Goal: Navigation & Orientation: Find specific page/section

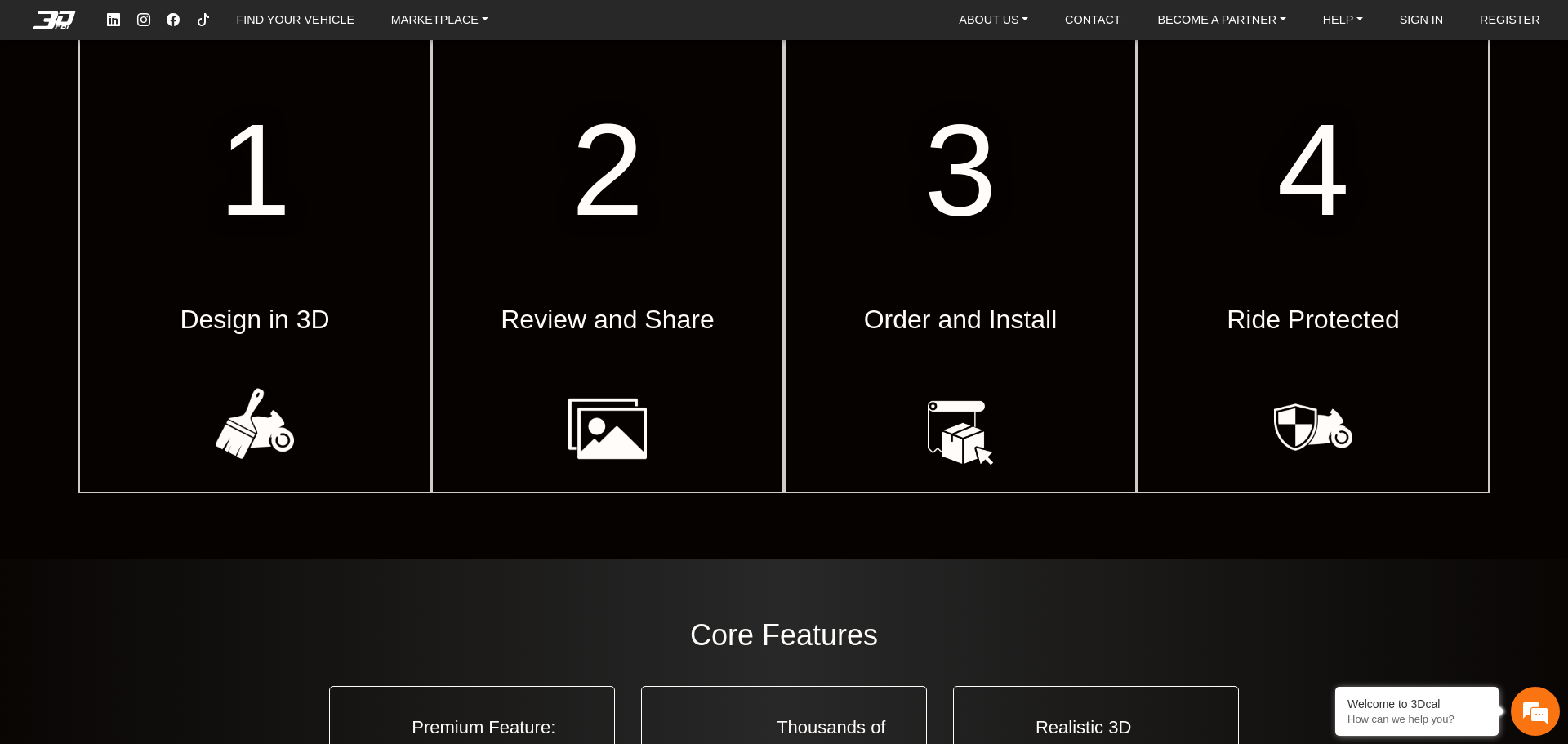
scroll to position [653, 0]
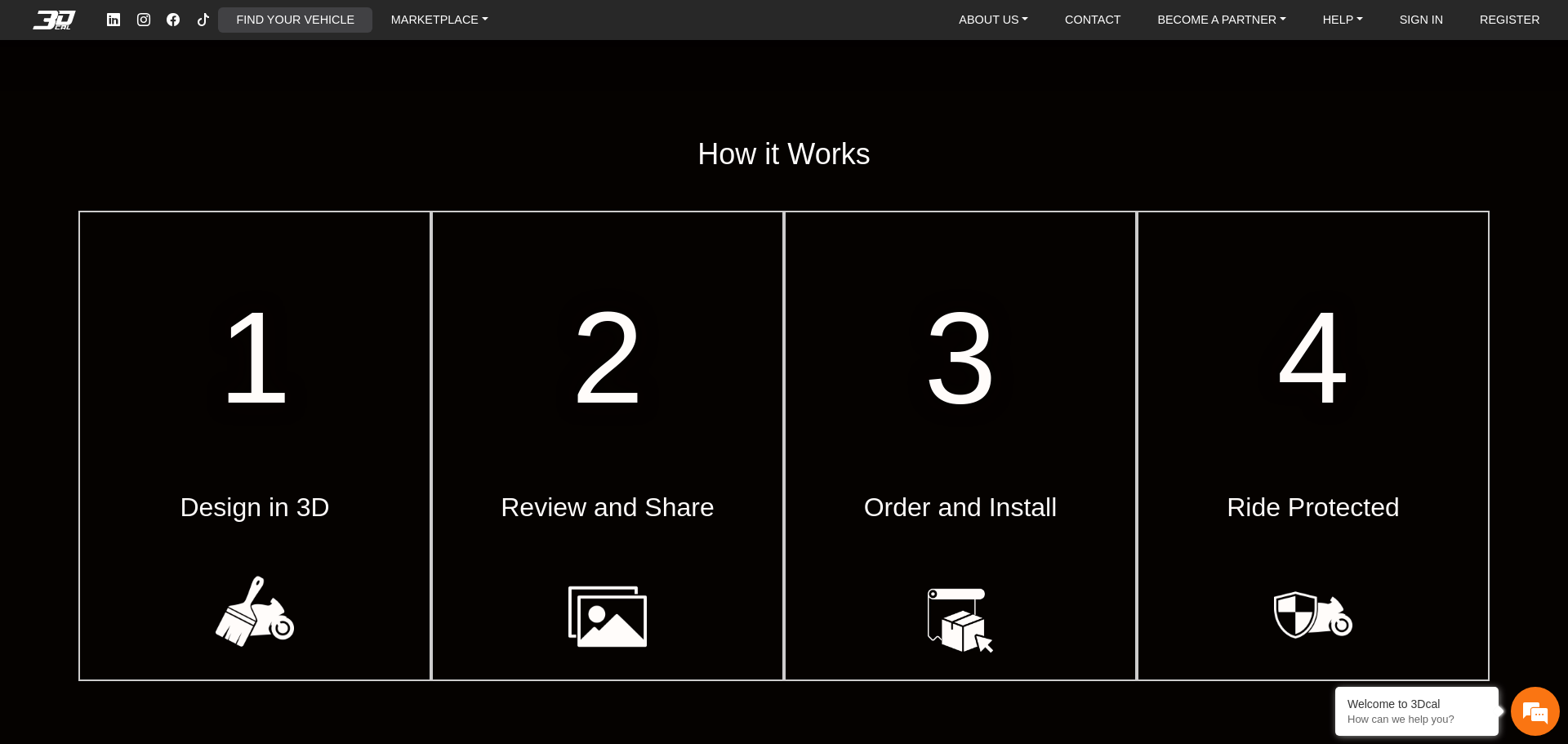
click at [350, 17] on link "FIND YOUR VEHICLE" at bounding box center [295, 19] width 130 height 25
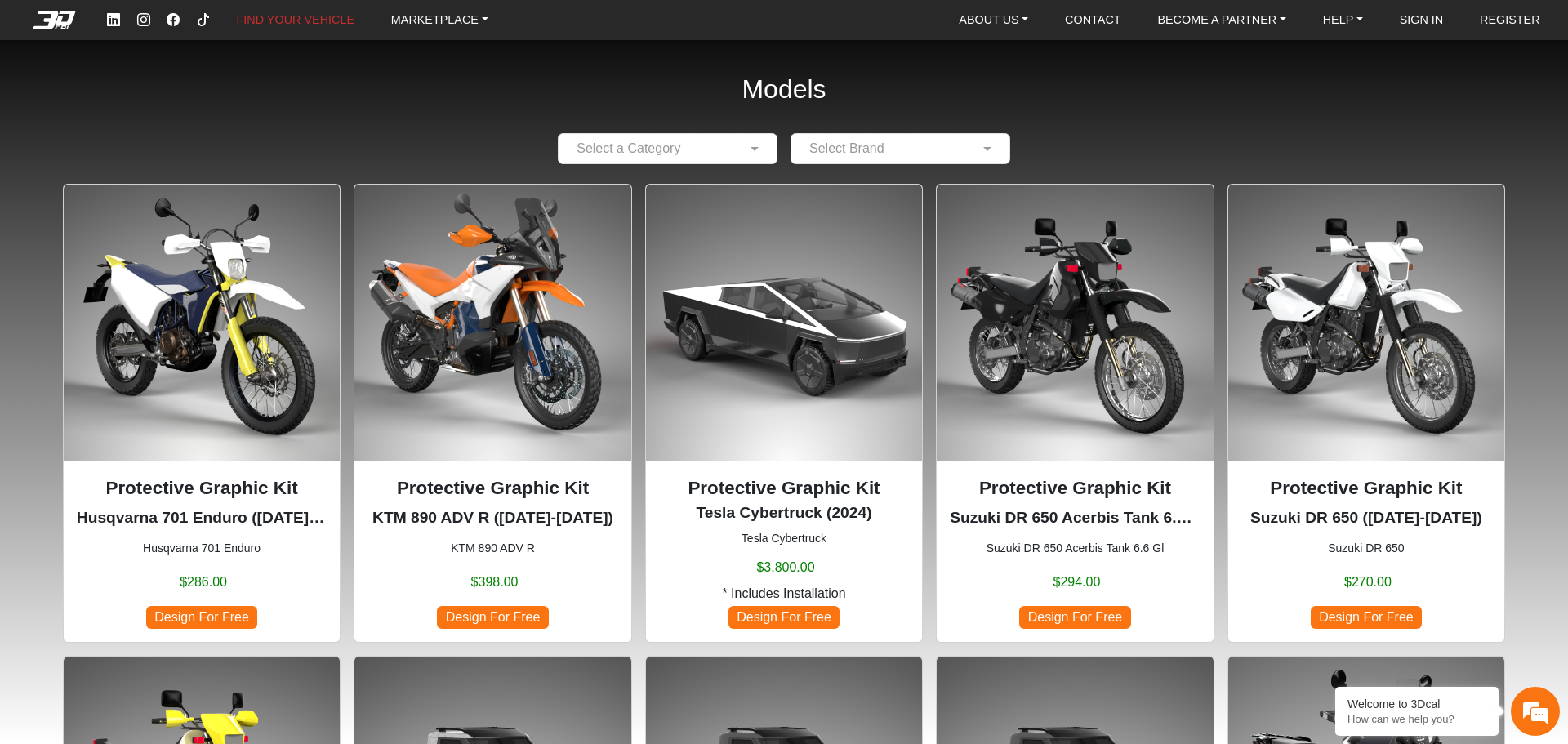
click at [728, 139] on input "text" at bounding box center [650, 149] width 169 height 19
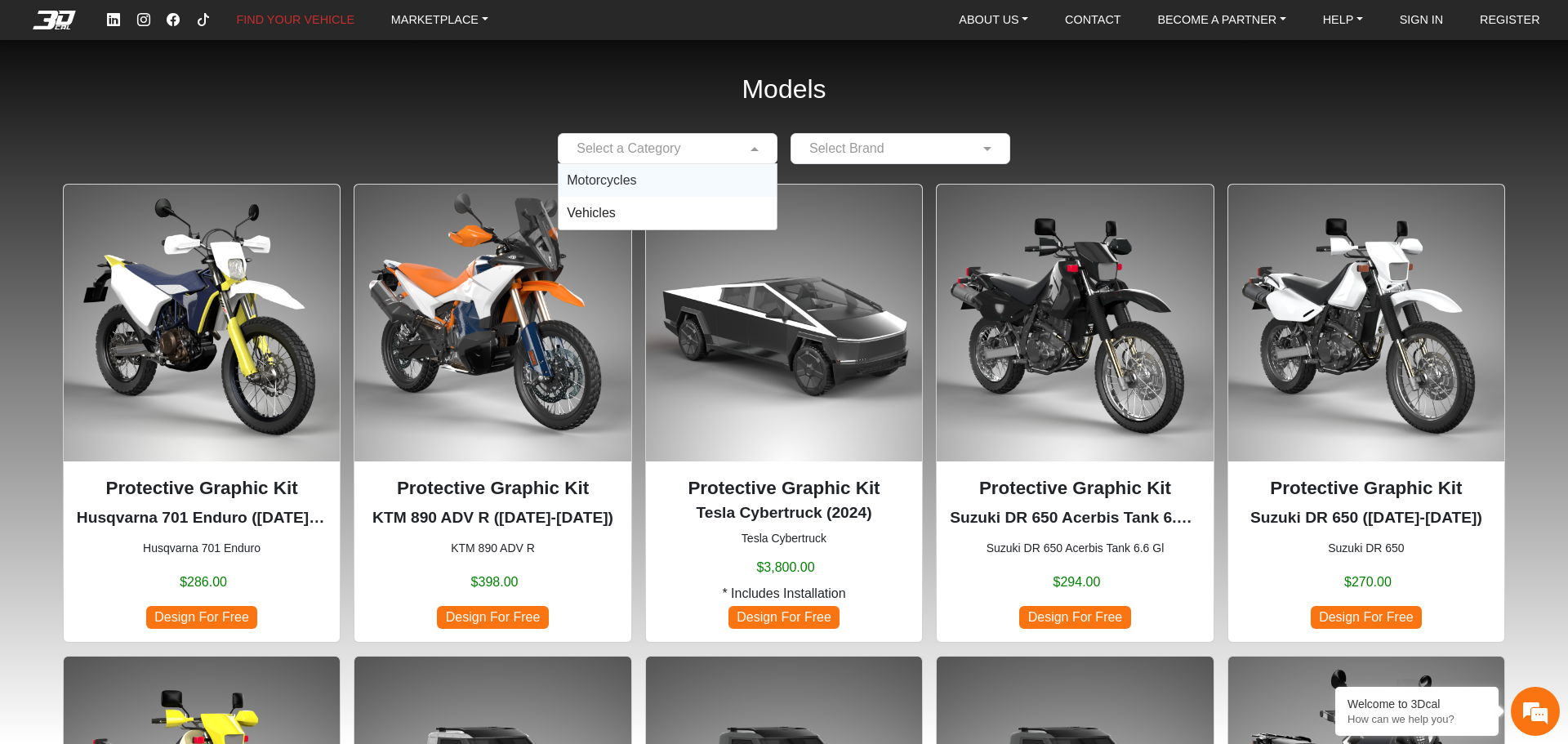
click at [732, 144] on input "text" at bounding box center [650, 149] width 169 height 19
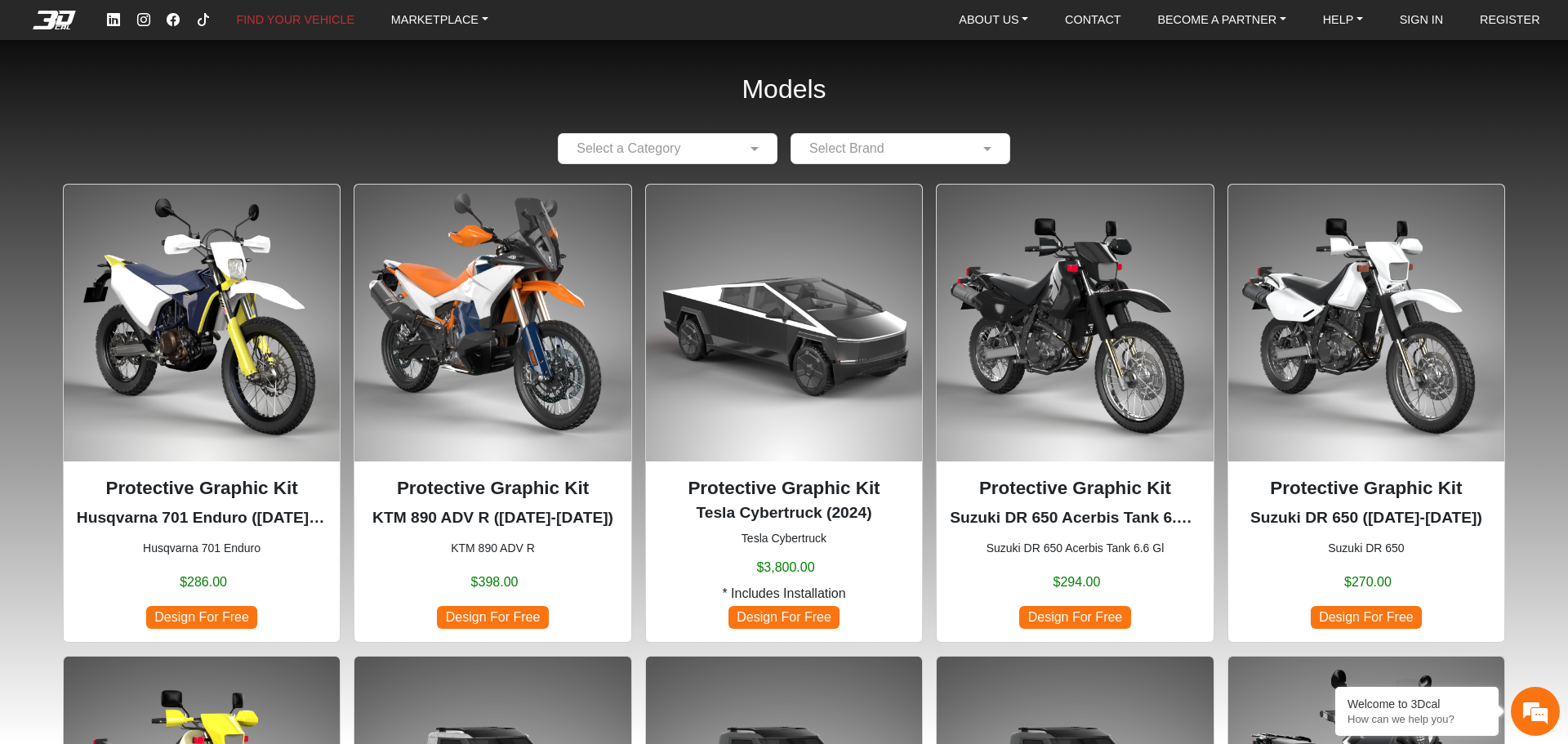
click at [1369, 321] on img at bounding box center [1366, 323] width 276 height 276
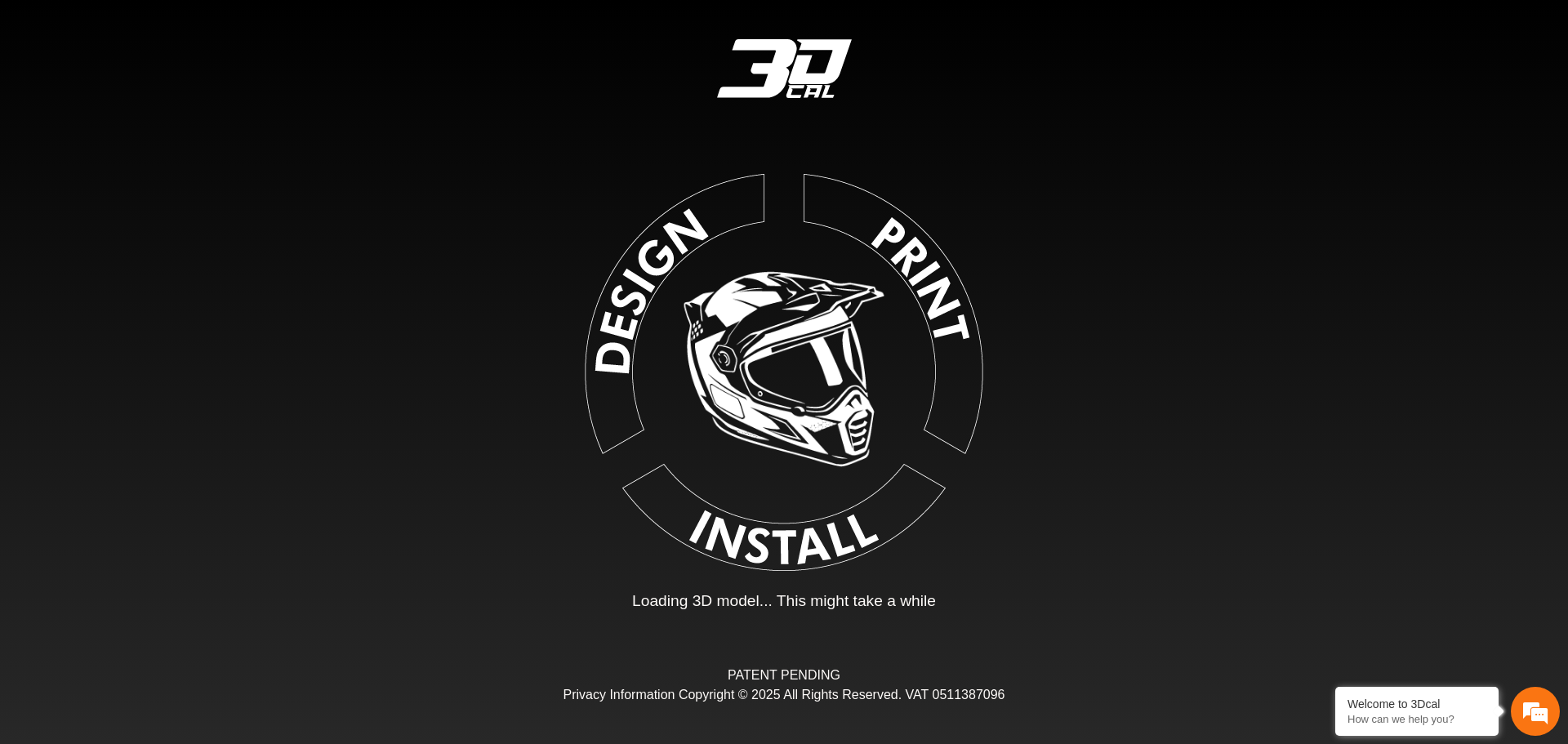
type input "*"
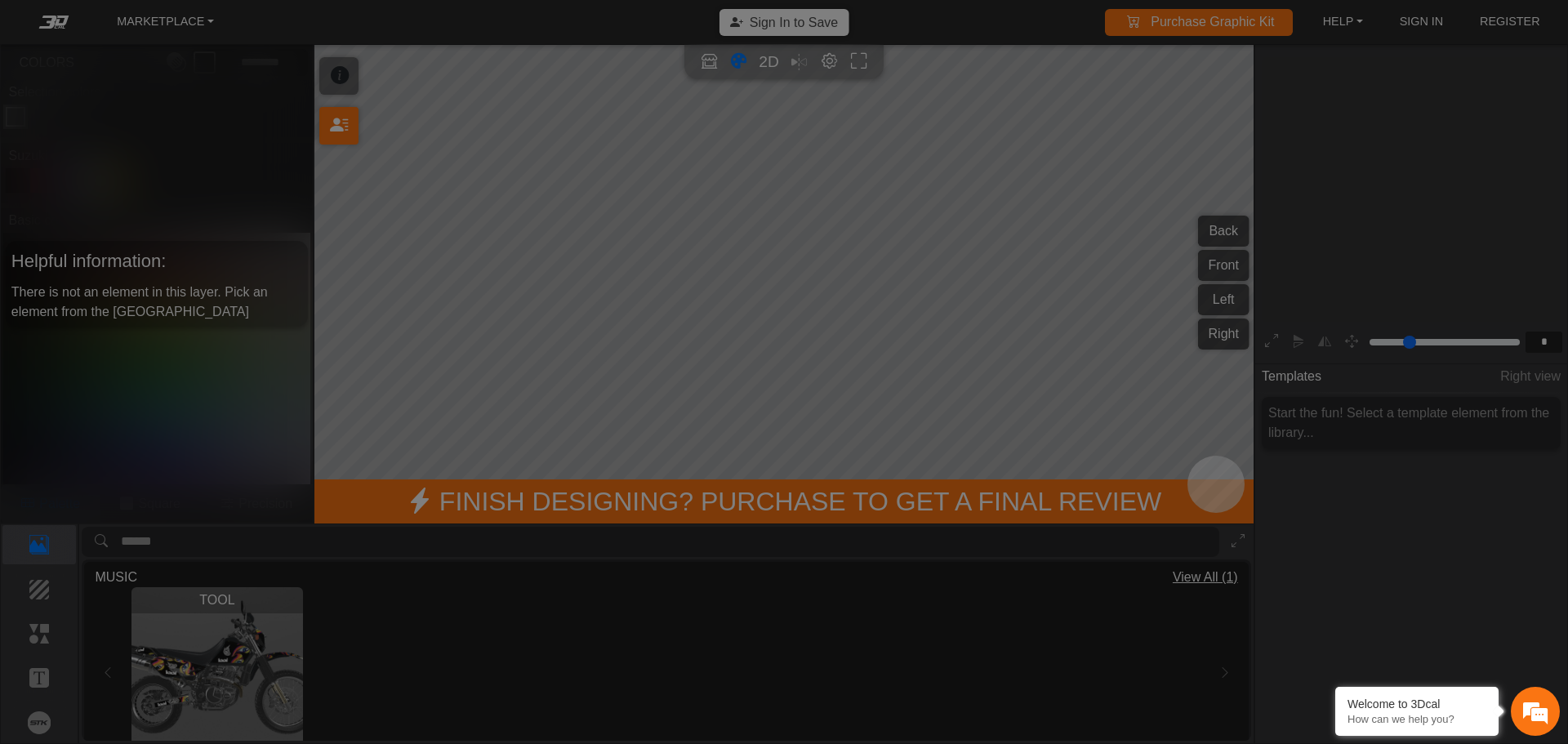
scroll to position [269, 253]
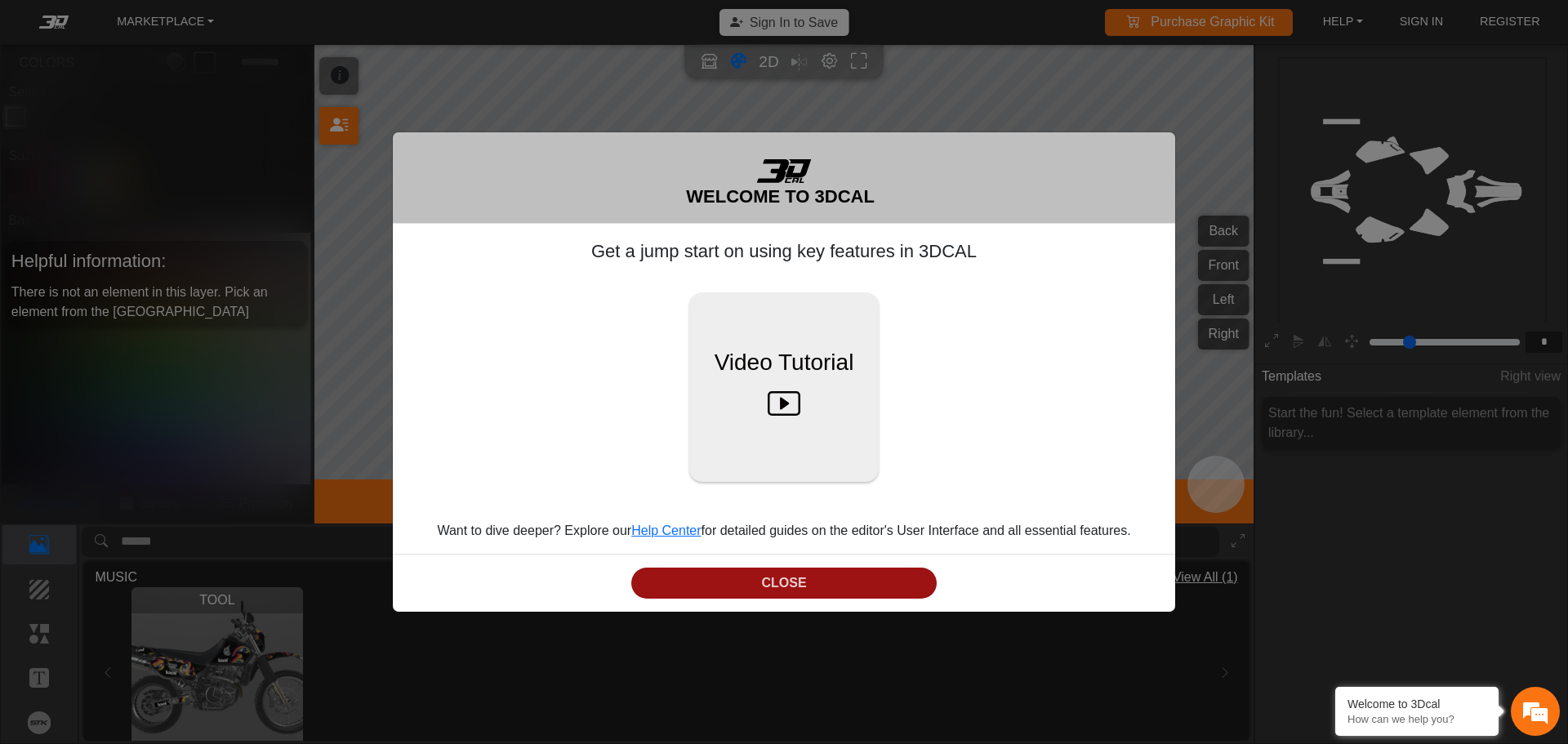
click at [899, 576] on button "CLOSE" at bounding box center [783, 583] width 305 height 31
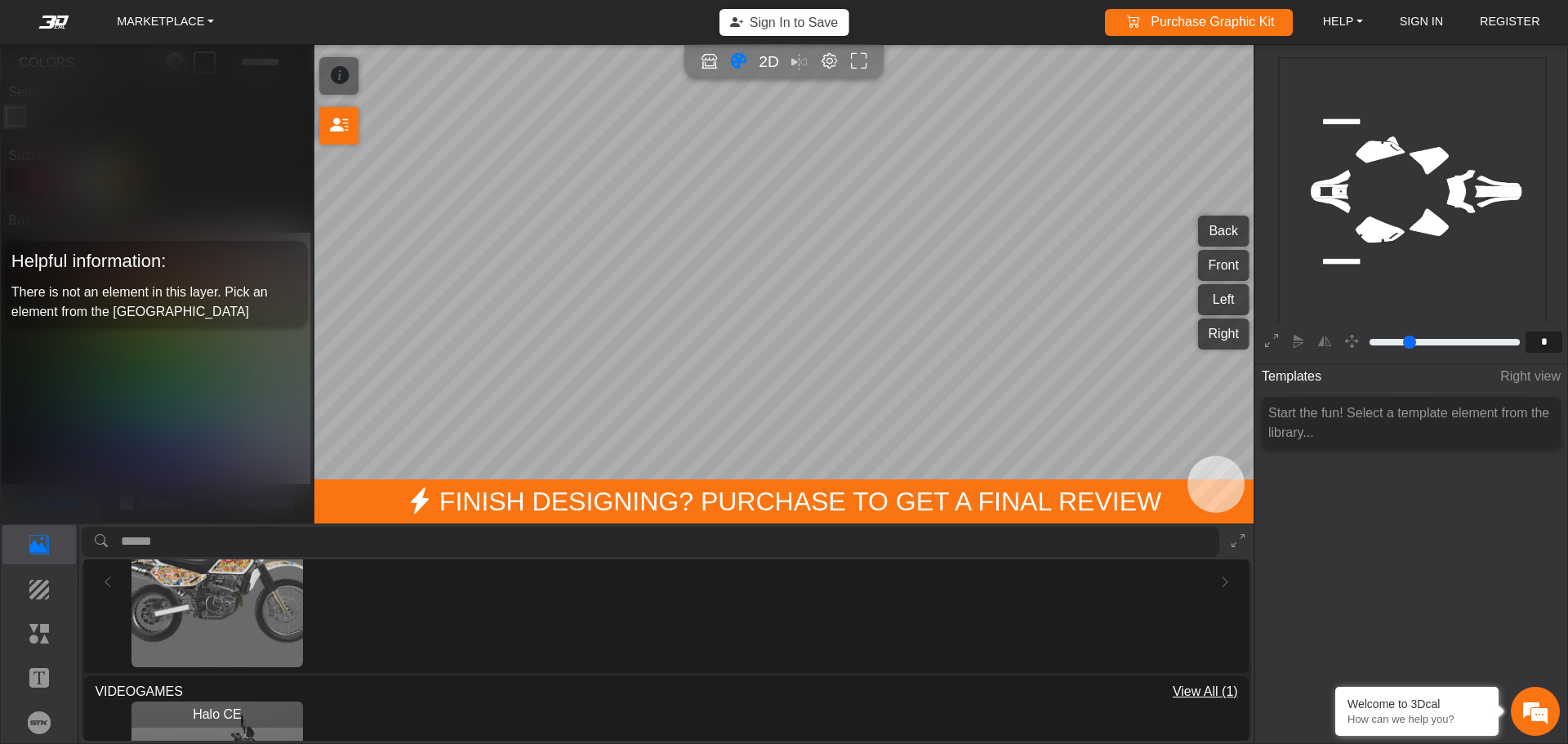
scroll to position [245, 0]
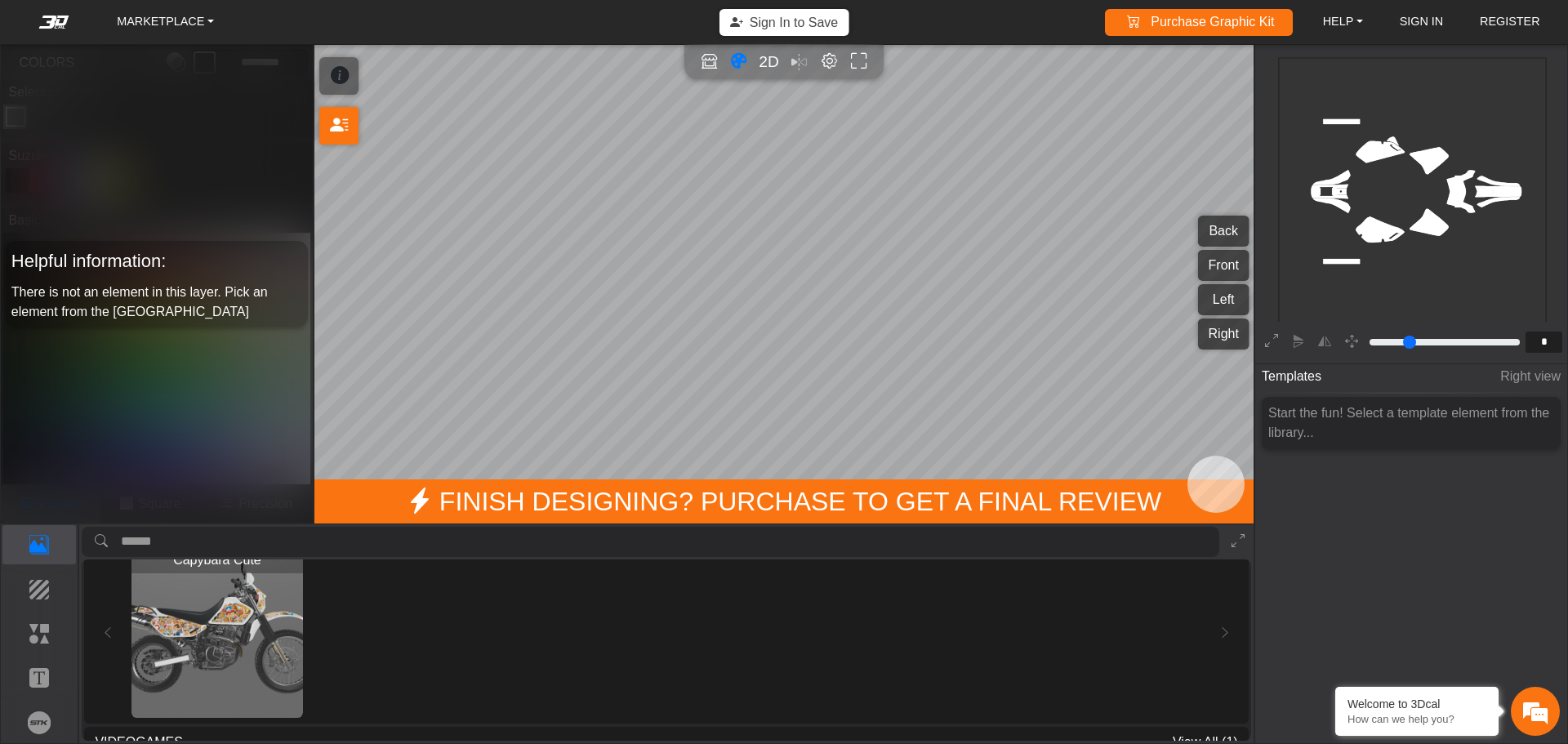
click at [238, 642] on img "View Capybara Cute" at bounding box center [217, 633] width 171 height 171
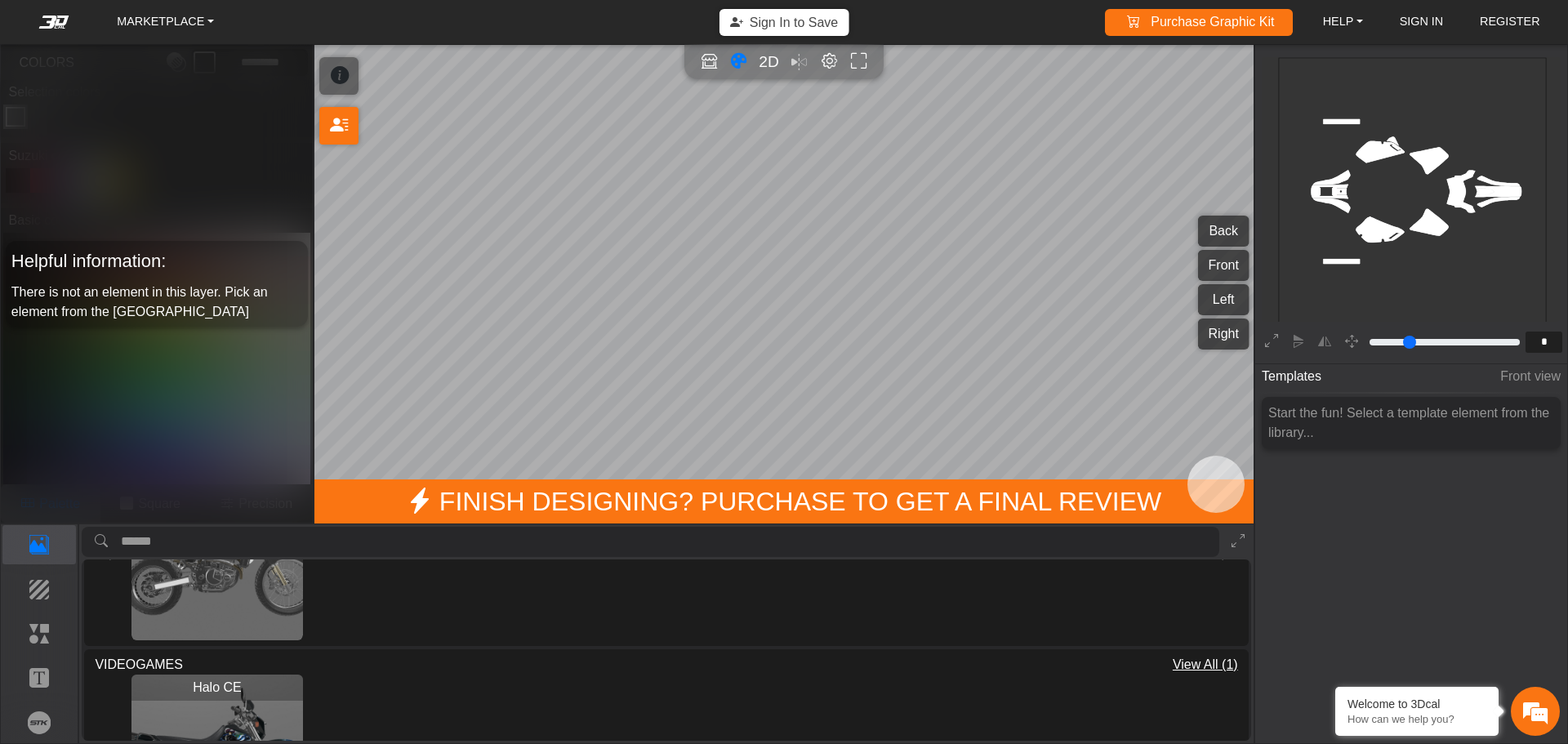
scroll to position [327, 0]
click at [48, 635] on p "Elements" at bounding box center [39, 634] width 73 height 19
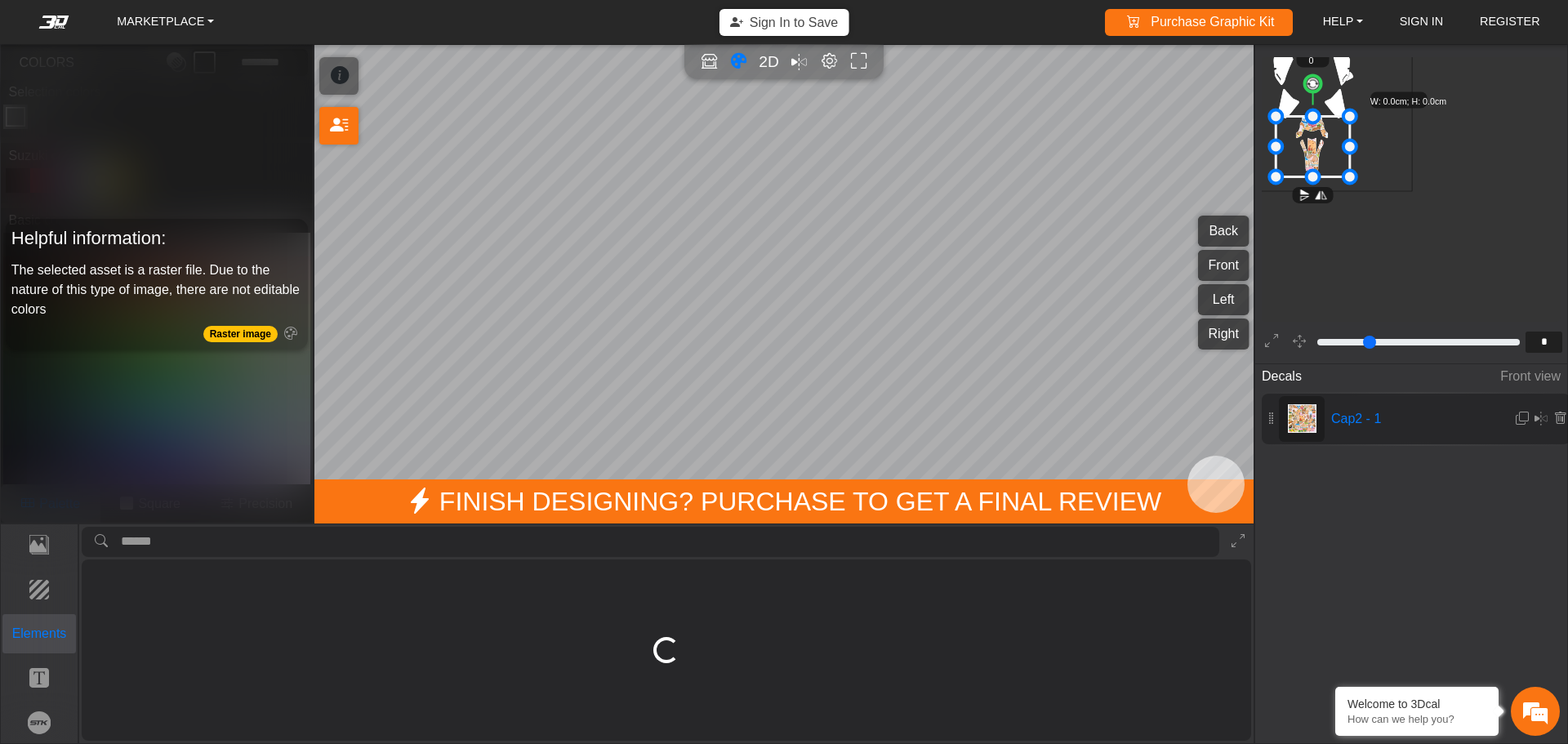
type input "*"
type input "****"
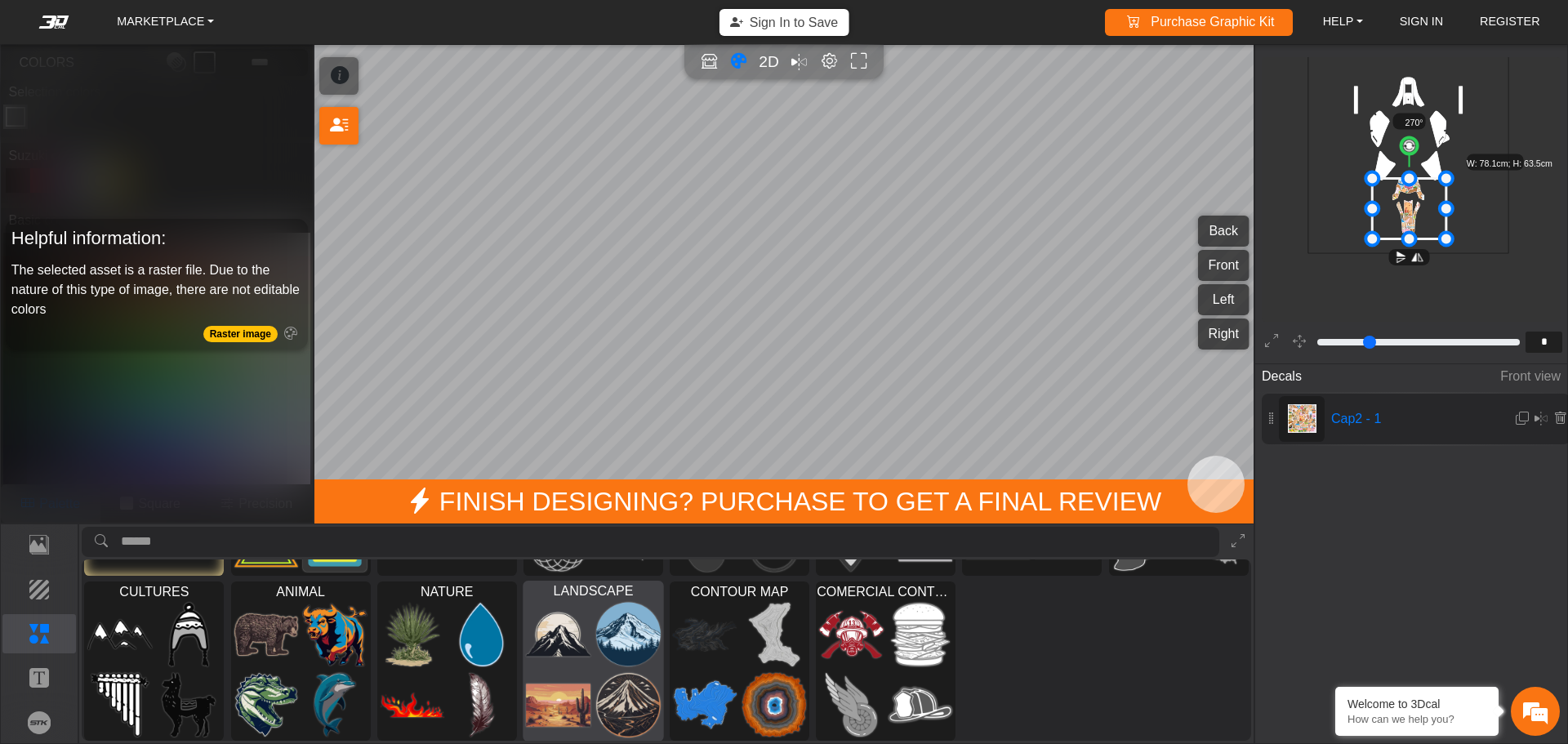
scroll to position [149, 0]
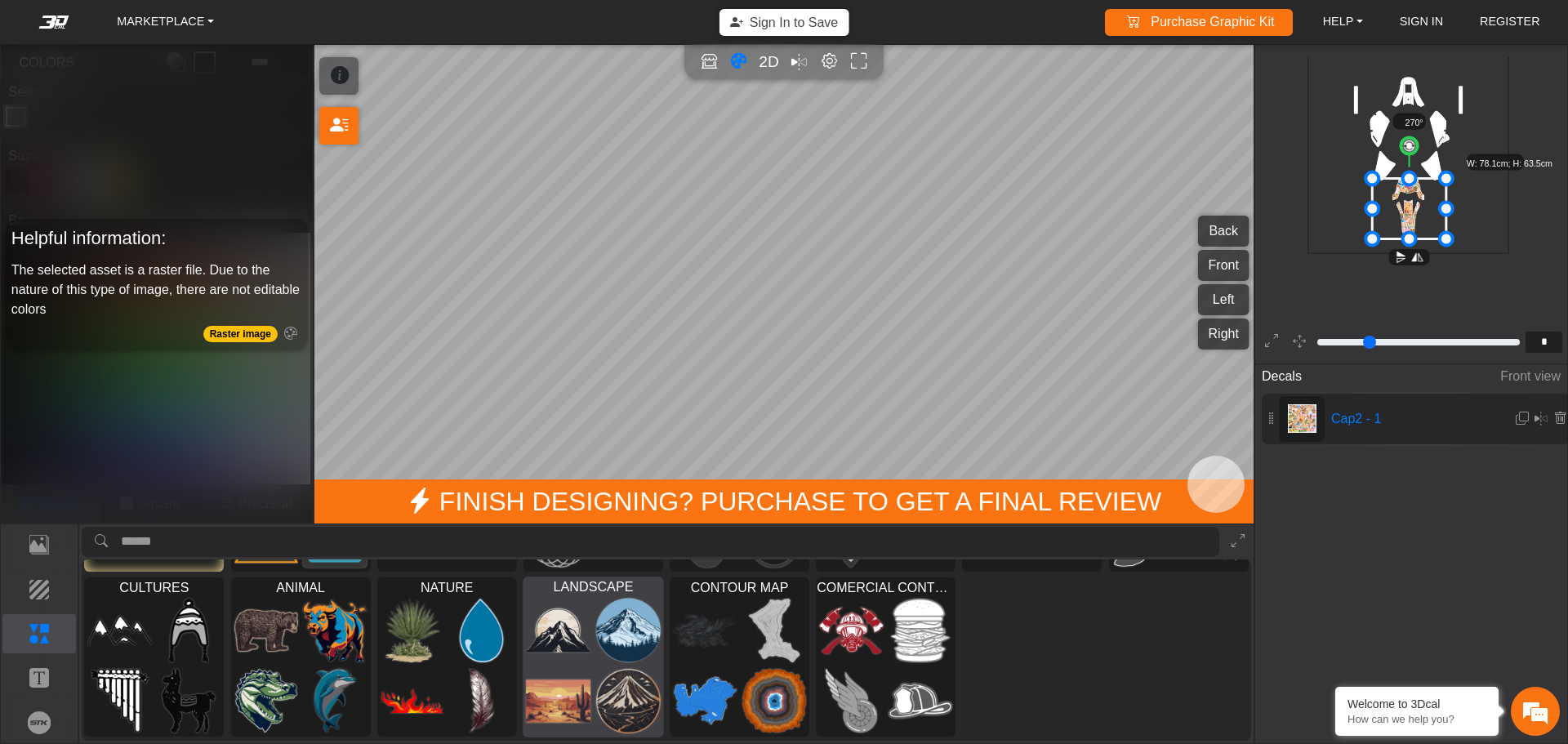
click at [615, 657] on img at bounding box center [628, 629] width 65 height 66
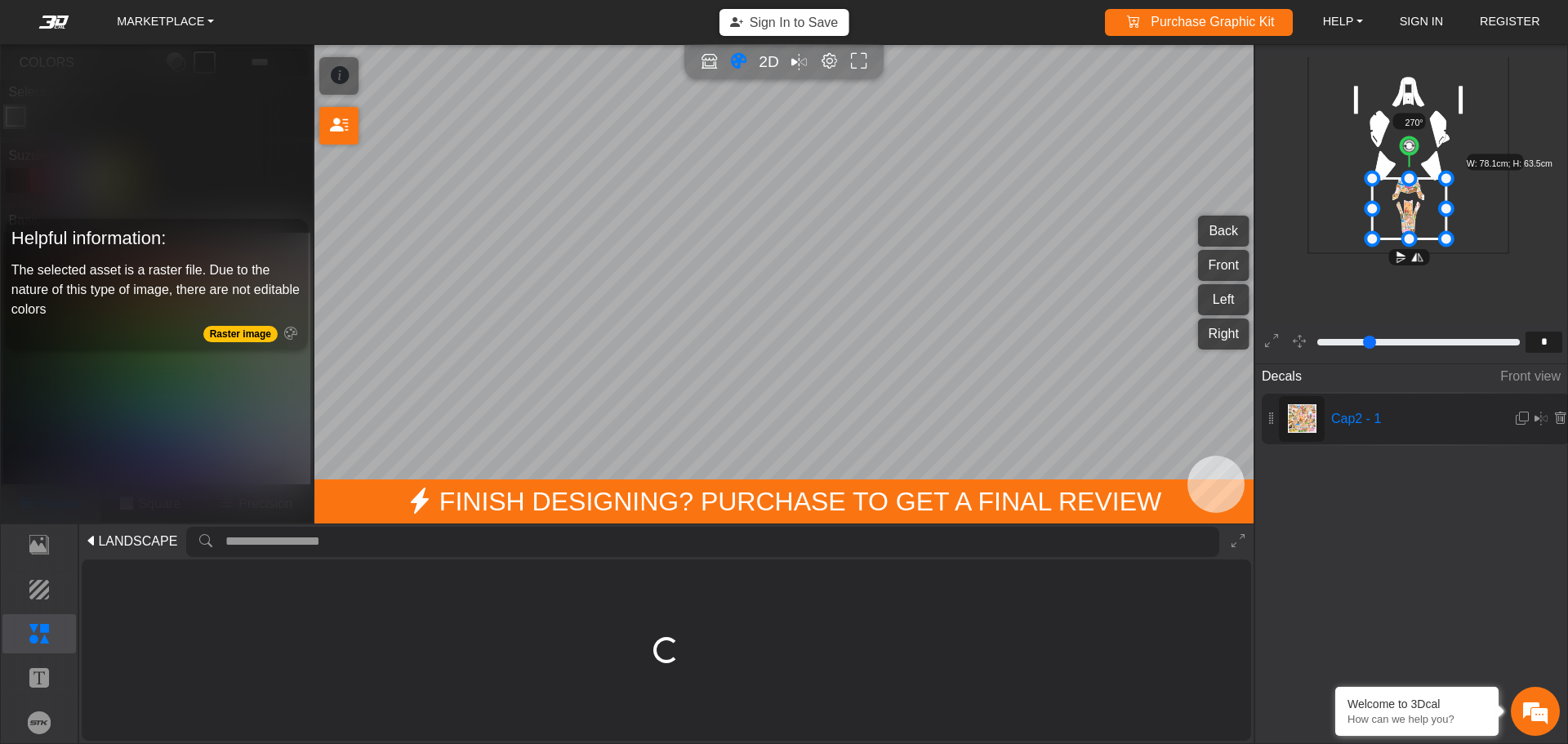
scroll to position [0, 0]
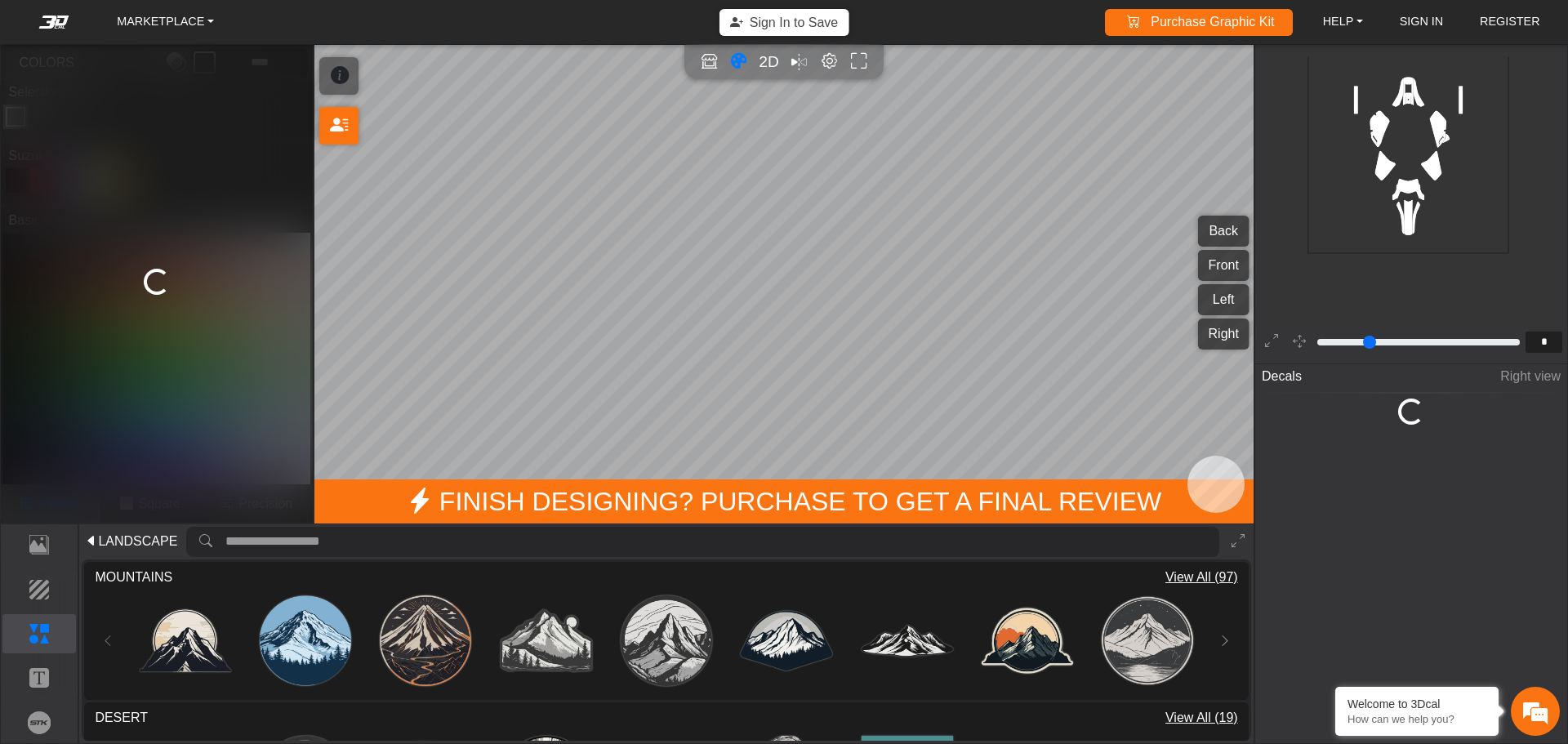
type input "*"
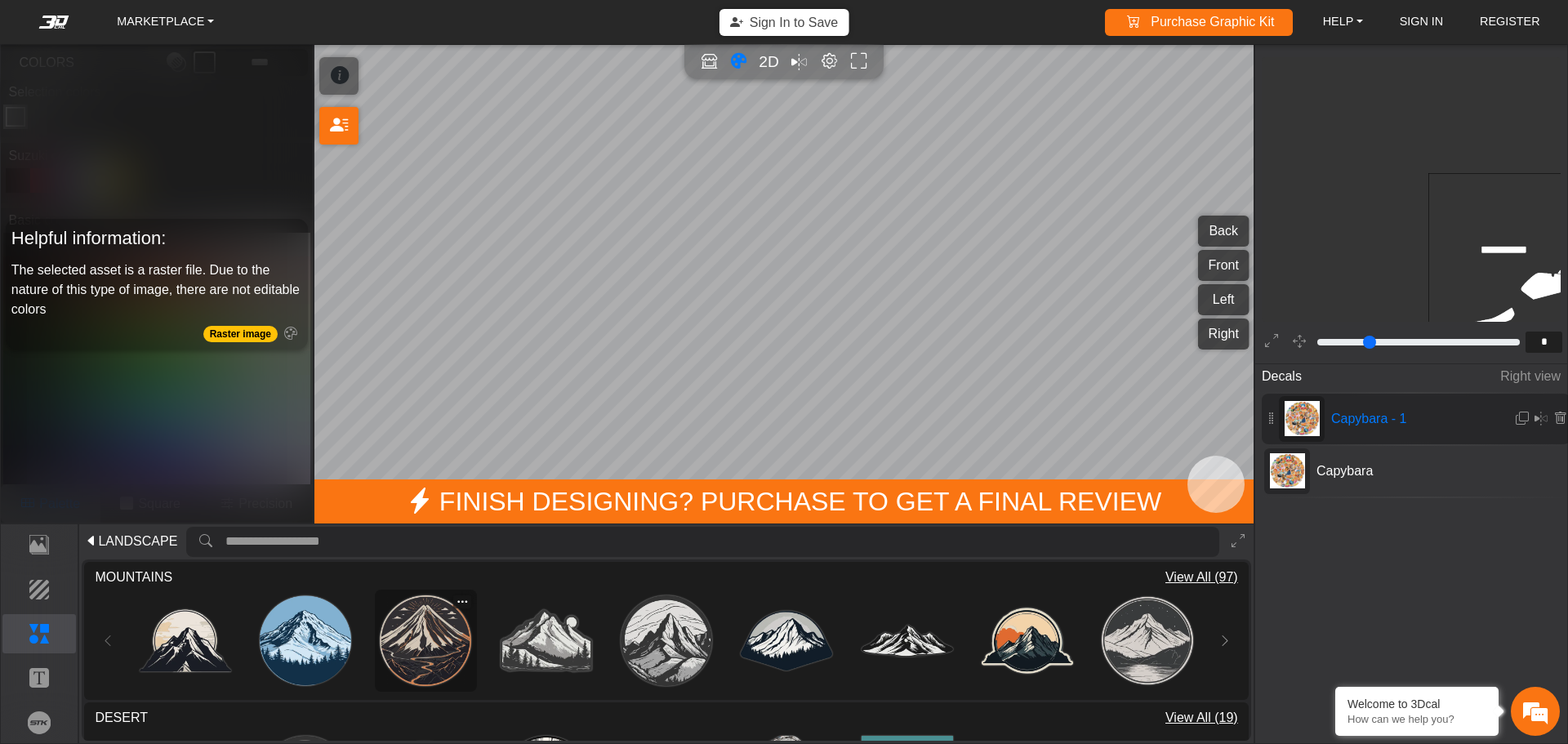
scroll to position [407, 349]
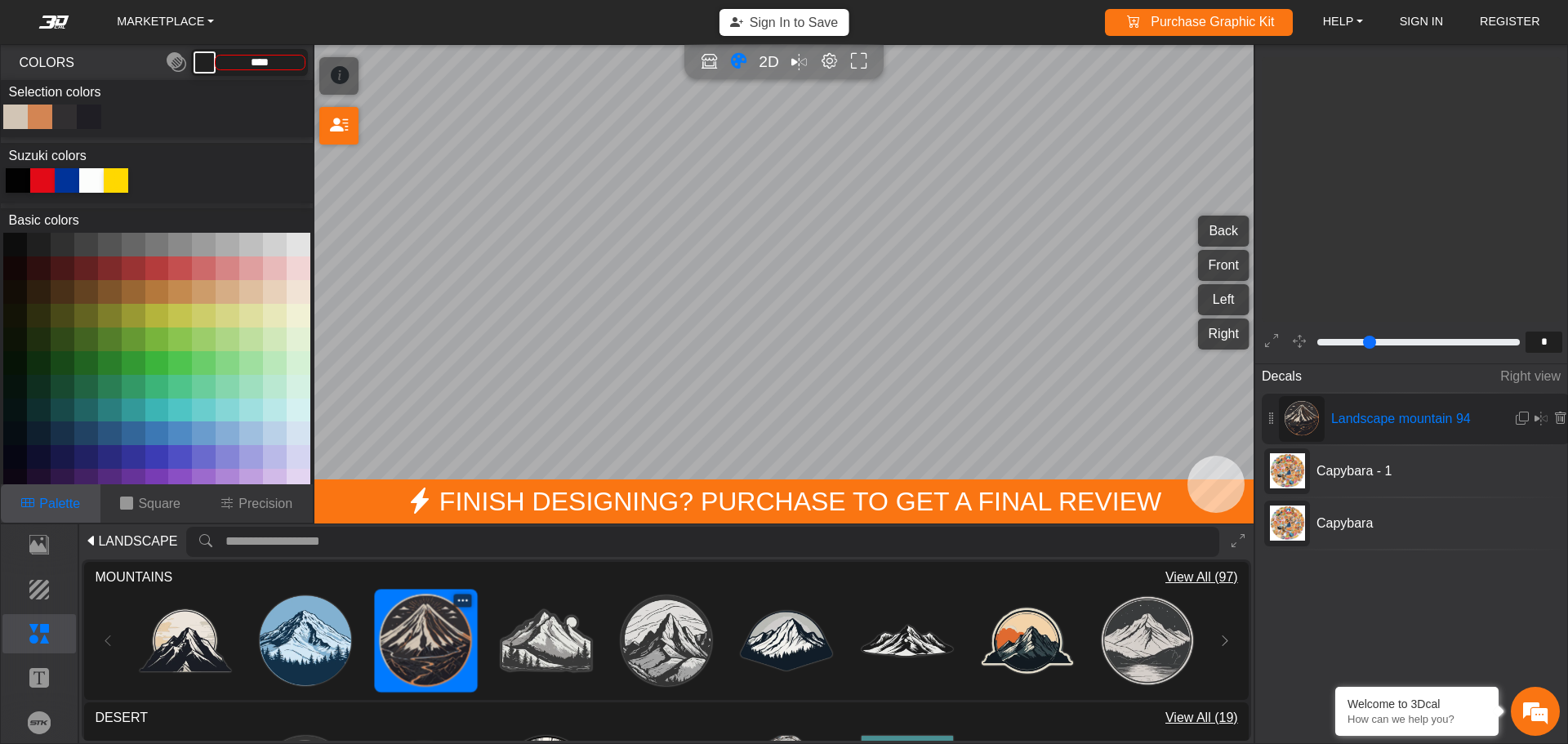
type input "**"
type input "*********"
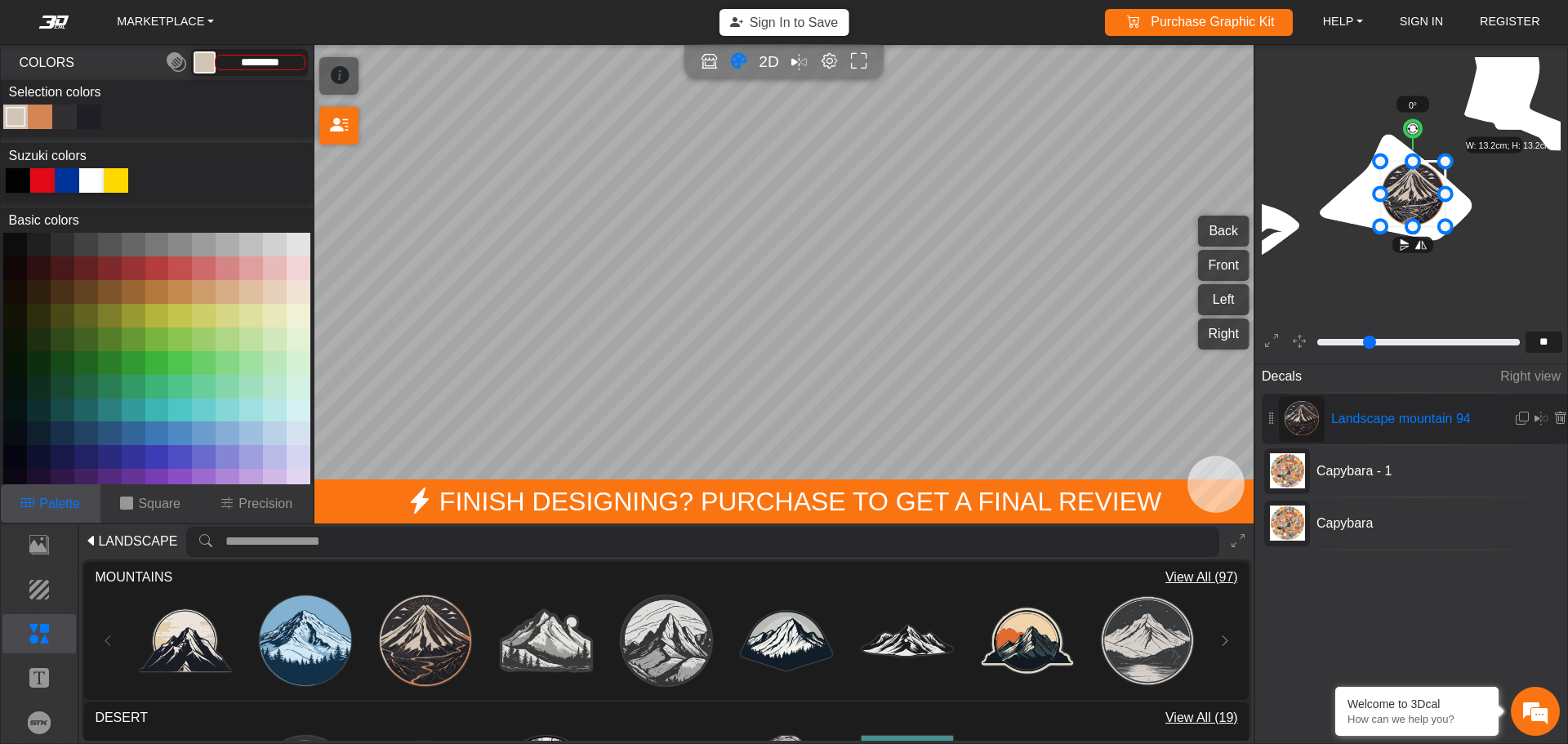
scroll to position [1561, 1498]
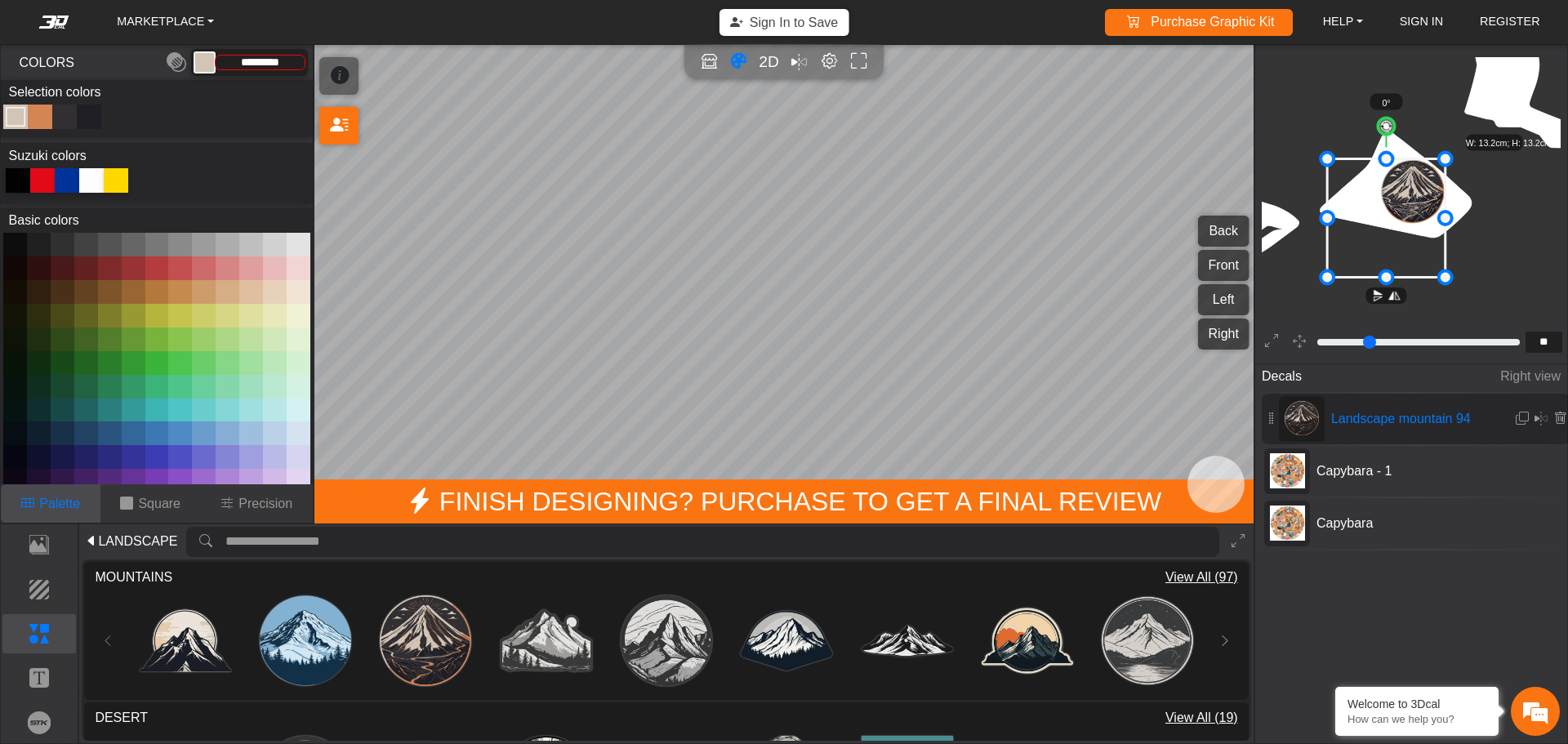
drag, startPoint x: 1384, startPoint y: 226, endPoint x: 1330, endPoint y: 251, distance: 59.5
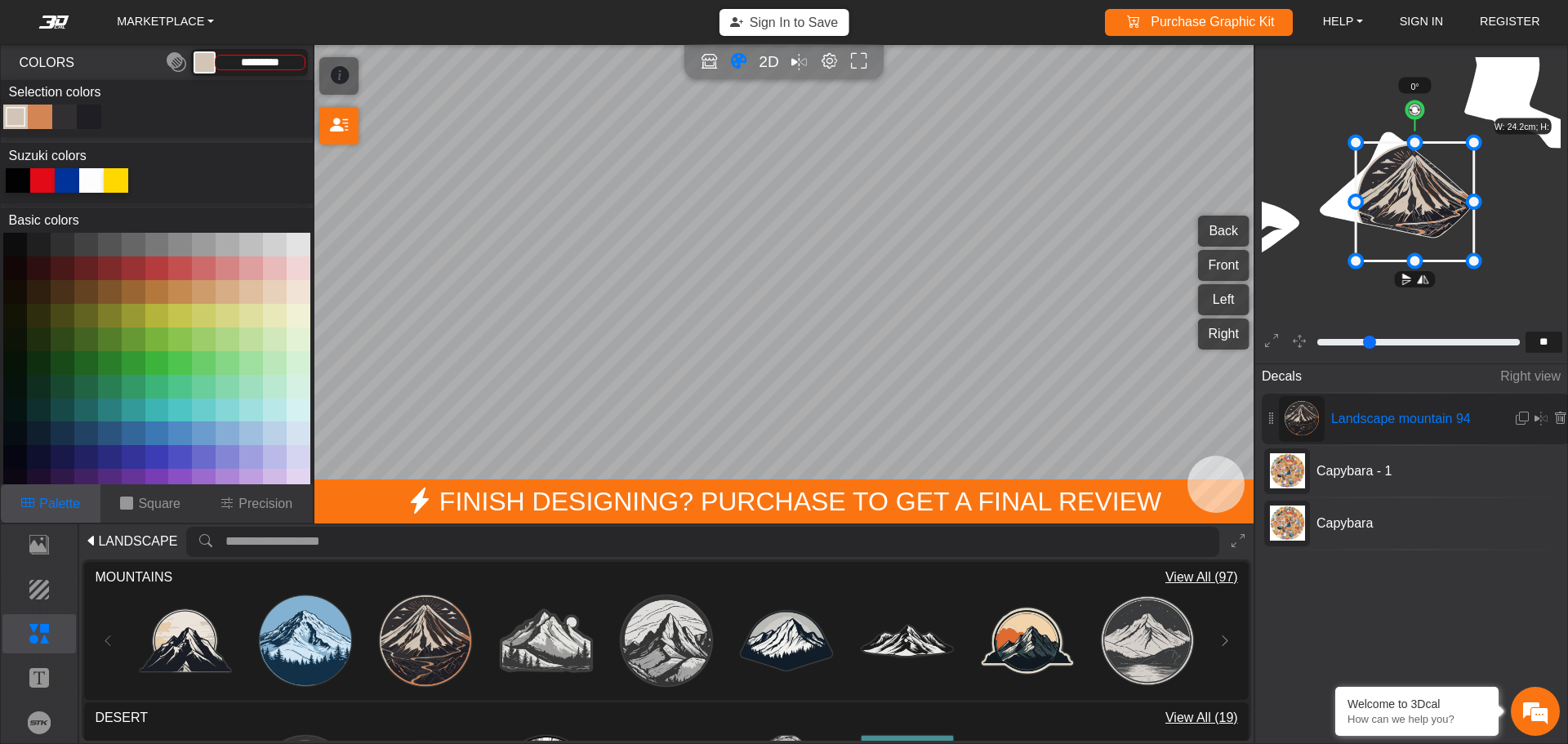
click at [1407, 193] on icon at bounding box center [1415, 202] width 118 height 118
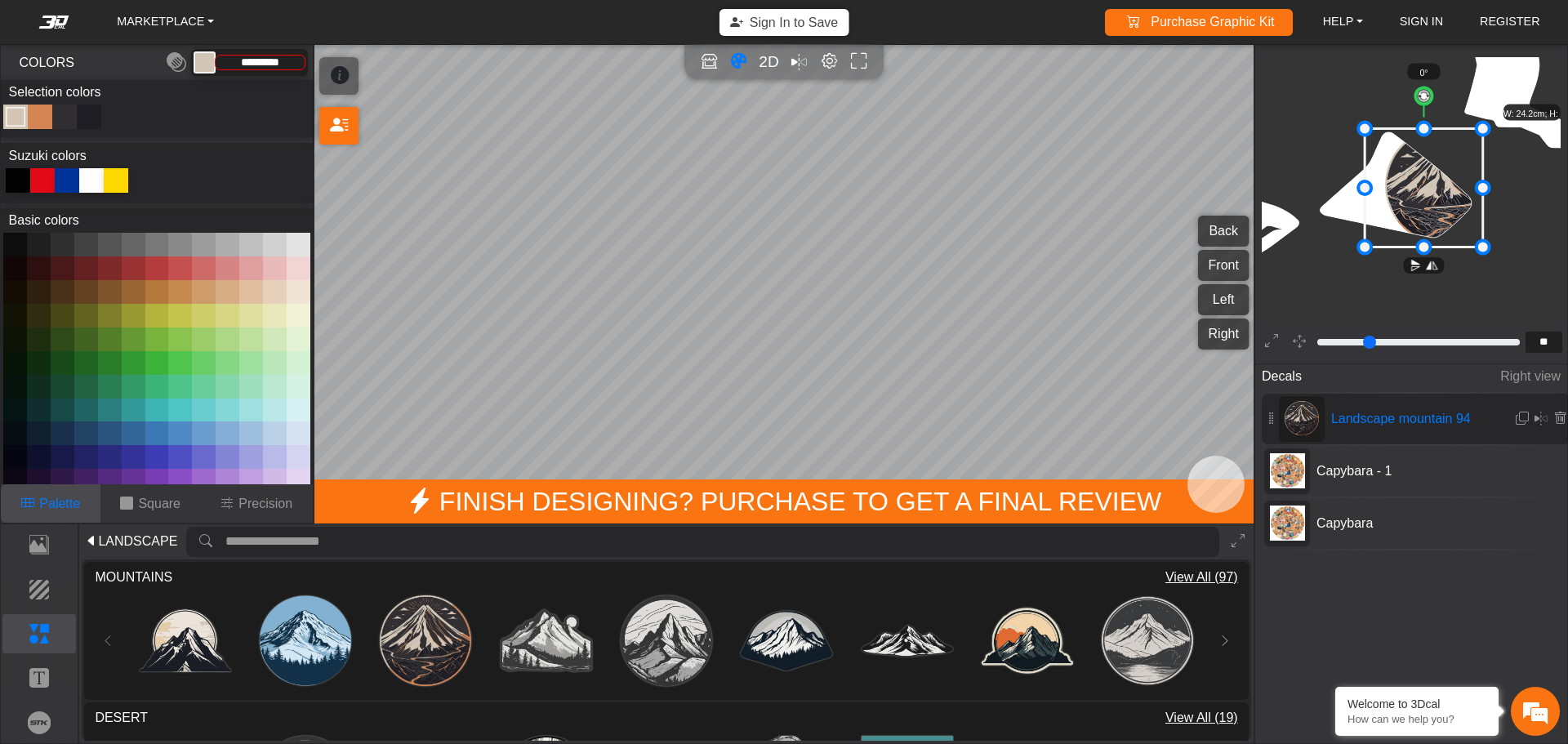
drag, startPoint x: 1413, startPoint y: 201, endPoint x: 1423, endPoint y: 187, distance: 17.2
click at [1423, 187] on icon at bounding box center [1424, 188] width 118 height 118
drag, startPoint x: 1421, startPoint y: 210, endPoint x: 1421, endPoint y: 201, distance: 9.0
click at [1419, 178] on icon at bounding box center [1424, 188] width 118 height 118
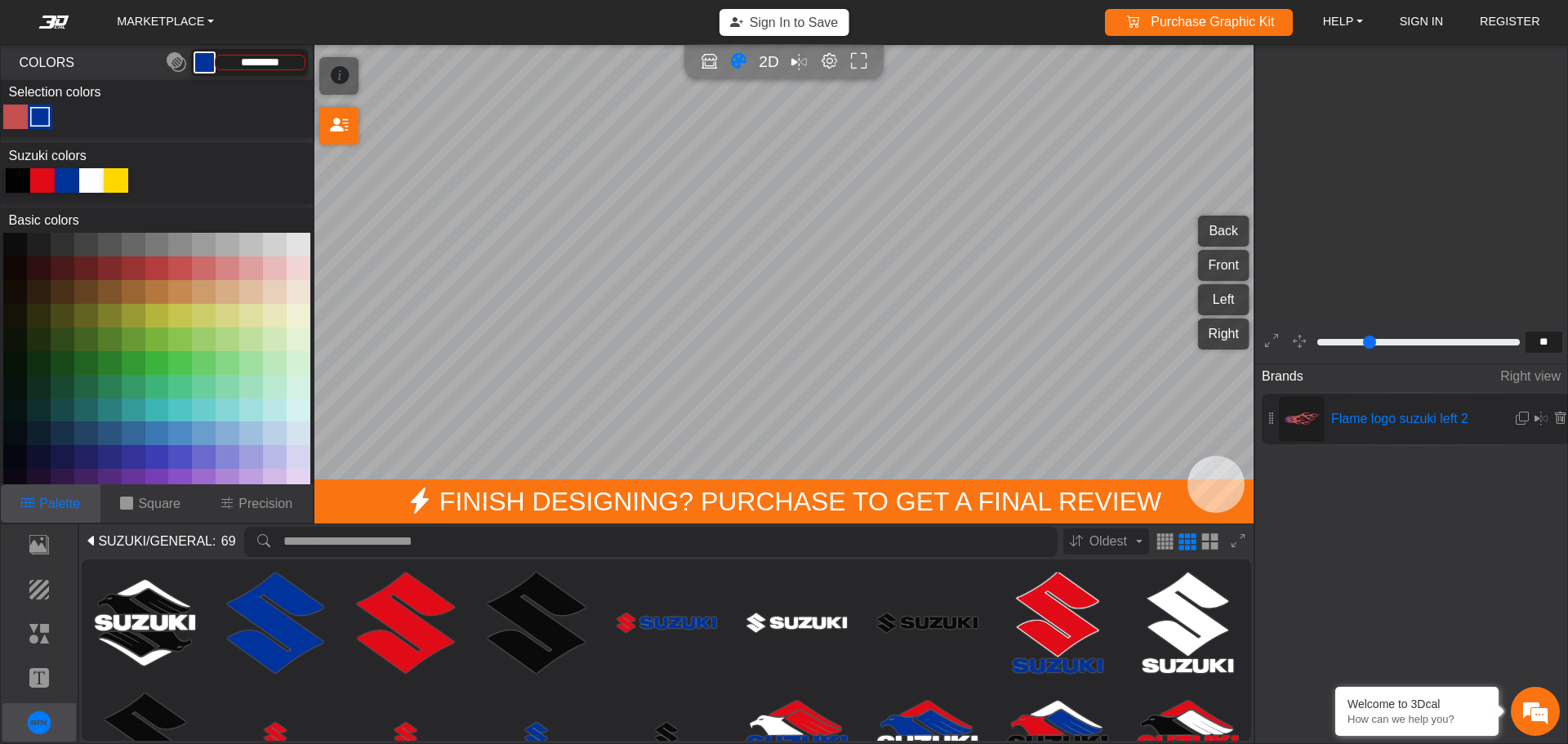
scroll to position [1909, 1516]
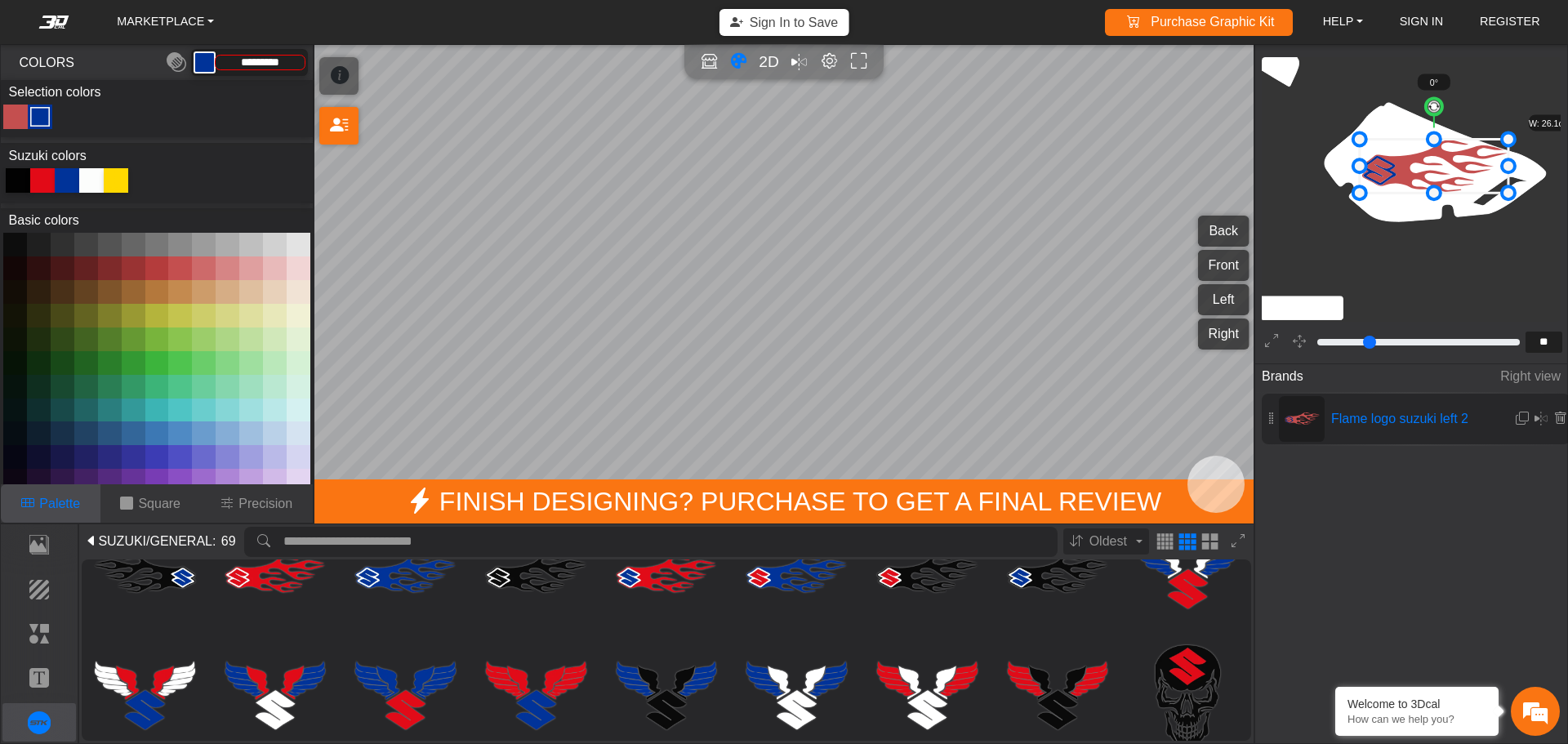
click at [22, 108] on div "Color Toggle" at bounding box center [16, 116] width 19 height 19
click at [94, 180] on div at bounding box center [92, 180] width 24 height 24
type input "*********"
click at [57, 587] on p "Background" at bounding box center [39, 589] width 73 height 19
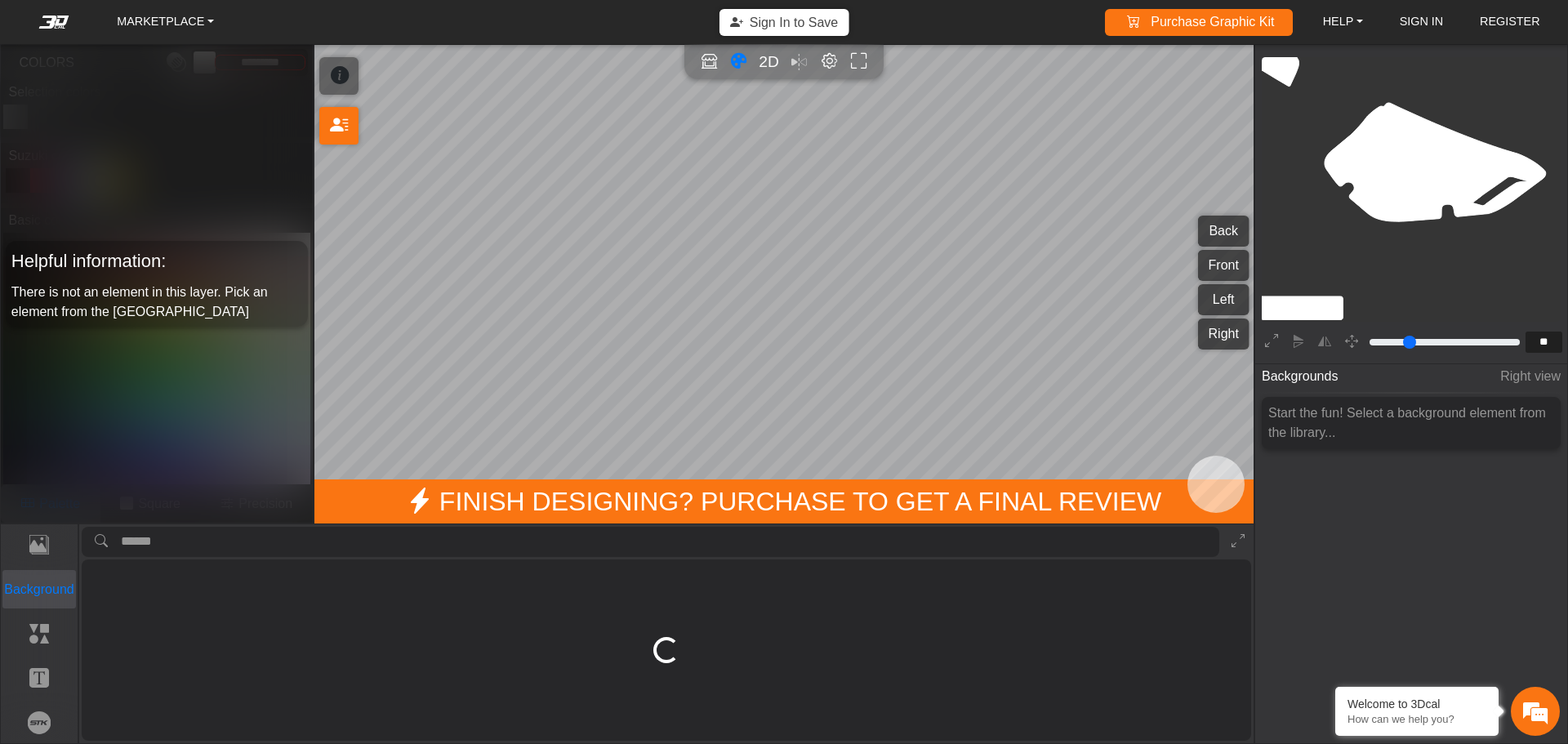
scroll to position [0, 0]
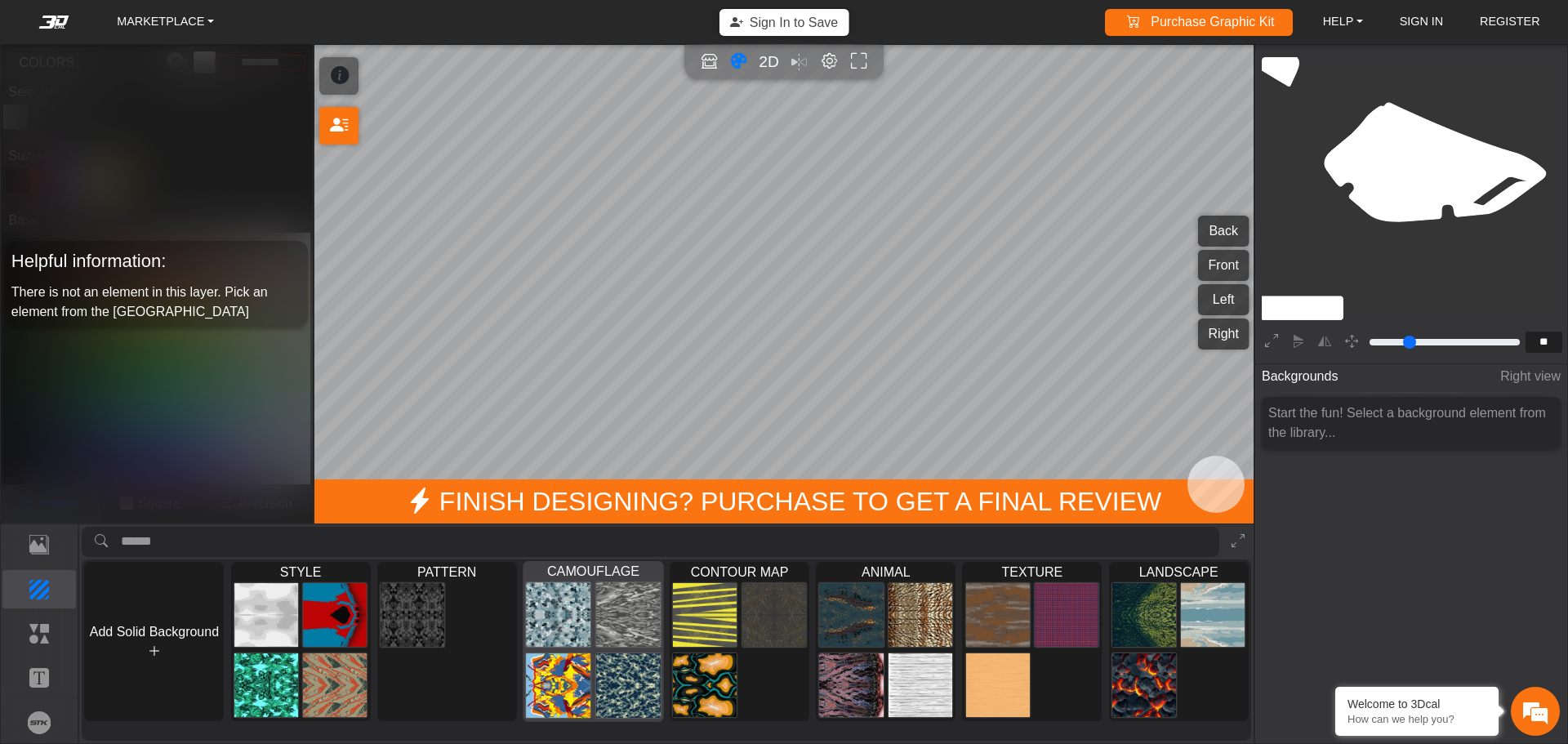
click at [574, 675] on img at bounding box center [559, 685] width 65 height 66
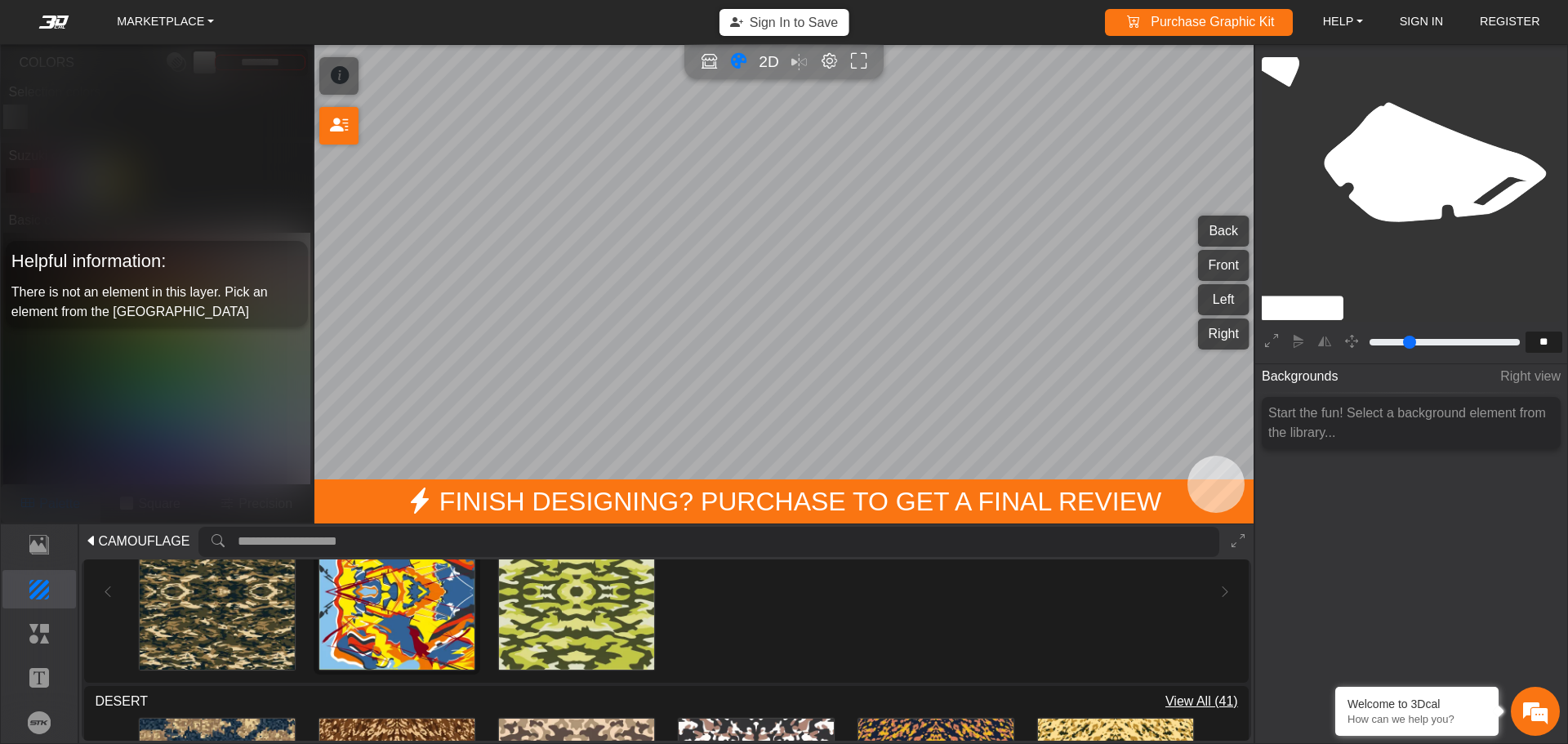
scroll to position [245, 0]
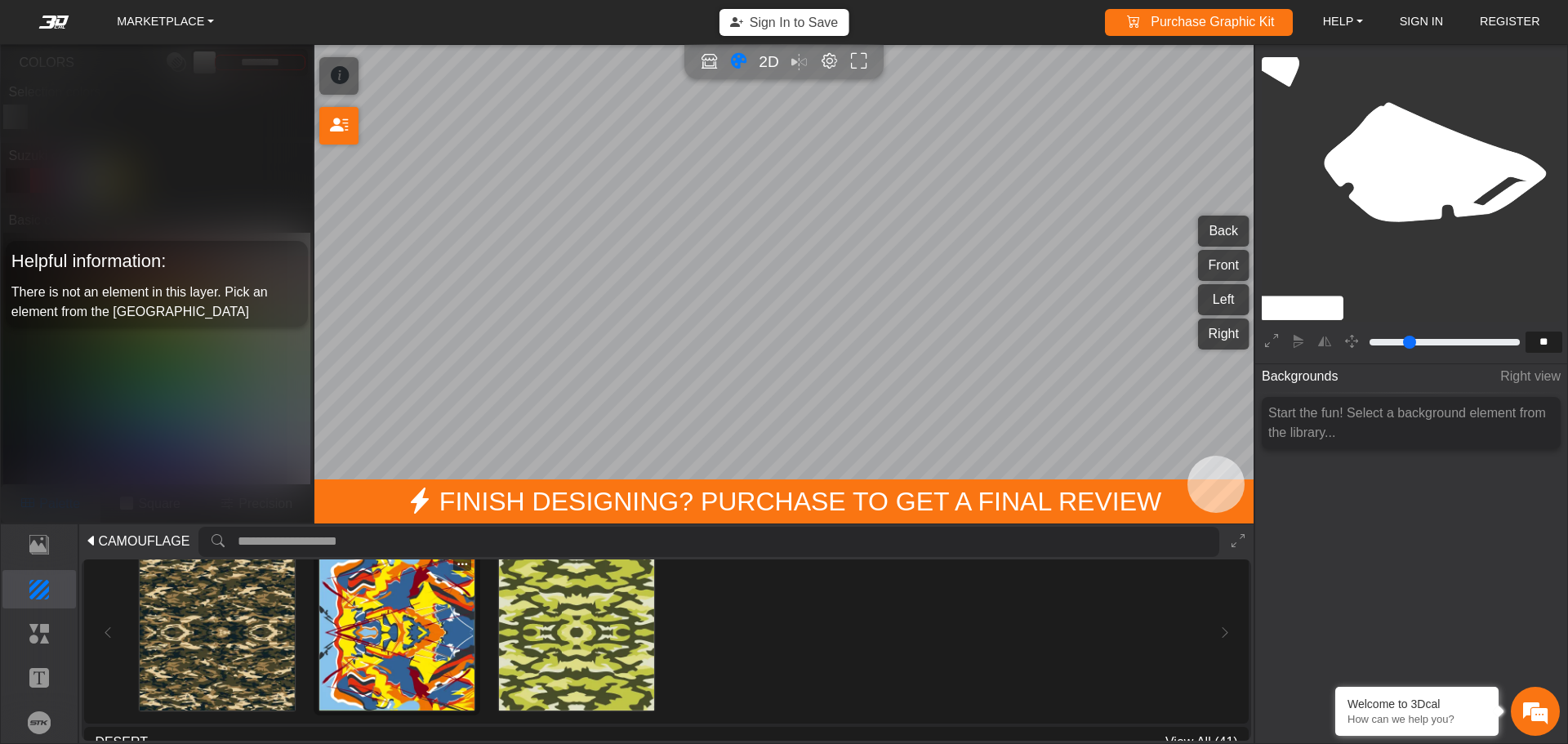
click at [430, 650] on img at bounding box center [397, 632] width 156 height 156
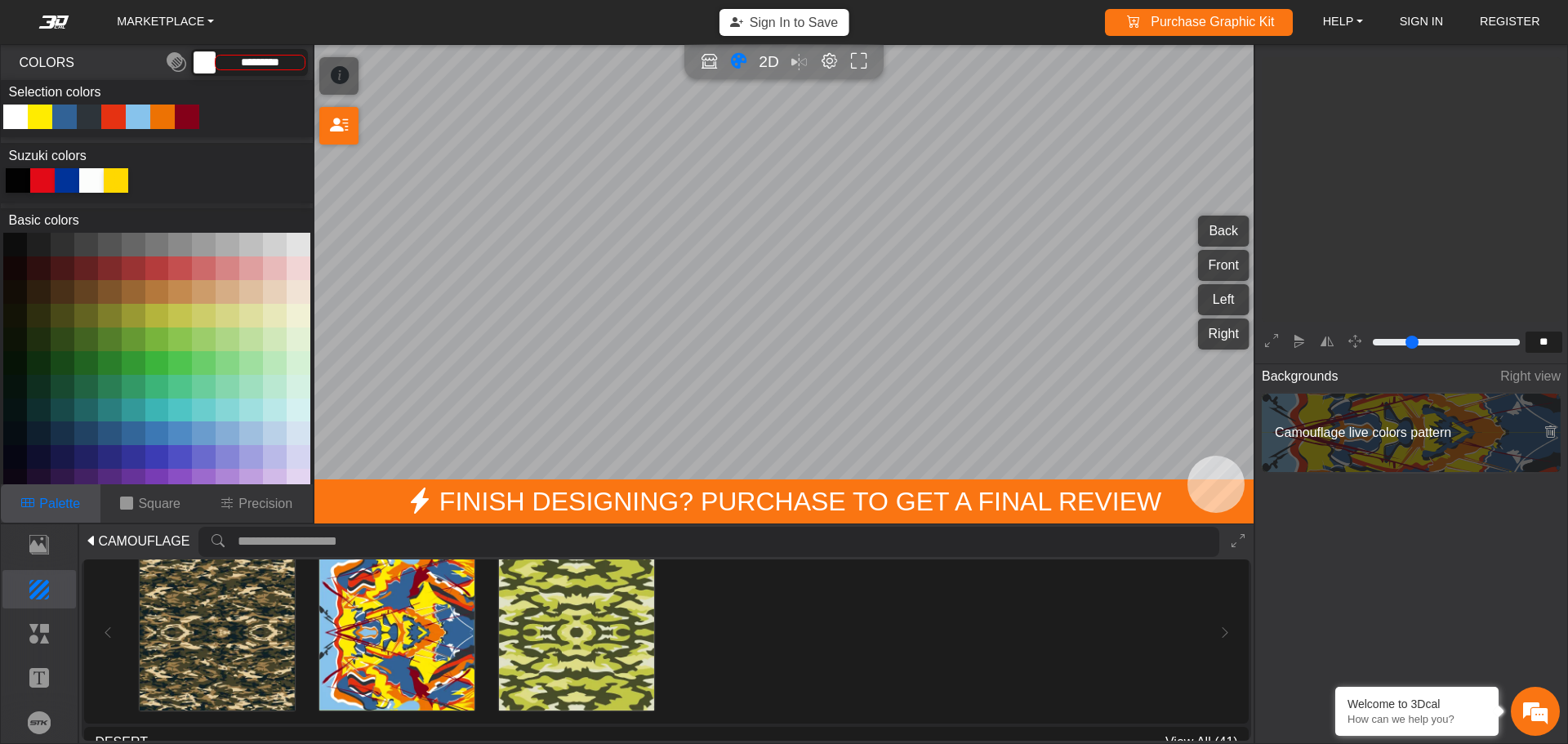
type input "*"
click at [607, 608] on img at bounding box center [577, 632] width 156 height 156
type input "*********"
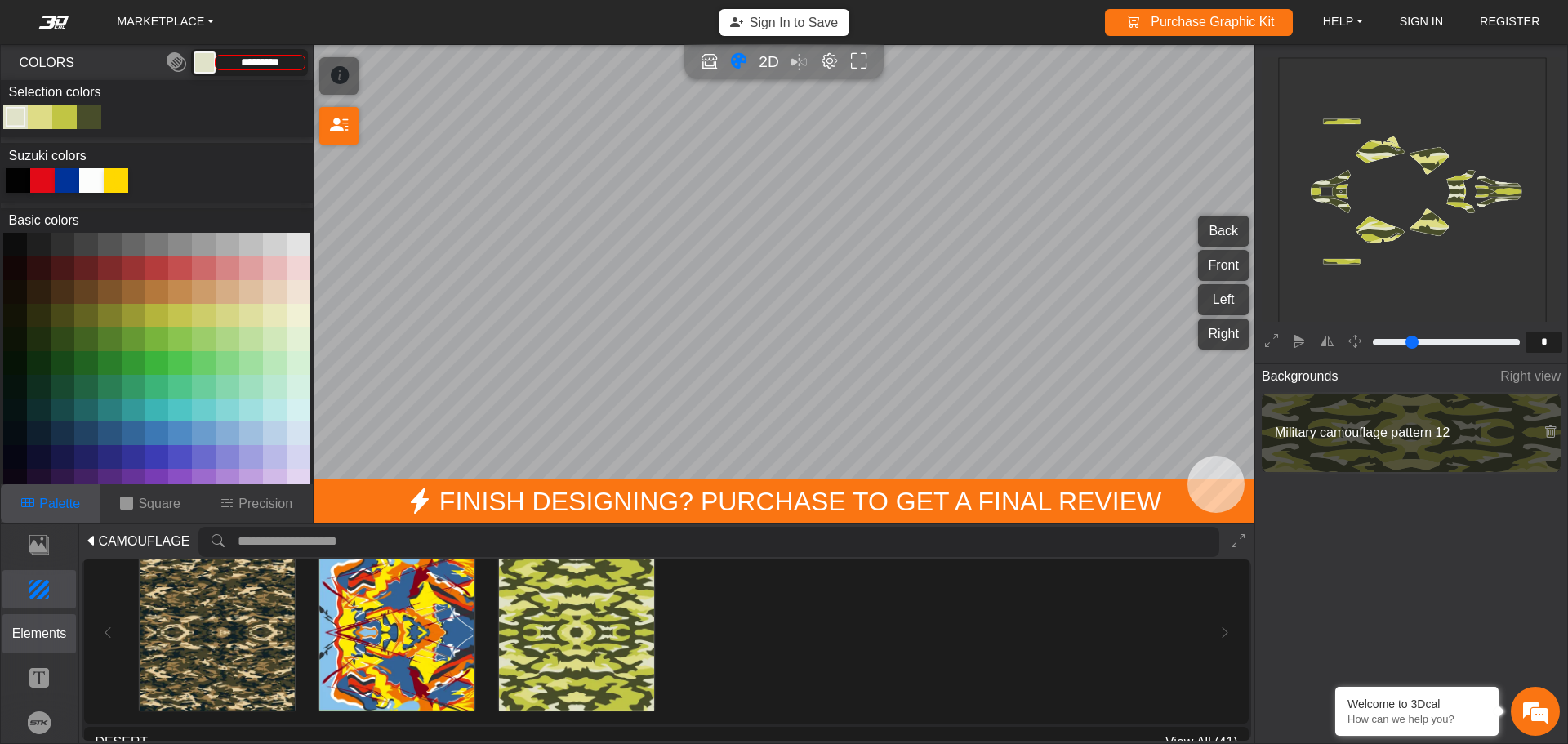
click at [42, 632] on p "Elements" at bounding box center [39, 634] width 73 height 19
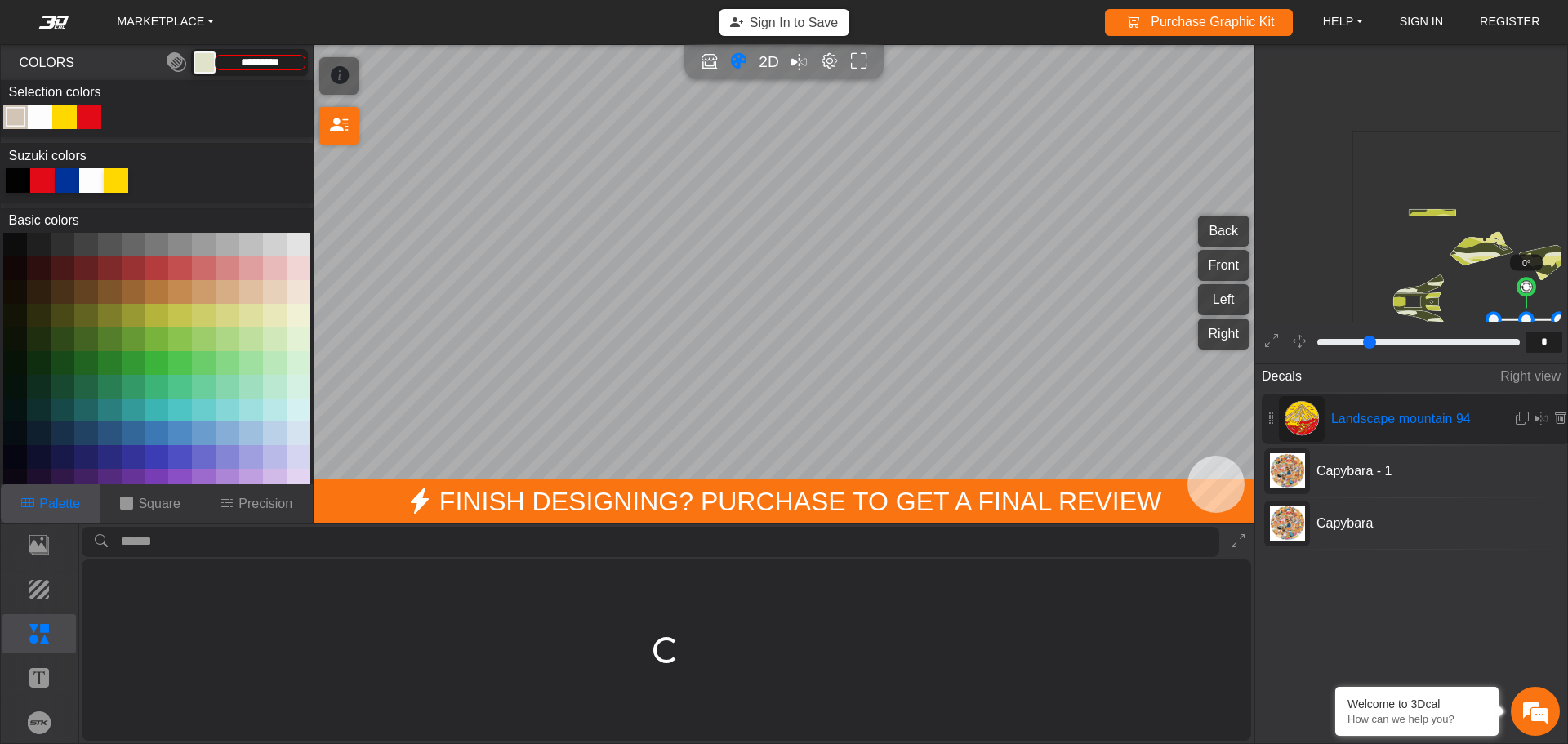
type input "*"
type input "*********"
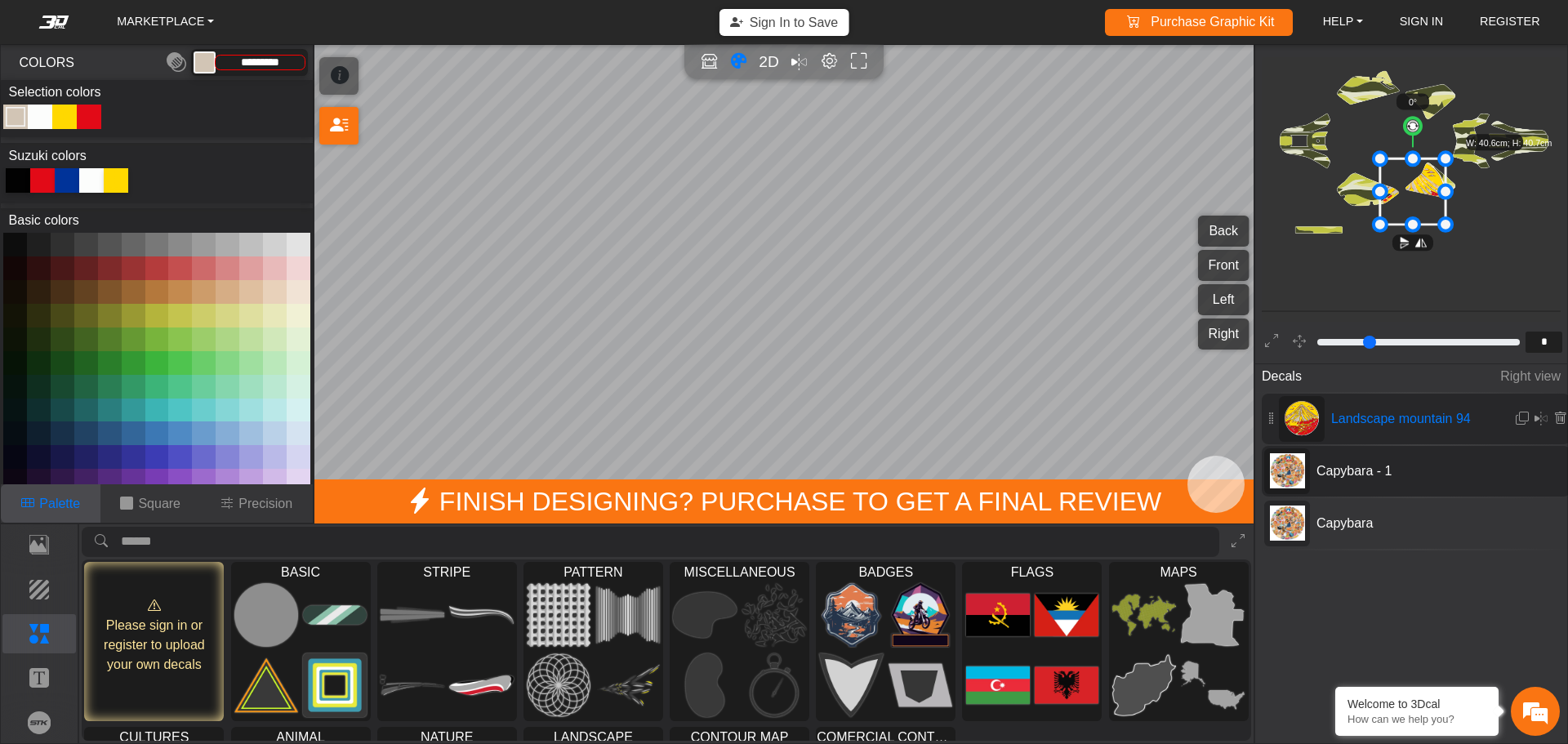
click at [1420, 474] on span "Capybara - 1" at bounding box center [1401, 471] width 182 height 19
type input "*"
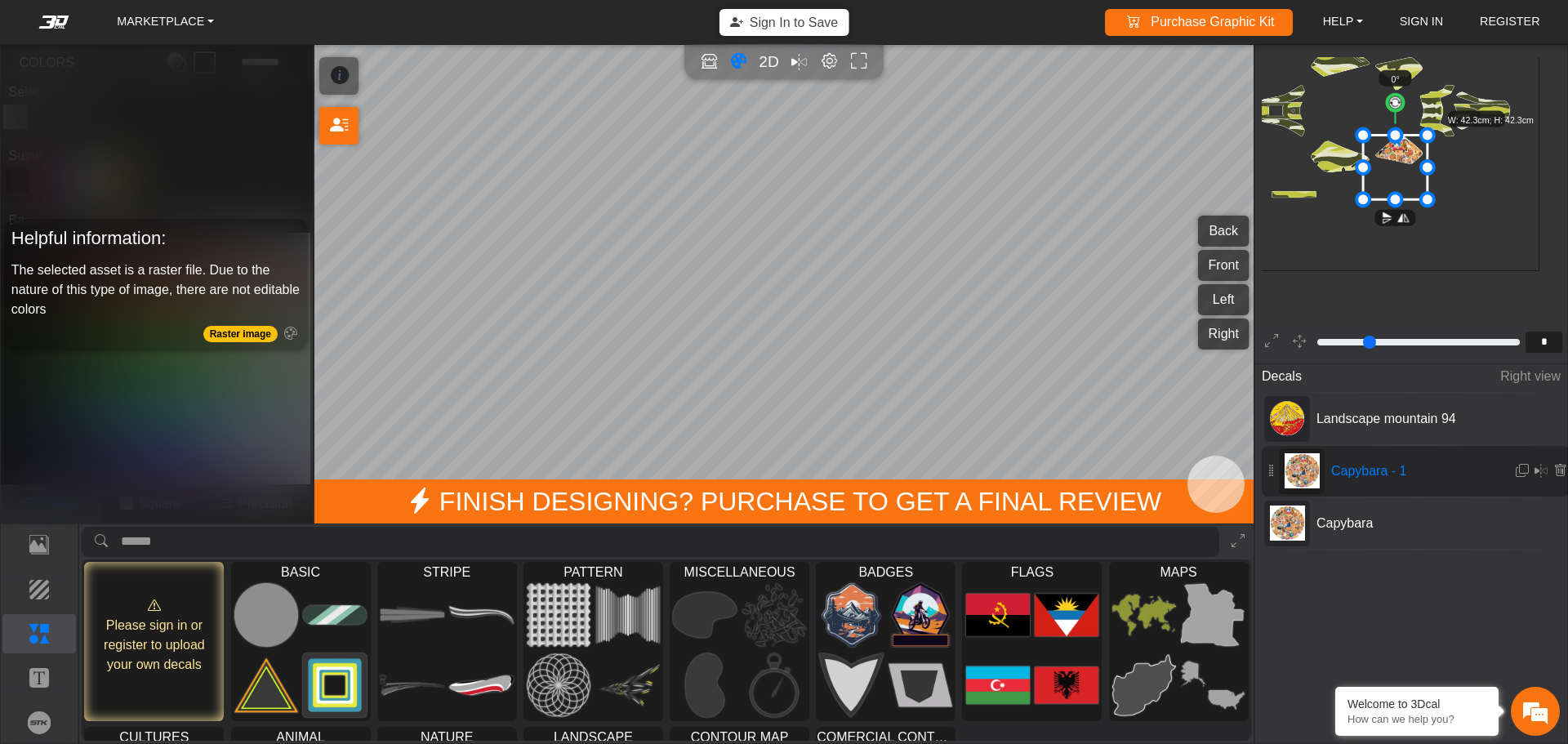
type input "****"
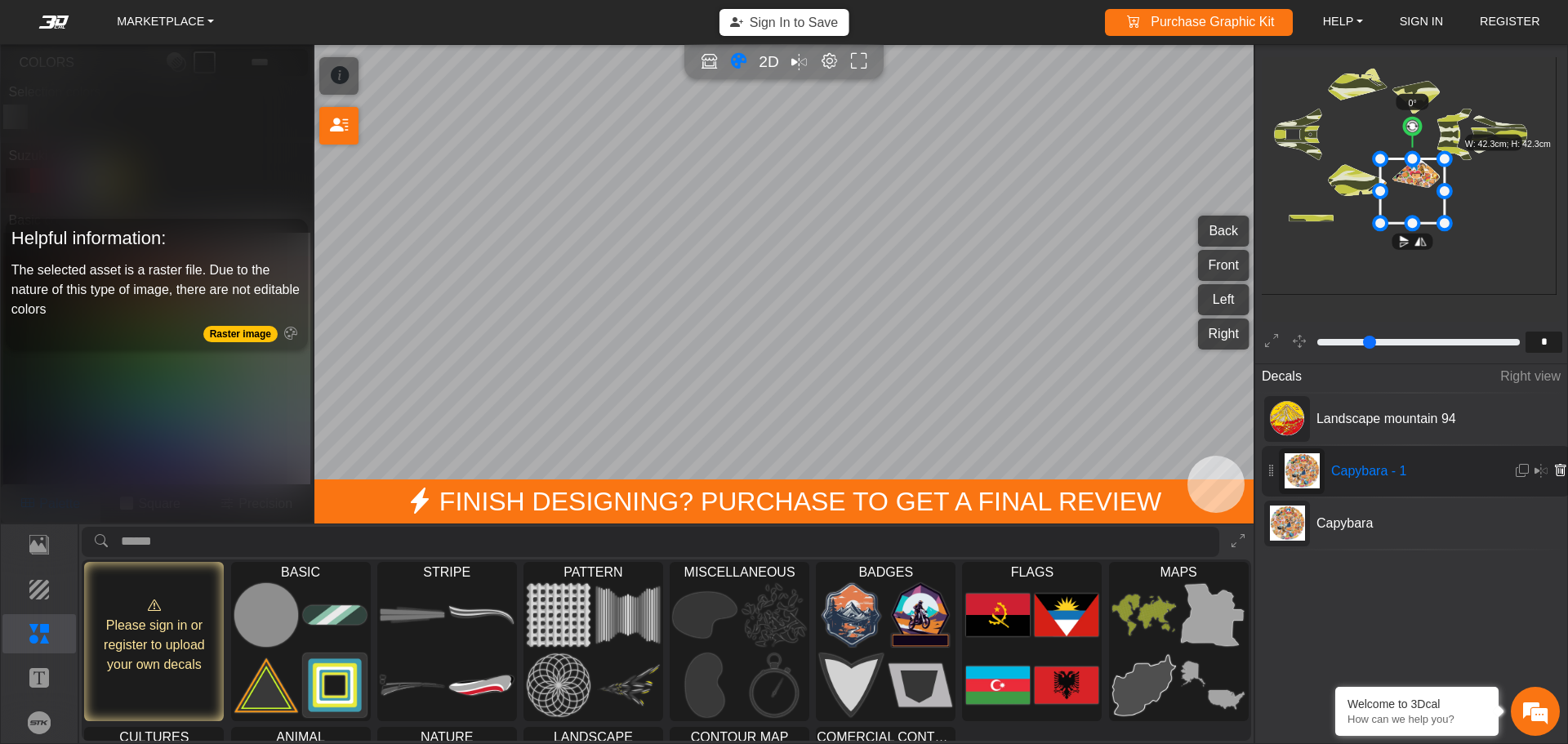
click at [1556, 473] on icon at bounding box center [1559, 471] width 13 height 14
click at [340, 68] on icon at bounding box center [339, 76] width 18 height 28
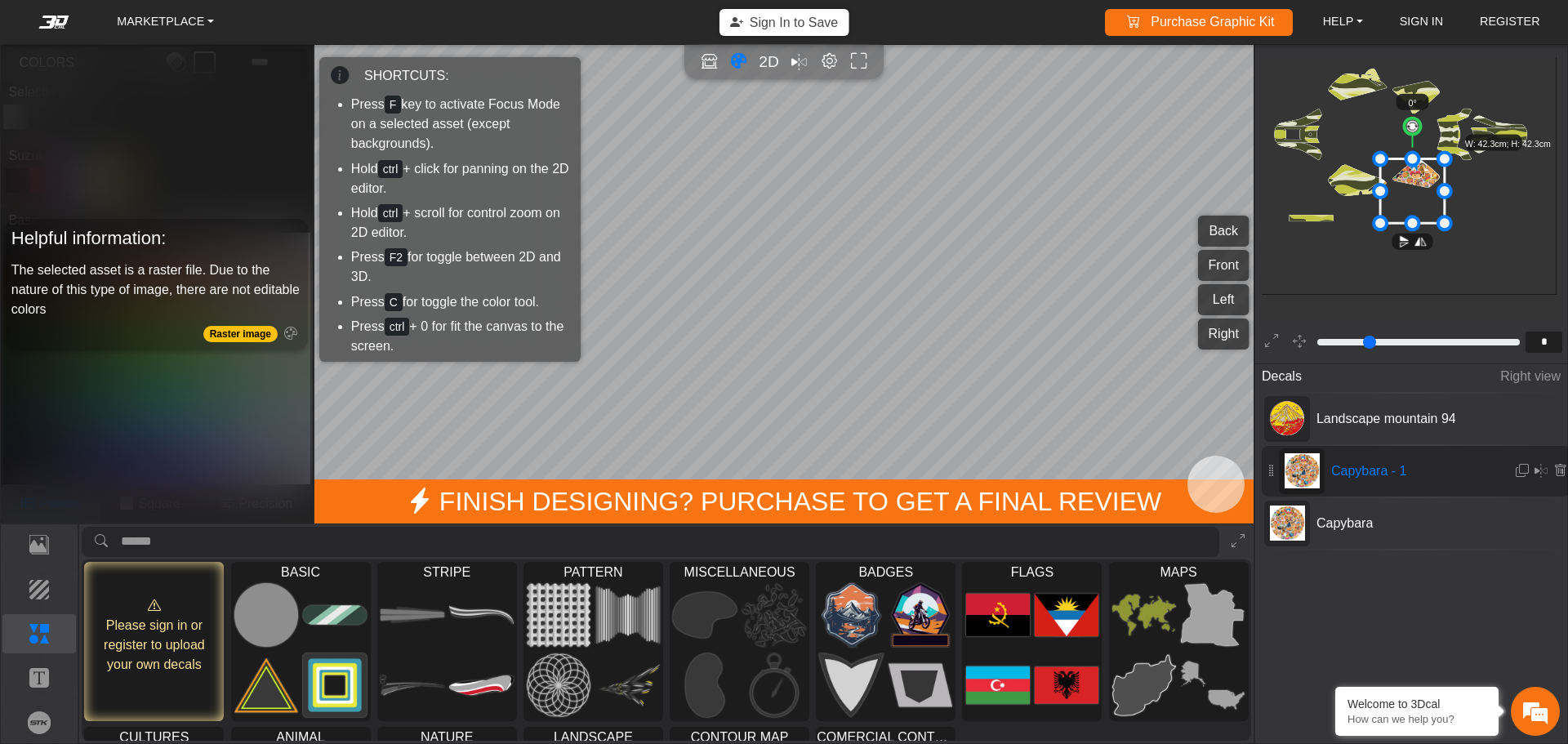
click at [331, 81] on icon at bounding box center [339, 76] width 18 height 28
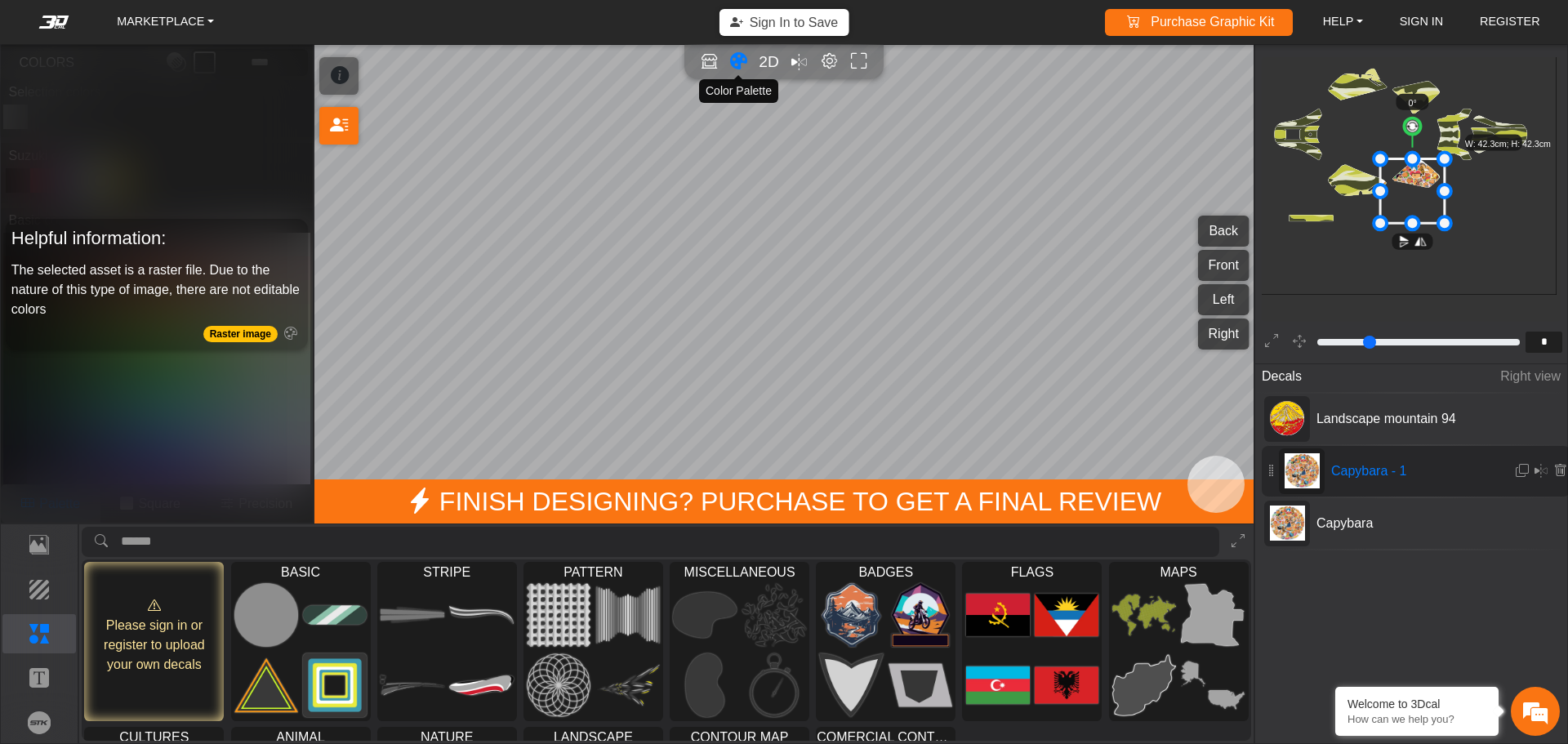
click at [732, 59] on icon "Color tool" at bounding box center [739, 61] width 17 height 18
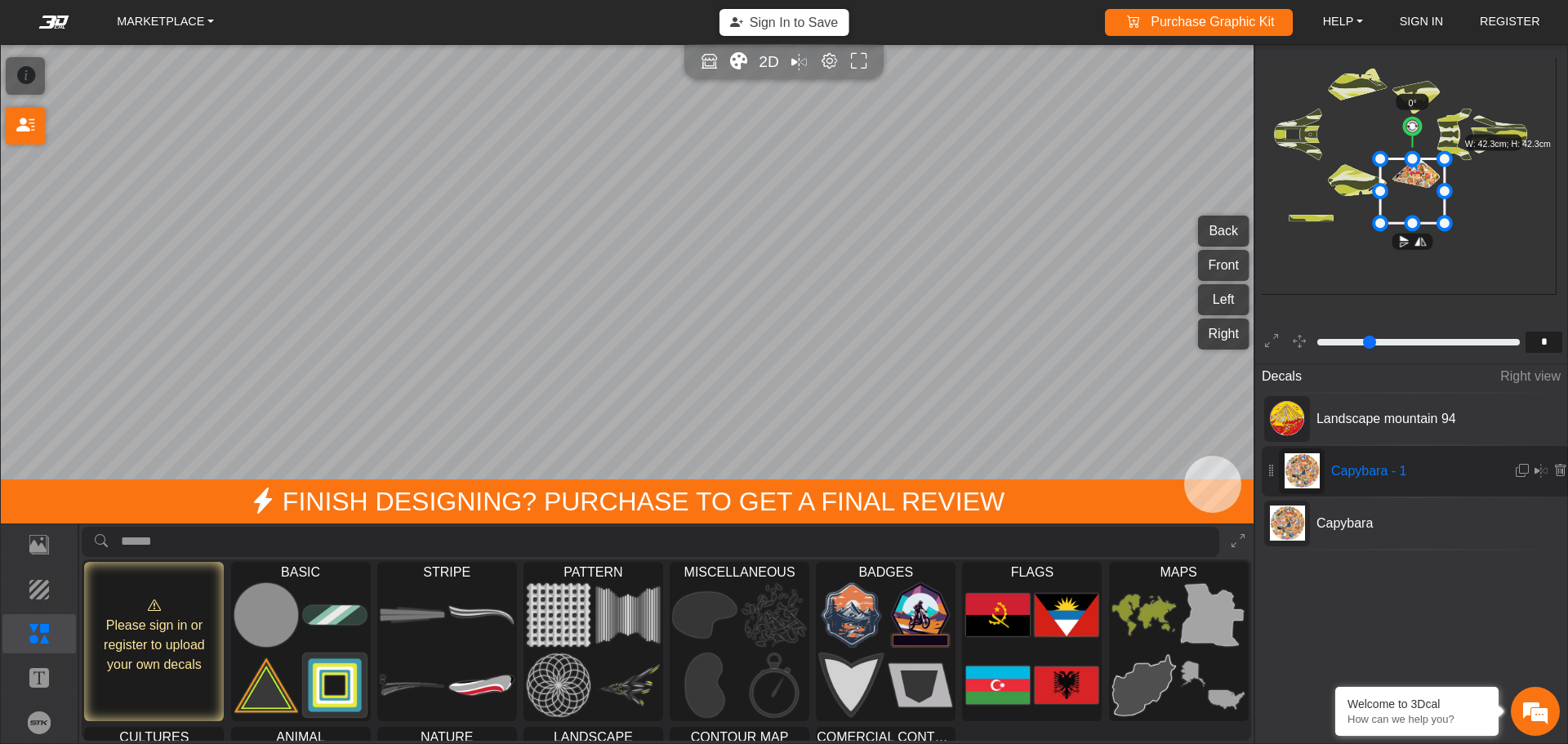
click at [732, 59] on icon "Color tool" at bounding box center [739, 61] width 17 height 18
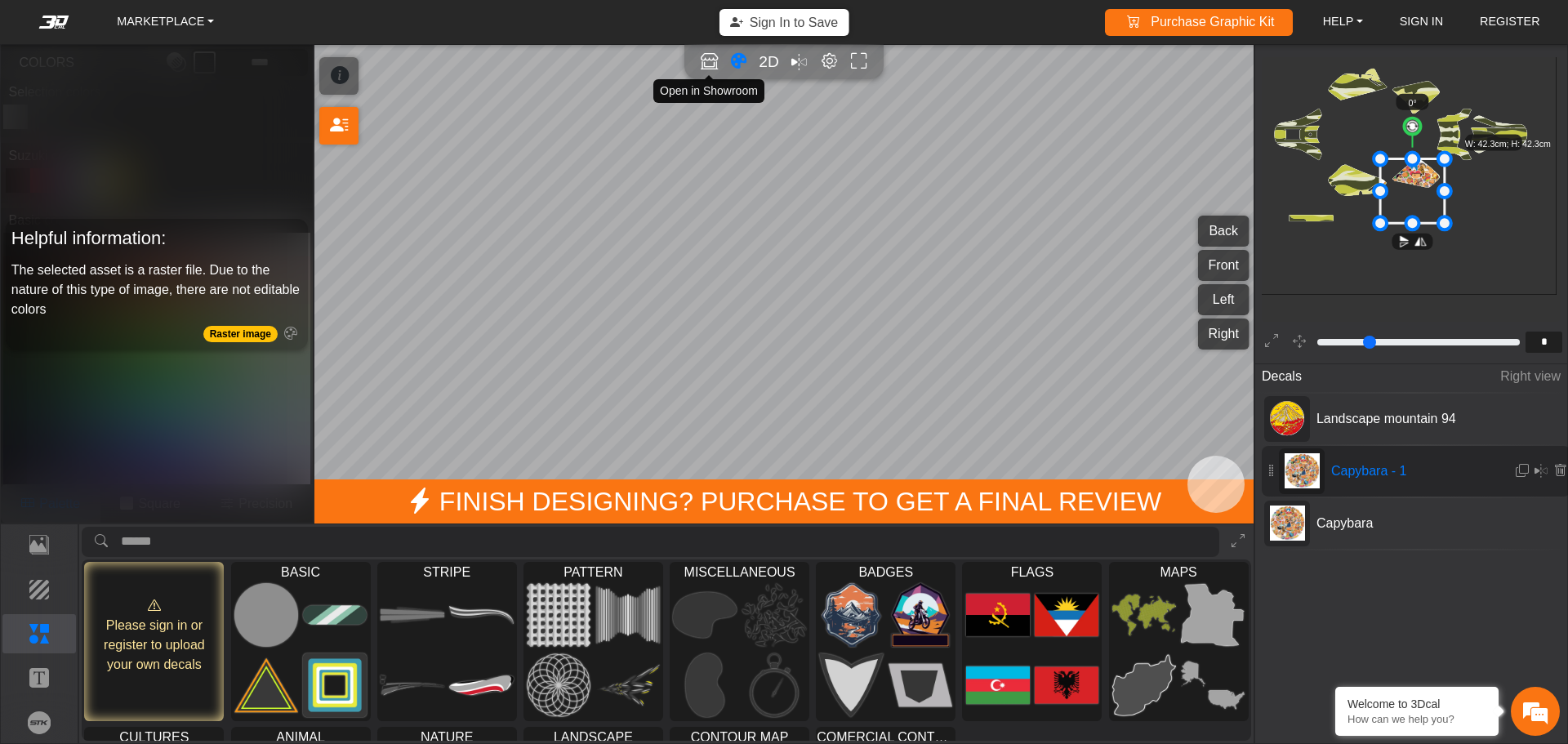
click at [709, 66] on icon "Open in Showroom" at bounding box center [710, 61] width 17 height 18
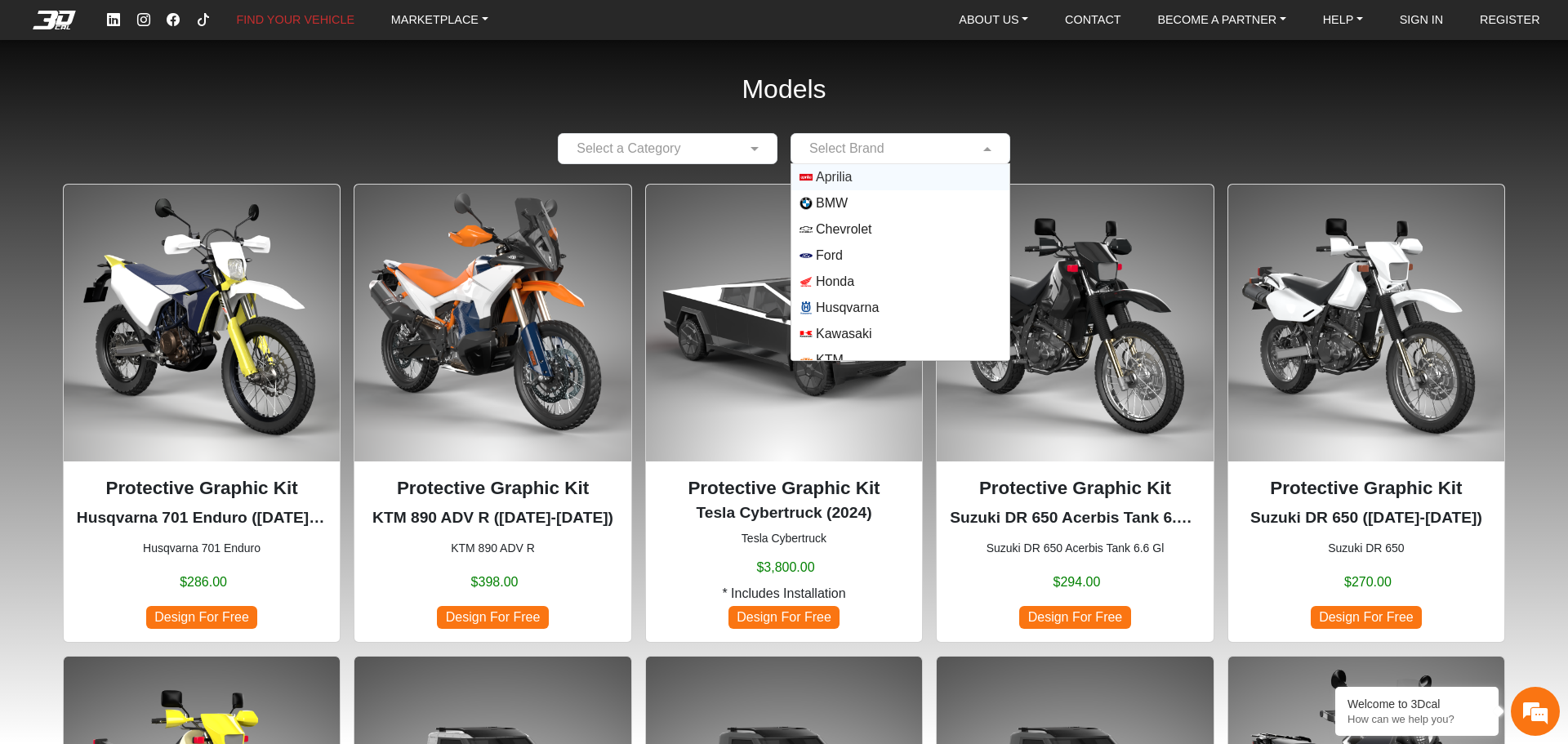
click at [934, 143] on input "text" at bounding box center [884, 149] width 169 height 19
click at [918, 143] on input "text" at bounding box center [884, 149] width 169 height 19
click at [726, 143] on input "text" at bounding box center [650, 149] width 169 height 19
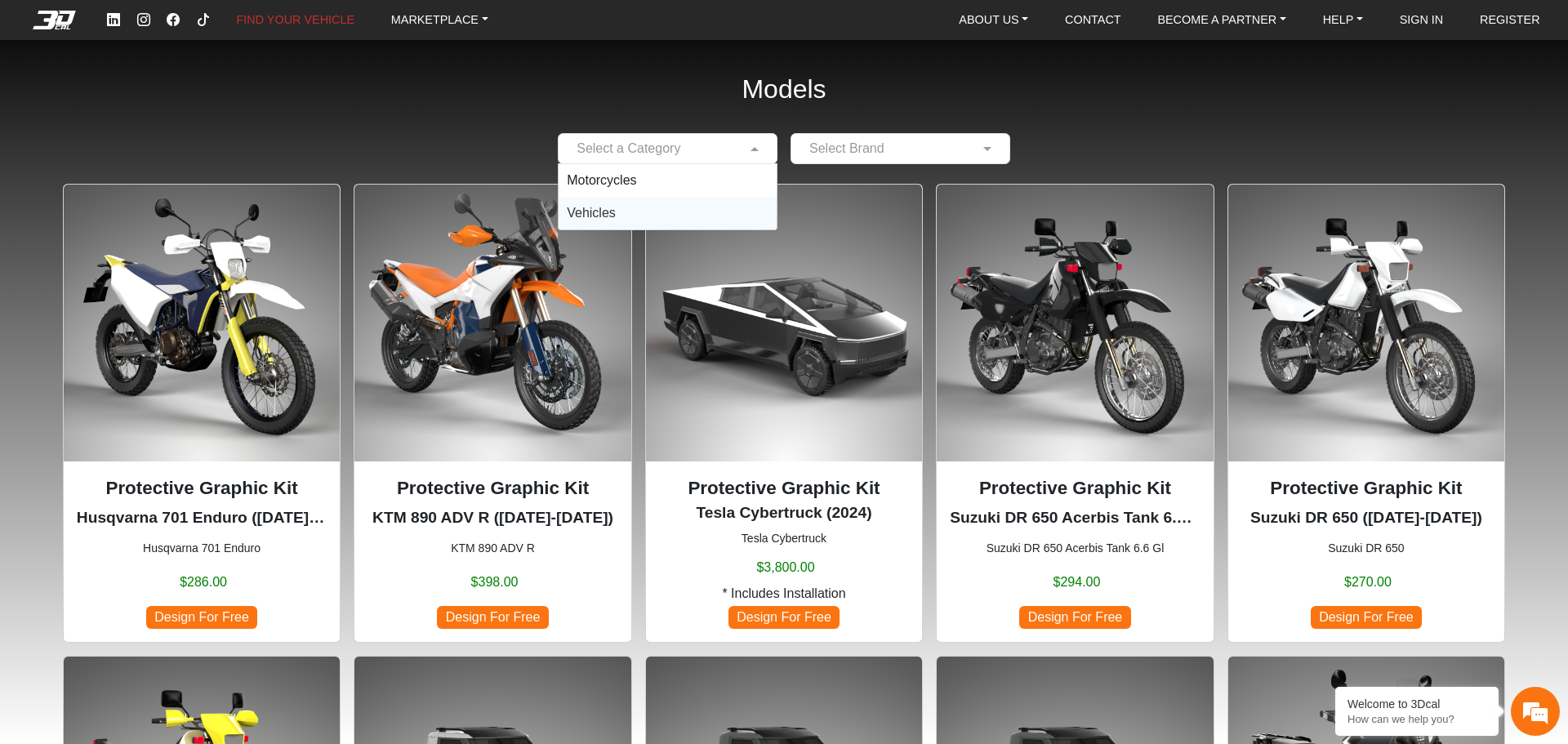
click at [649, 203] on div "Vehicles" at bounding box center [667, 212] width 218 height 32
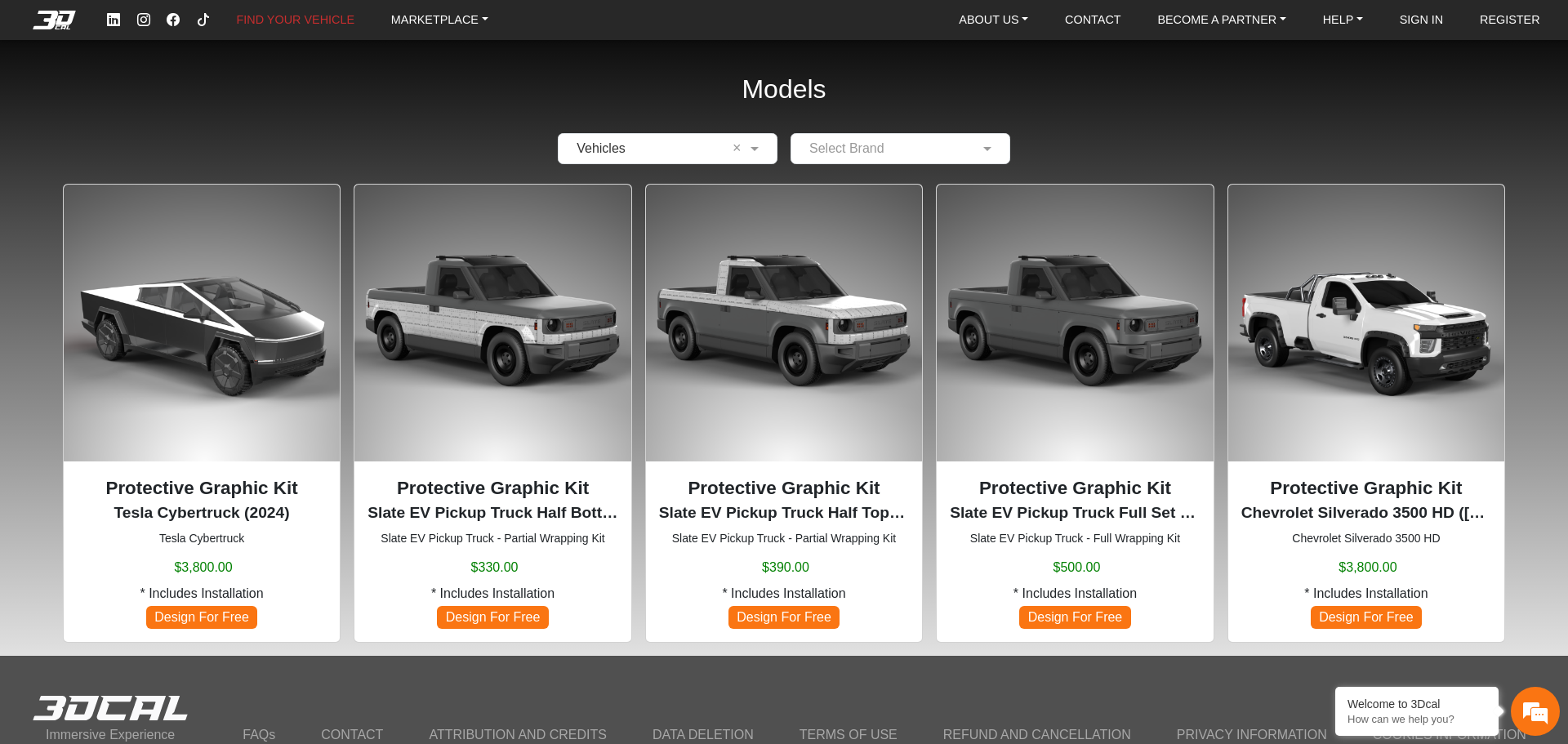
click at [260, 347] on img at bounding box center [202, 323] width 276 height 276
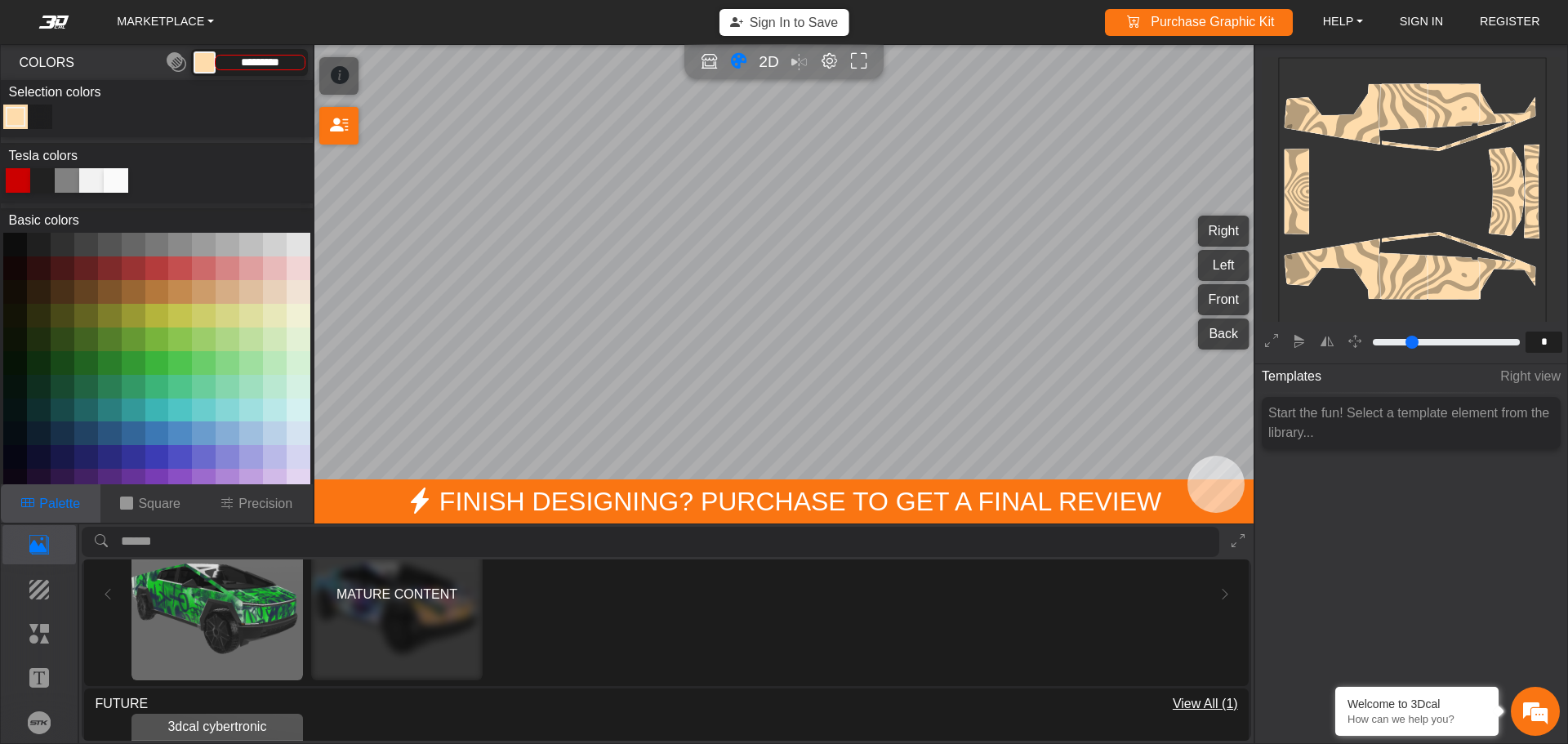
scroll to position [408, 0]
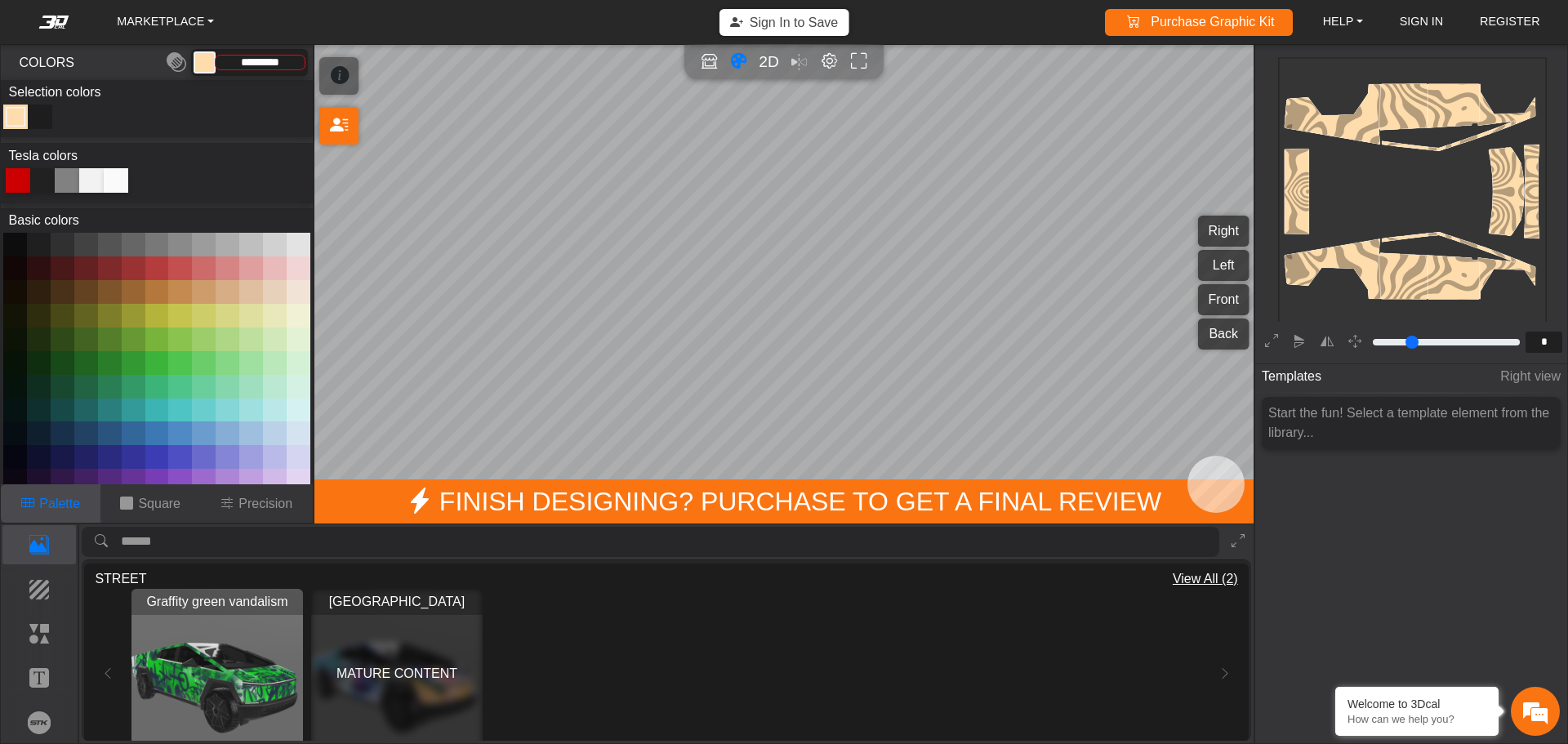
click at [410, 651] on div "MATURE CONTENT" at bounding box center [397, 675] width 171 height 171
click at [415, 678] on span "MATURE CONTENT" at bounding box center [397, 674] width 121 height 19
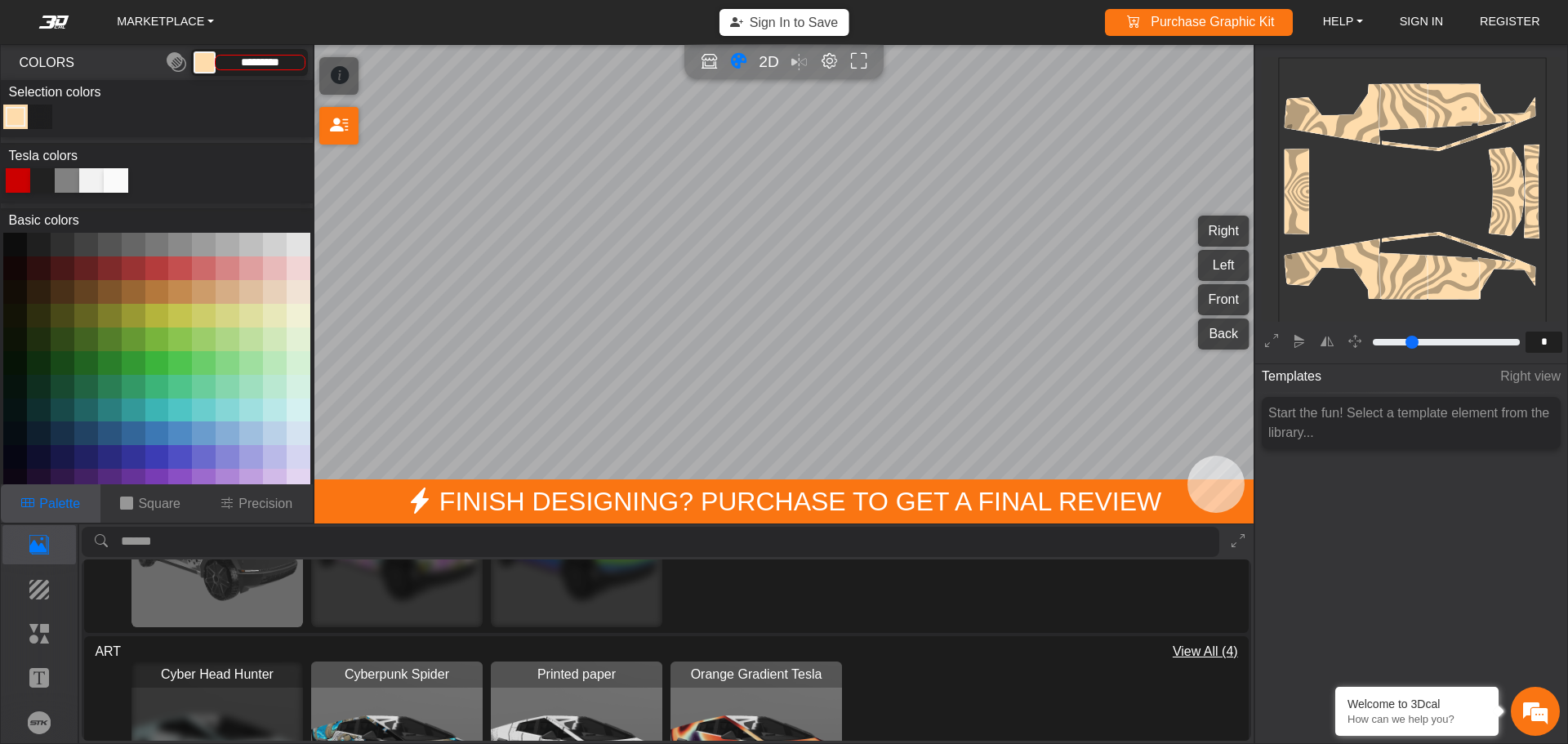
scroll to position [1866, 0]
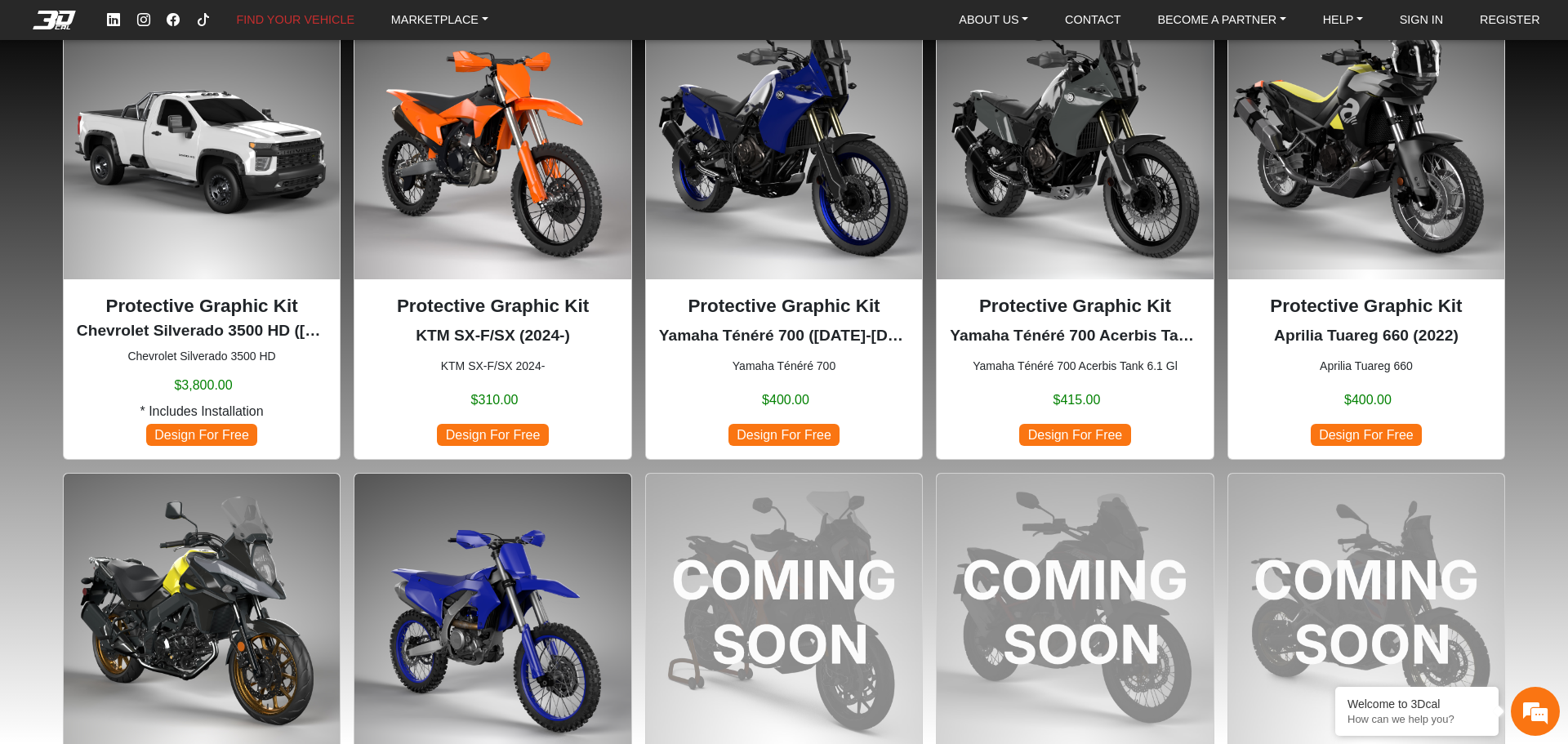
scroll to position [1226, 0]
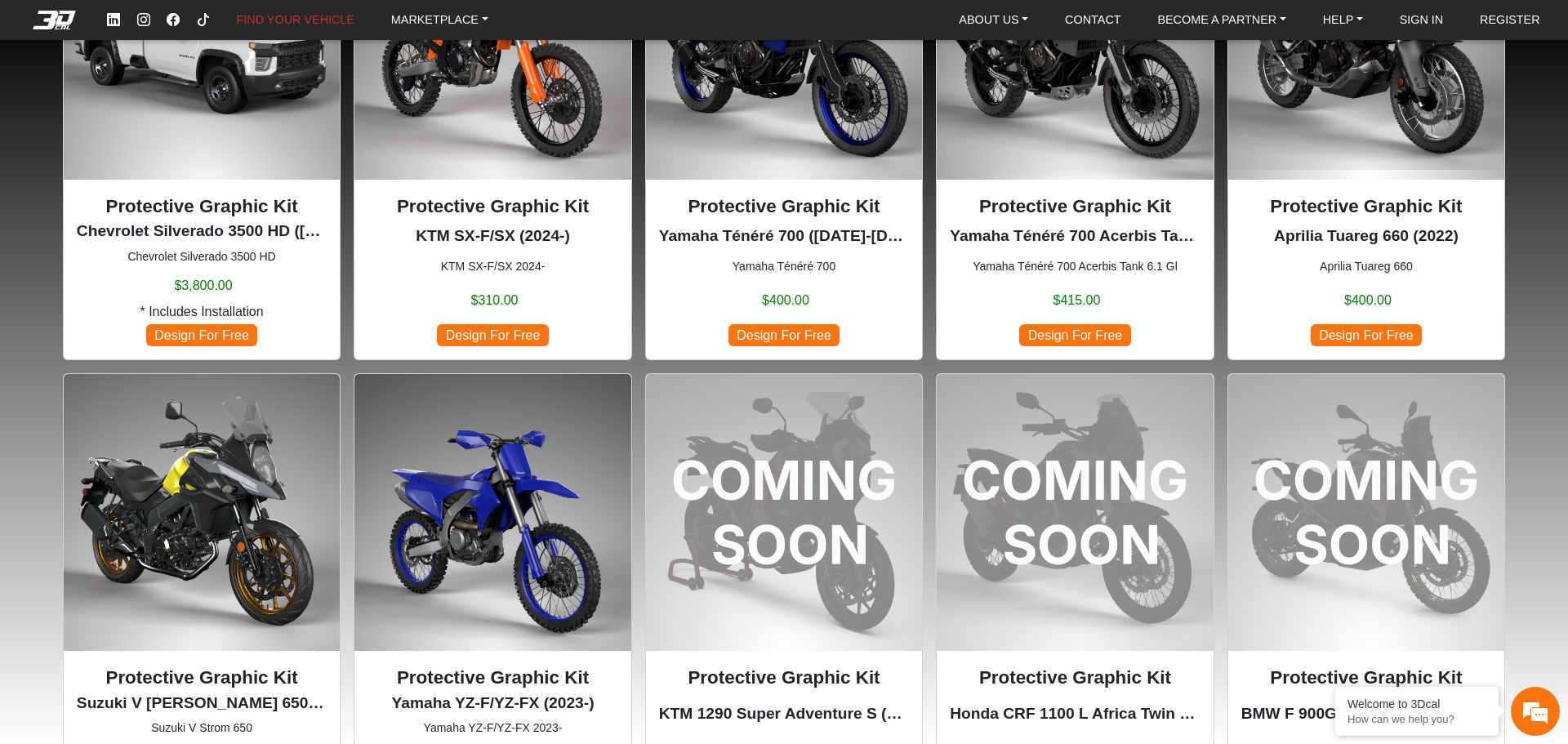
click at [517, 455] on img at bounding box center [493, 512] width 276 height 276
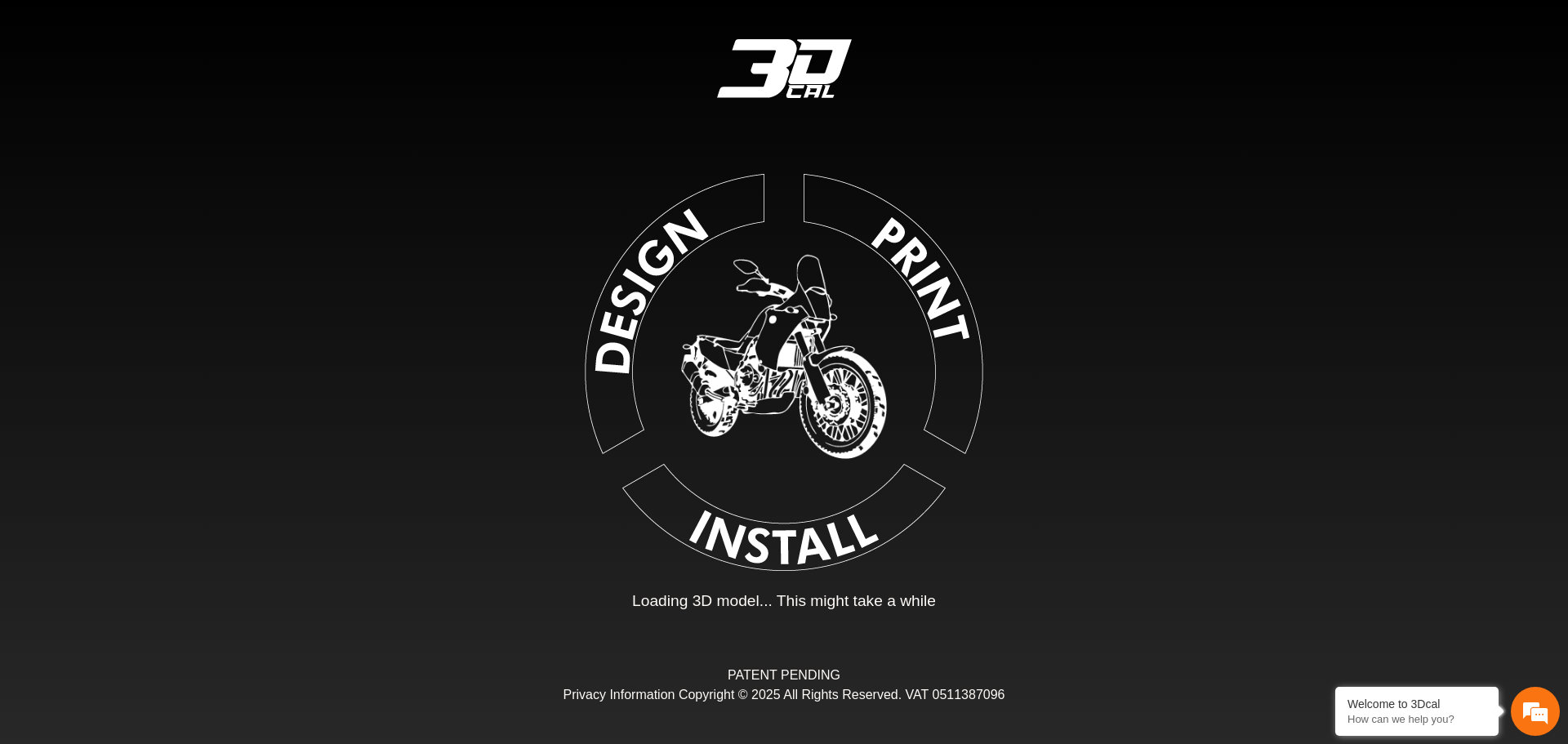
type input "*"
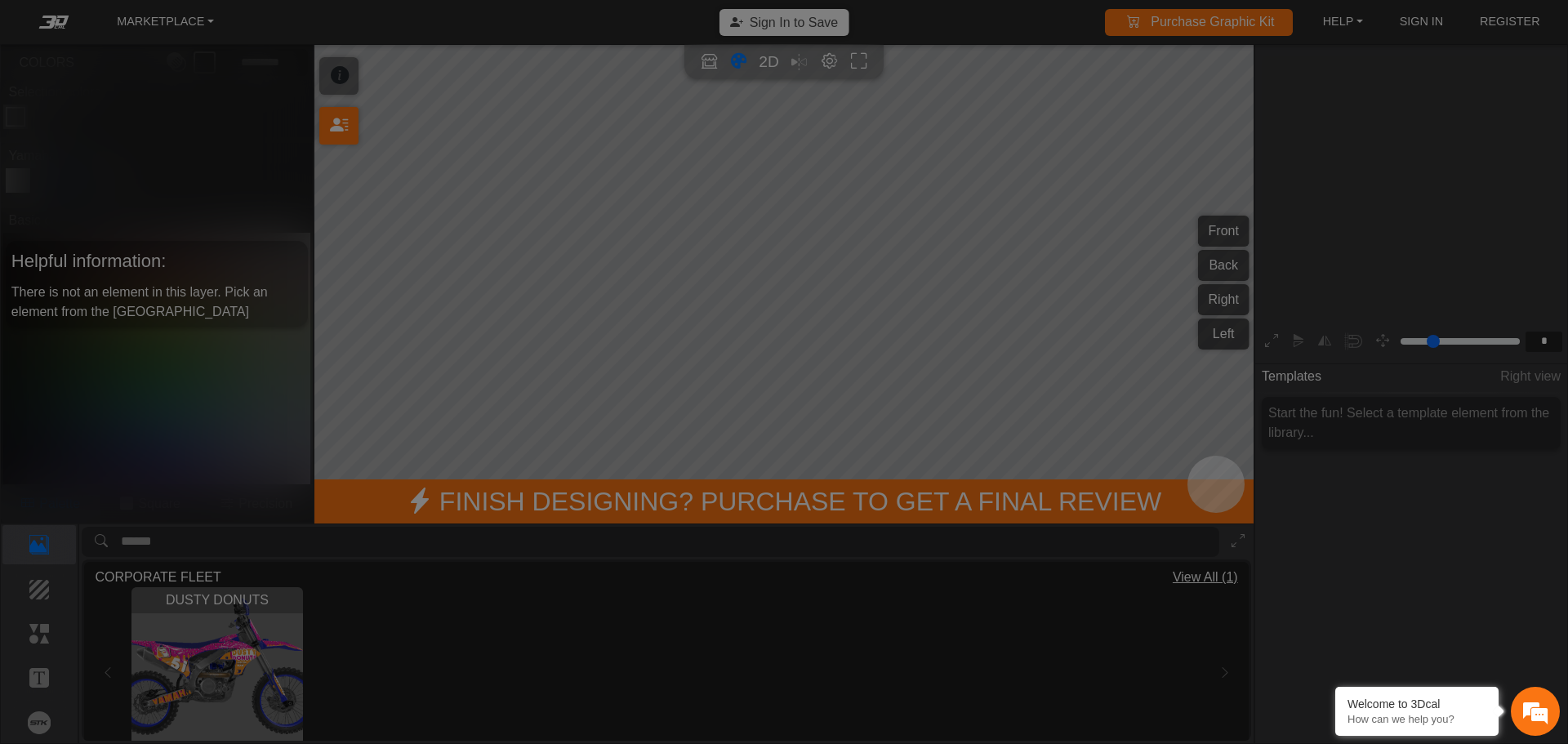
scroll to position [269, 253]
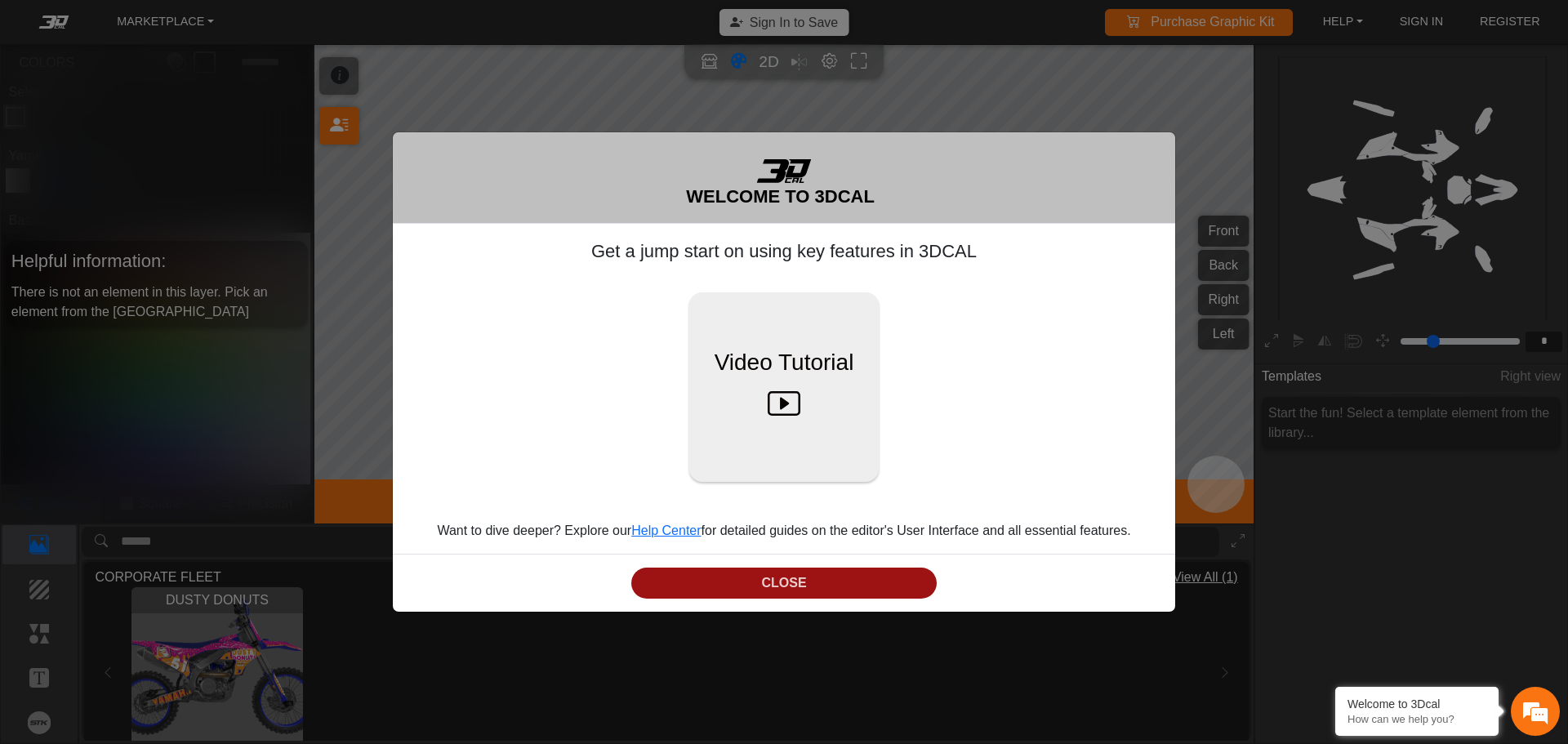
click at [836, 572] on button "CLOSE" at bounding box center [783, 583] width 305 height 31
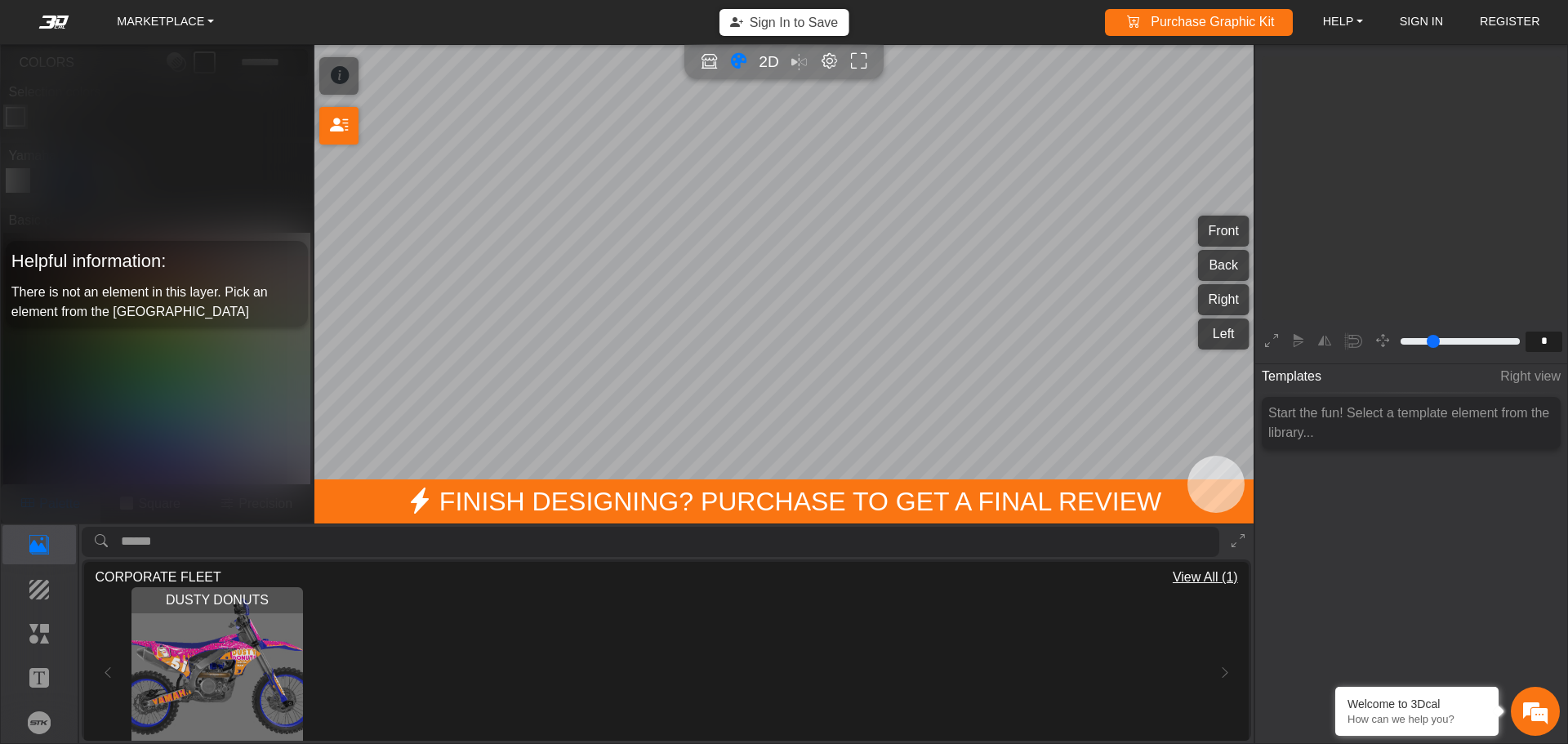
scroll to position [269, 253]
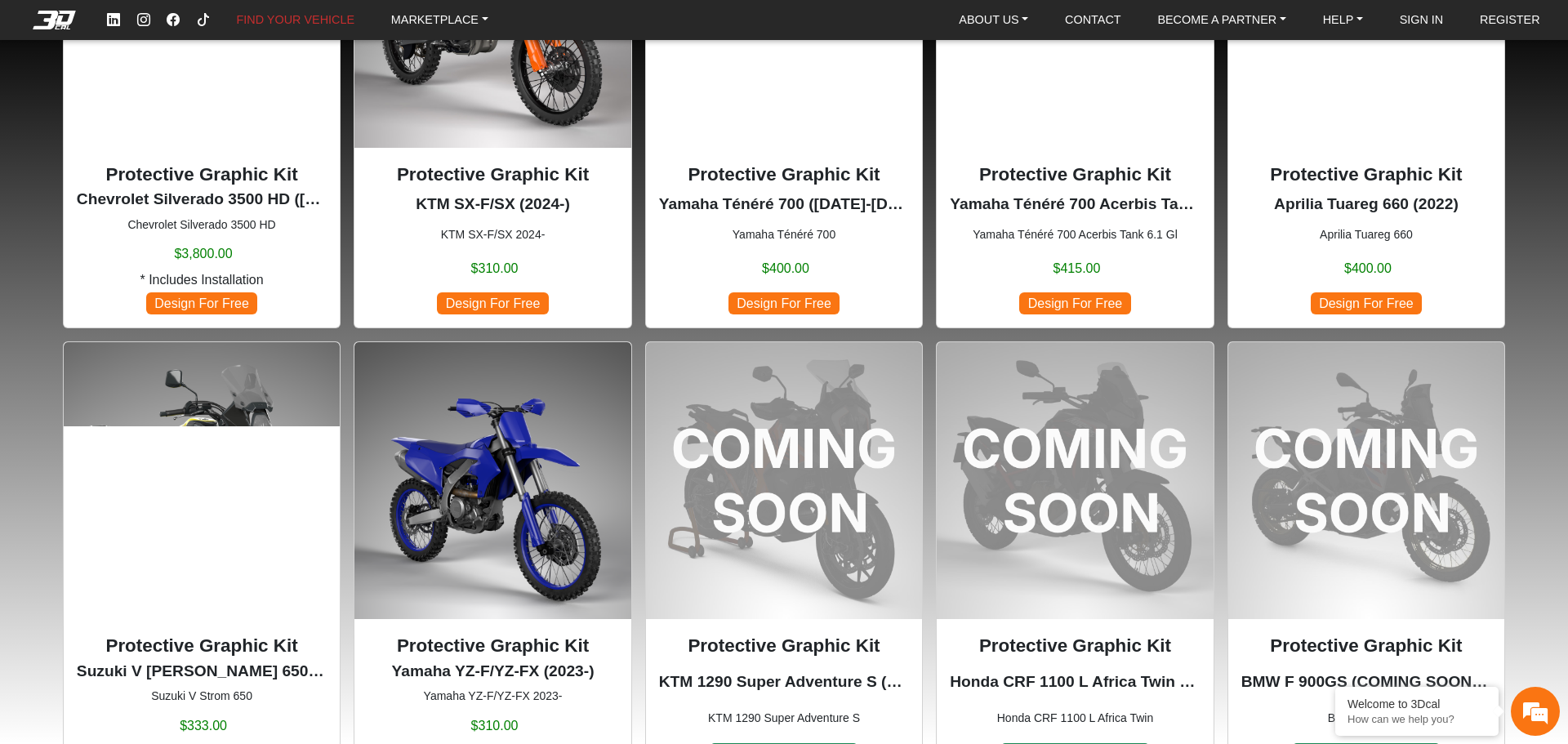
scroll to position [1388, 0]
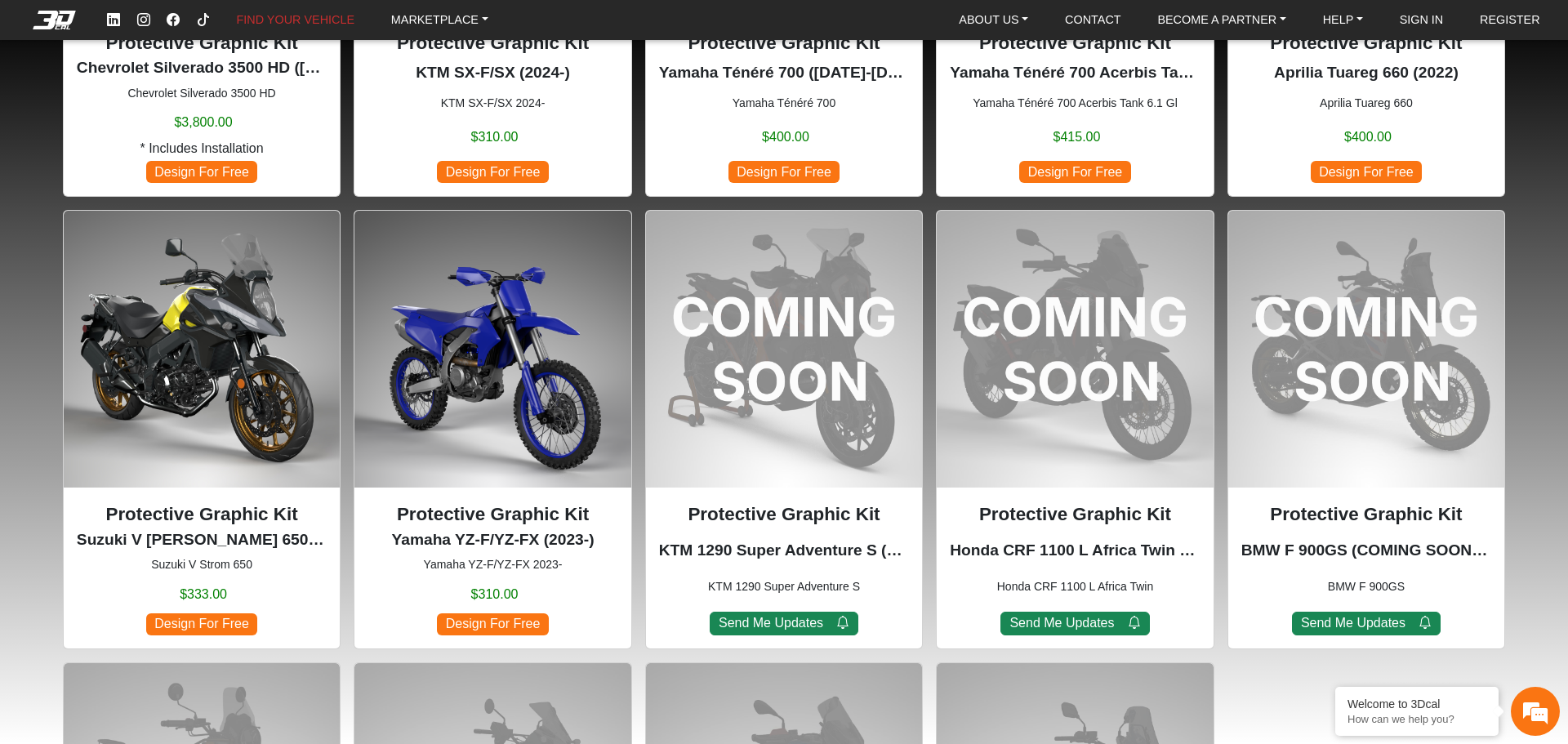
click at [545, 406] on img at bounding box center [493, 349] width 276 height 276
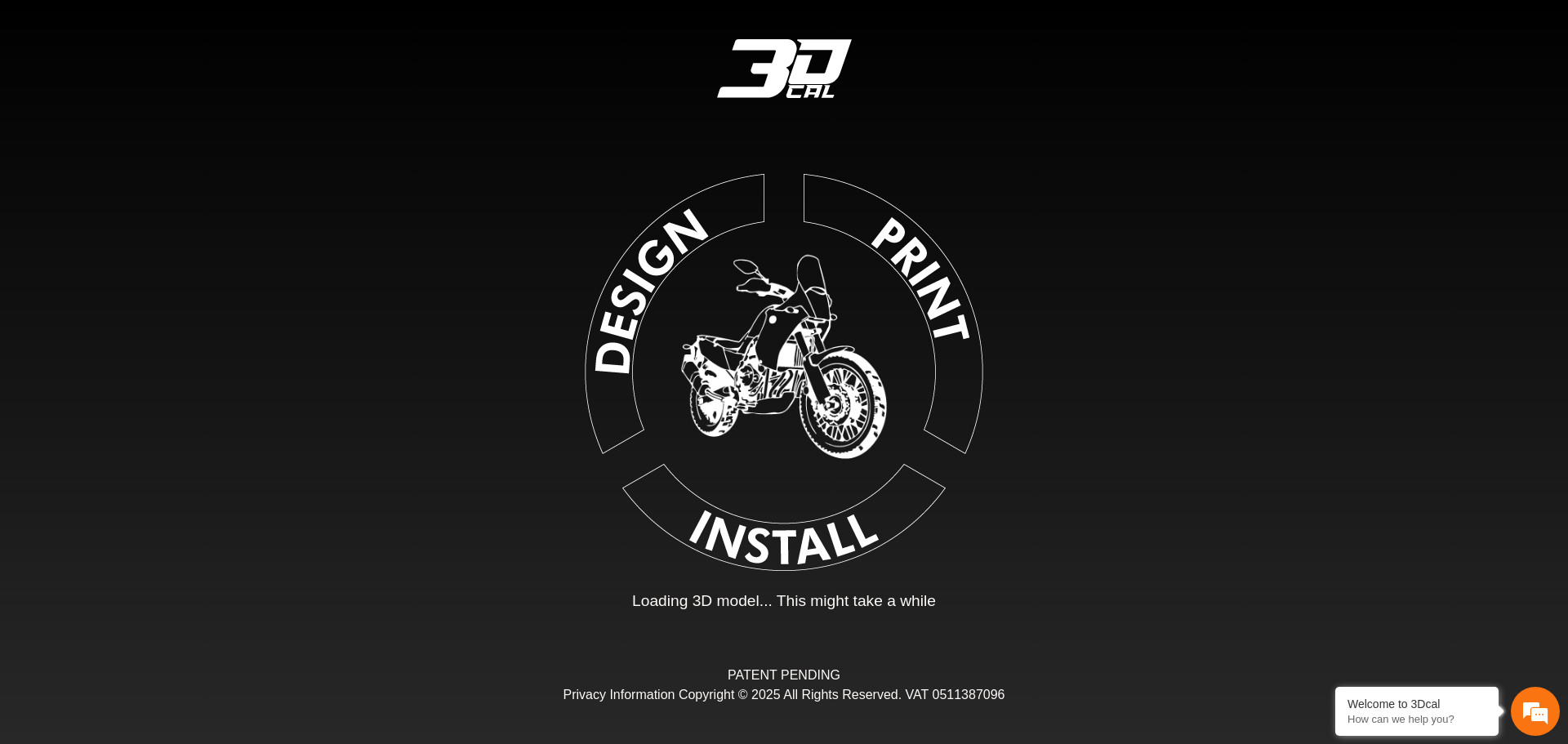
type input "*"
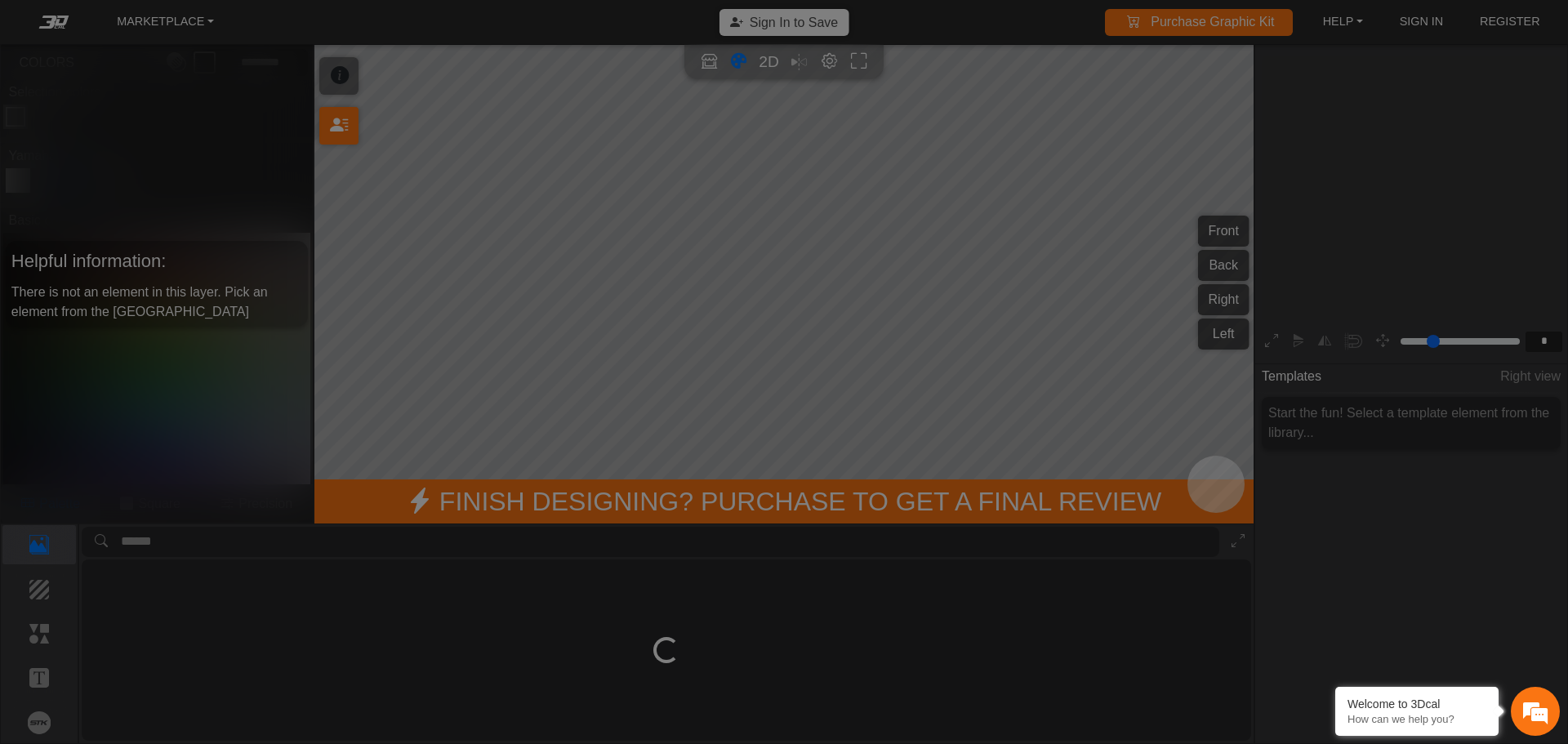
scroll to position [269, 253]
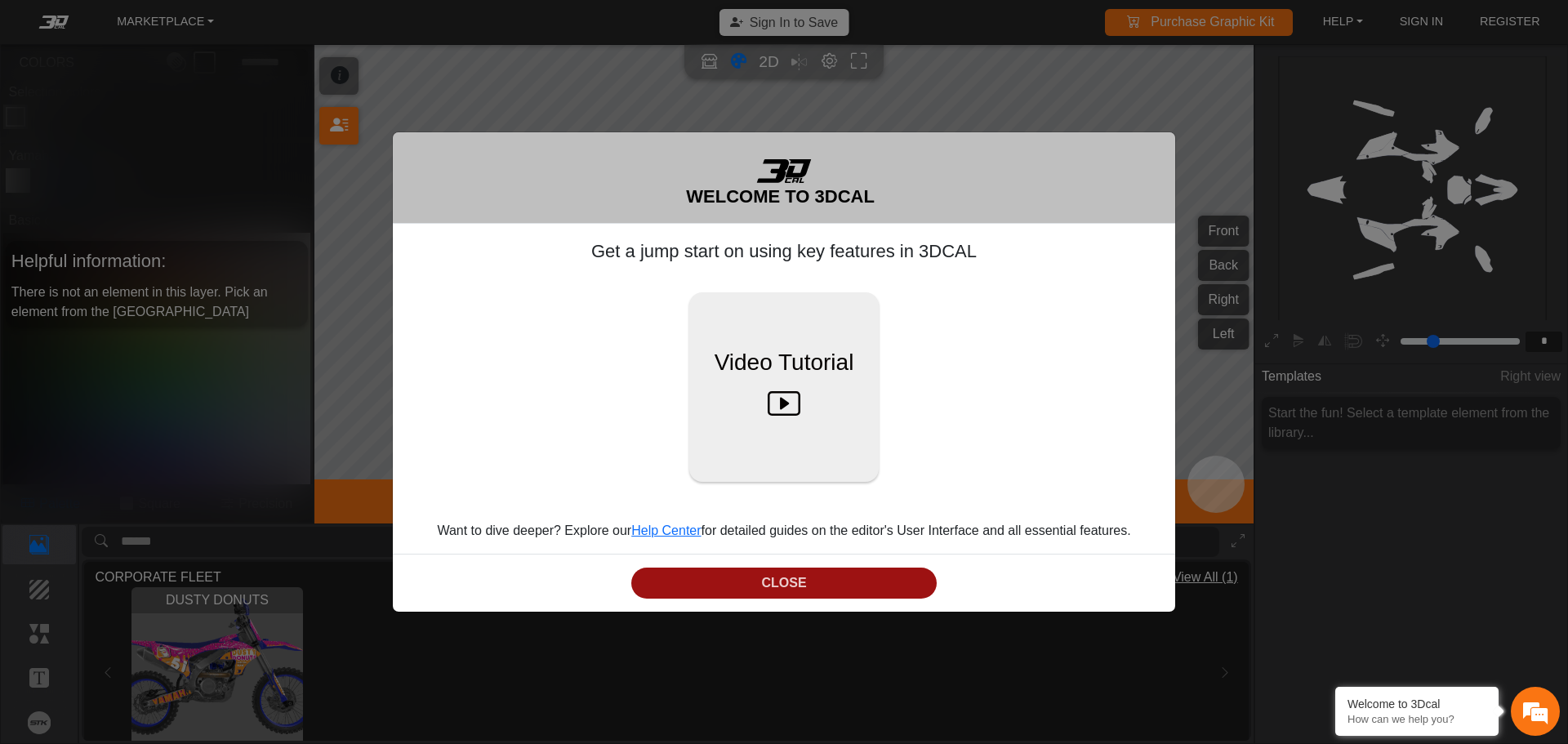
click at [833, 591] on button "CLOSE" at bounding box center [783, 583] width 305 height 31
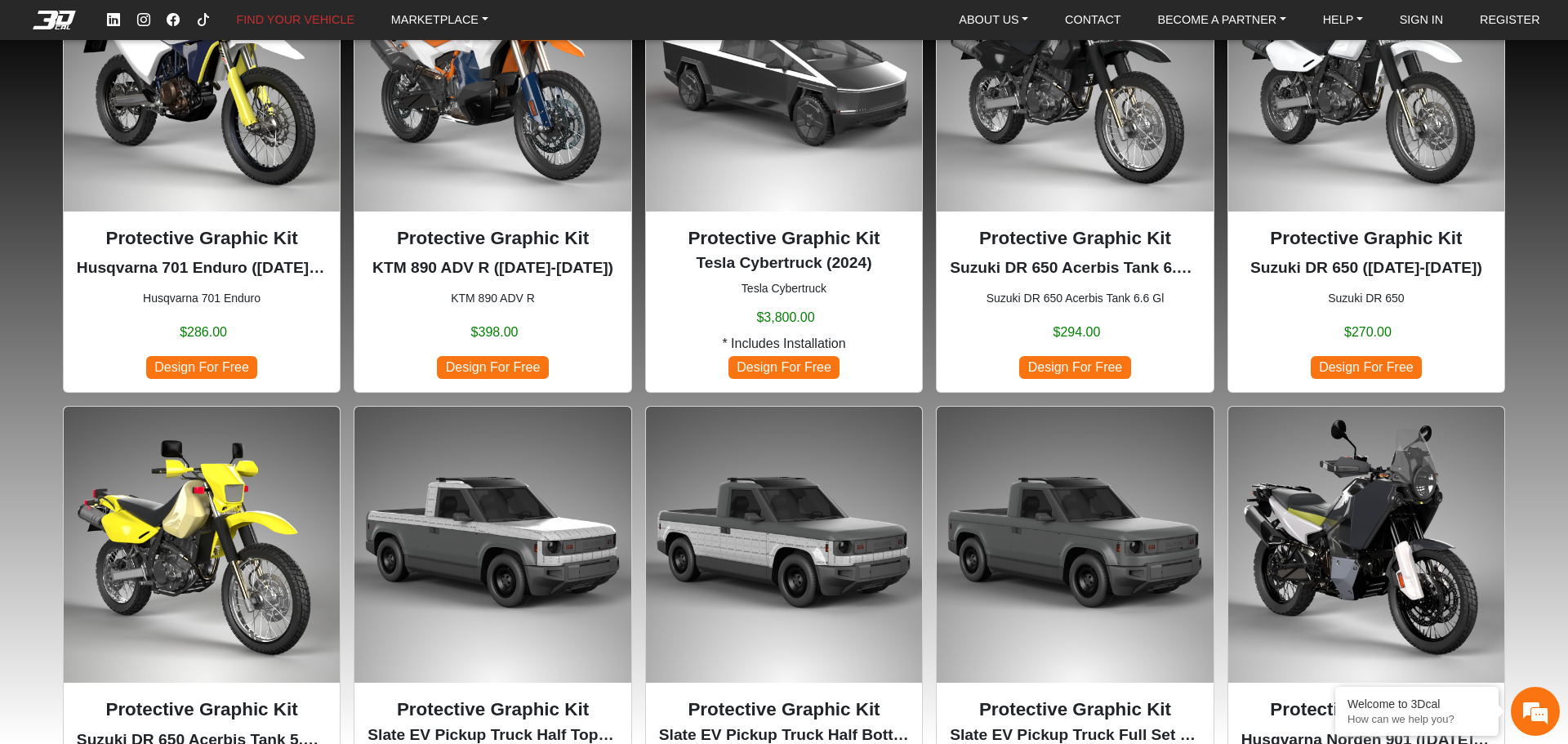
scroll to position [653, 0]
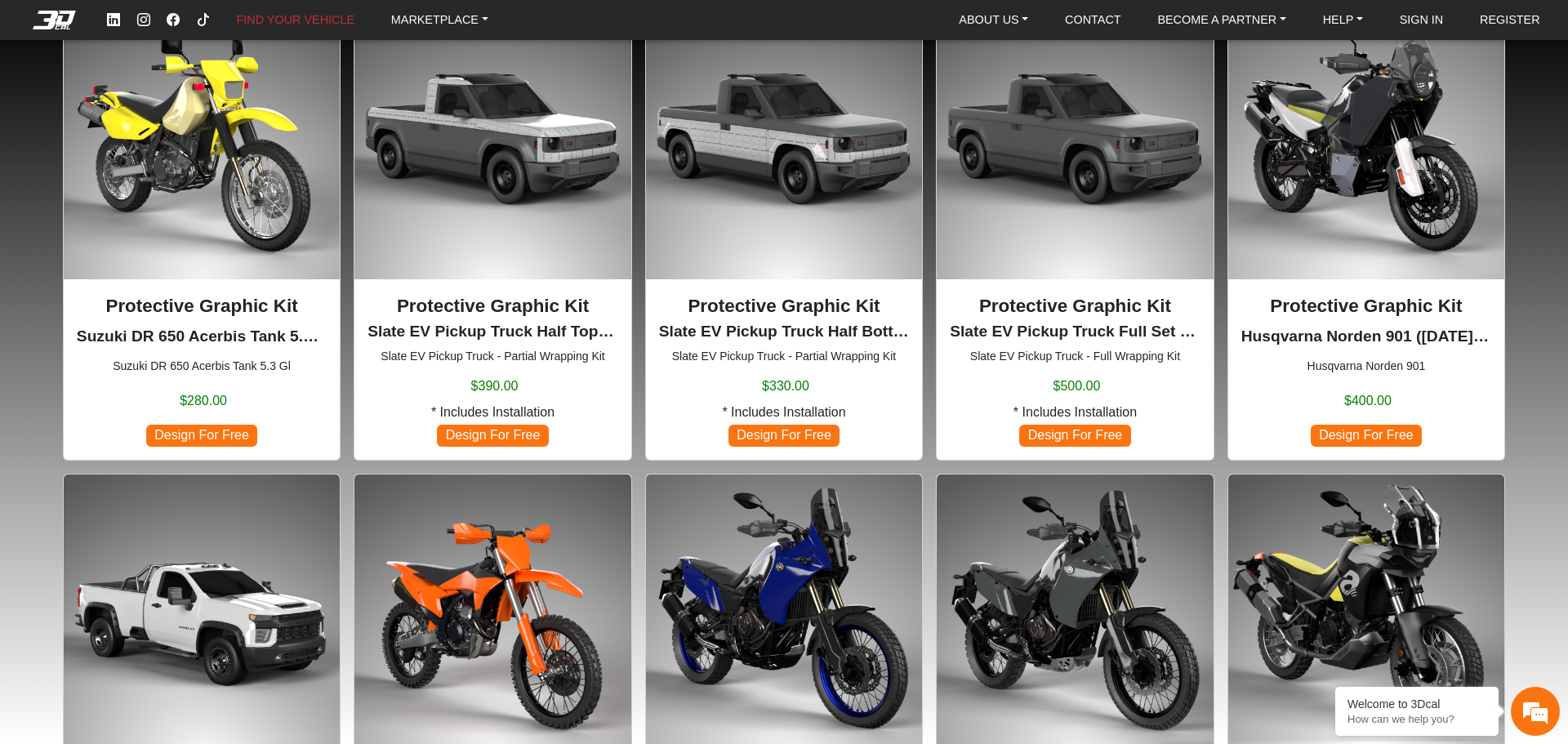
click at [255, 166] on img at bounding box center [202, 142] width 276 height 276
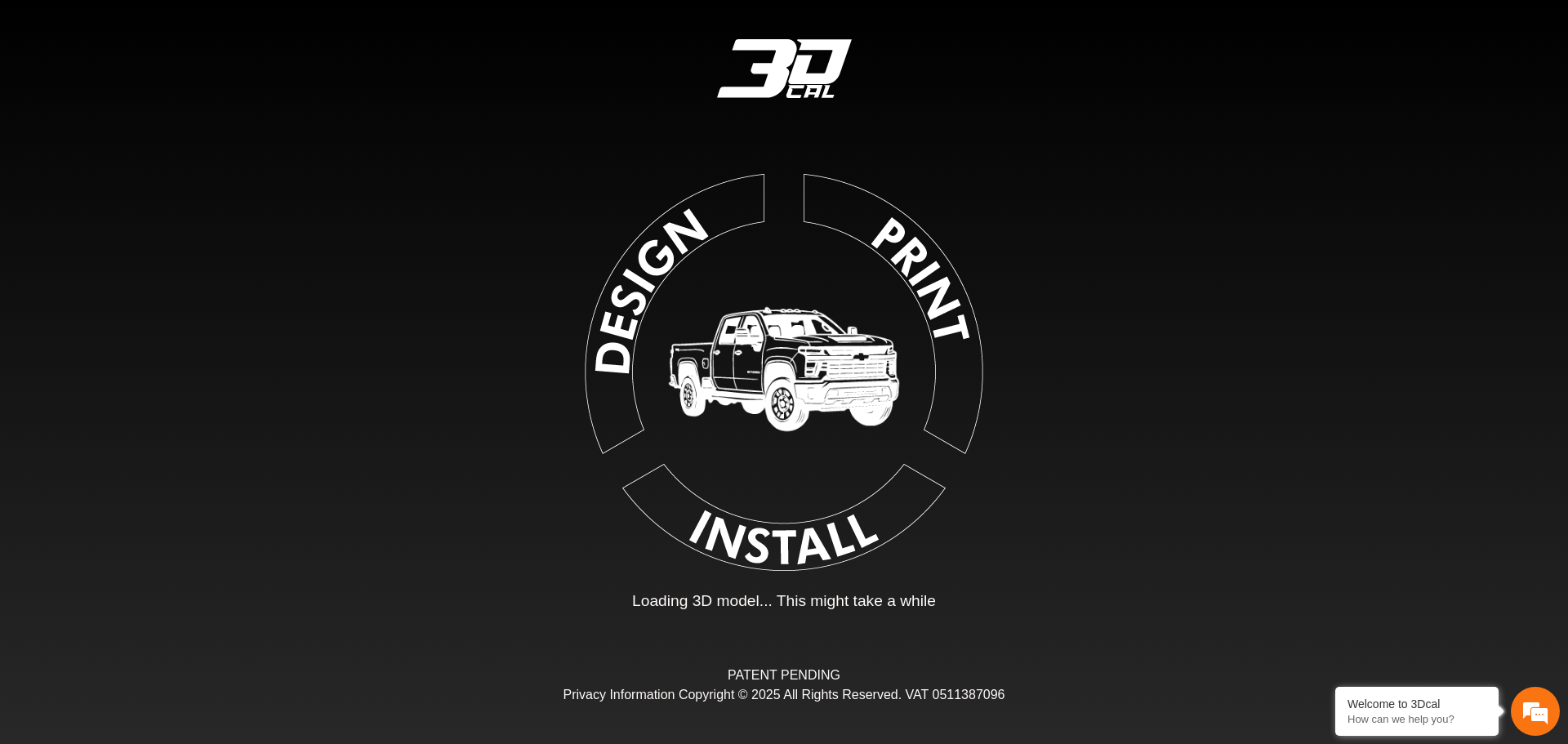
type input "*"
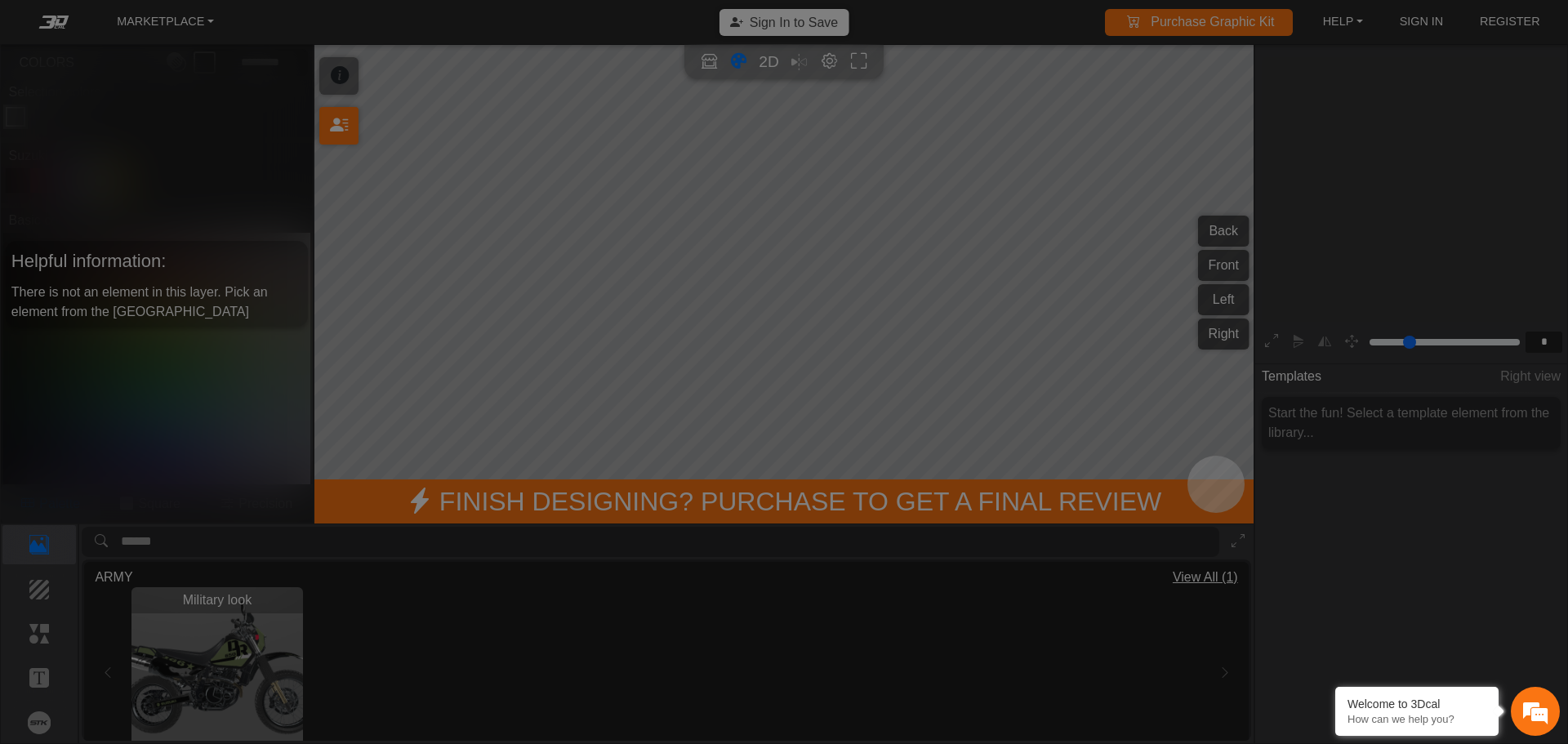
scroll to position [269, 253]
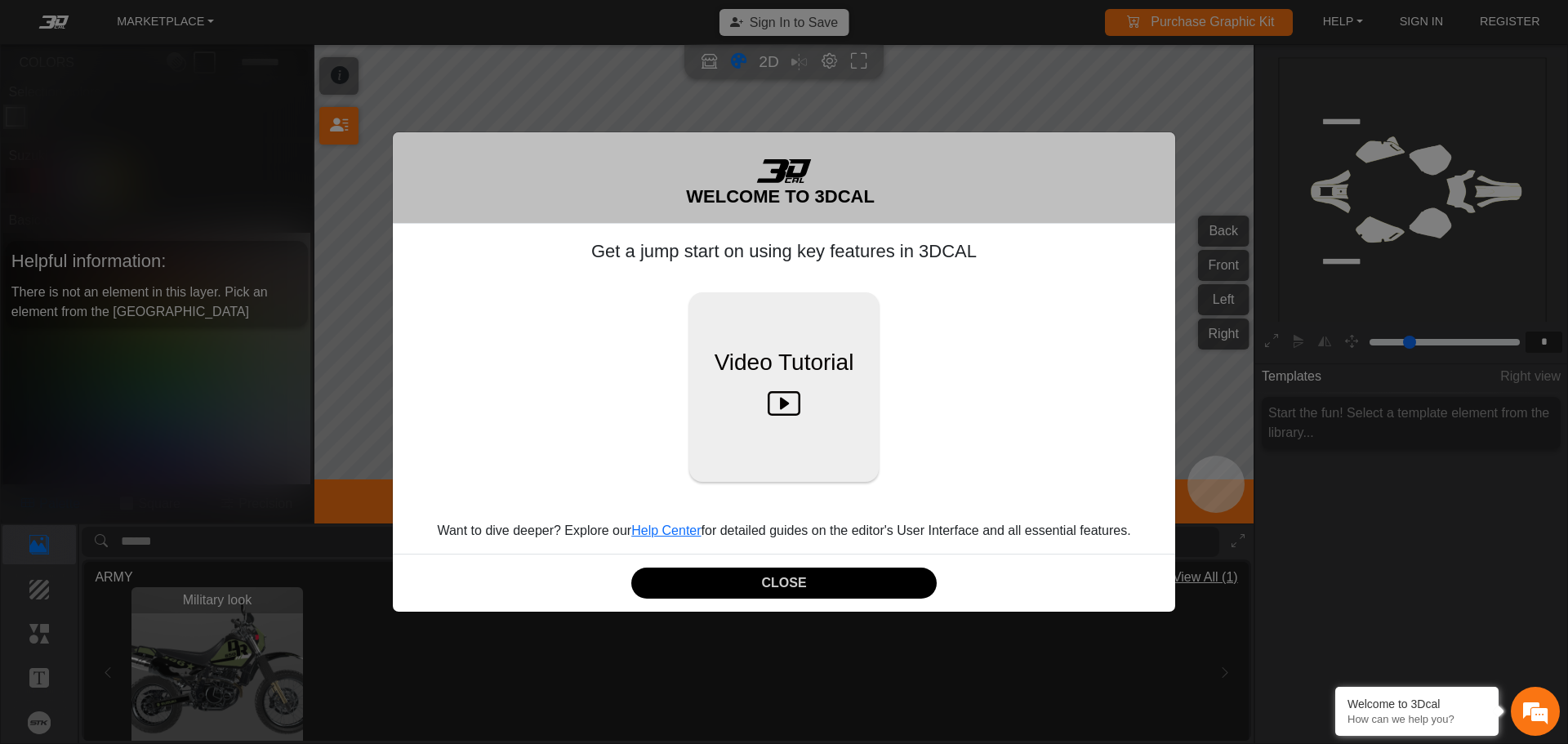
click at [732, 560] on div "CLOSE" at bounding box center [783, 582] width 782 height 59
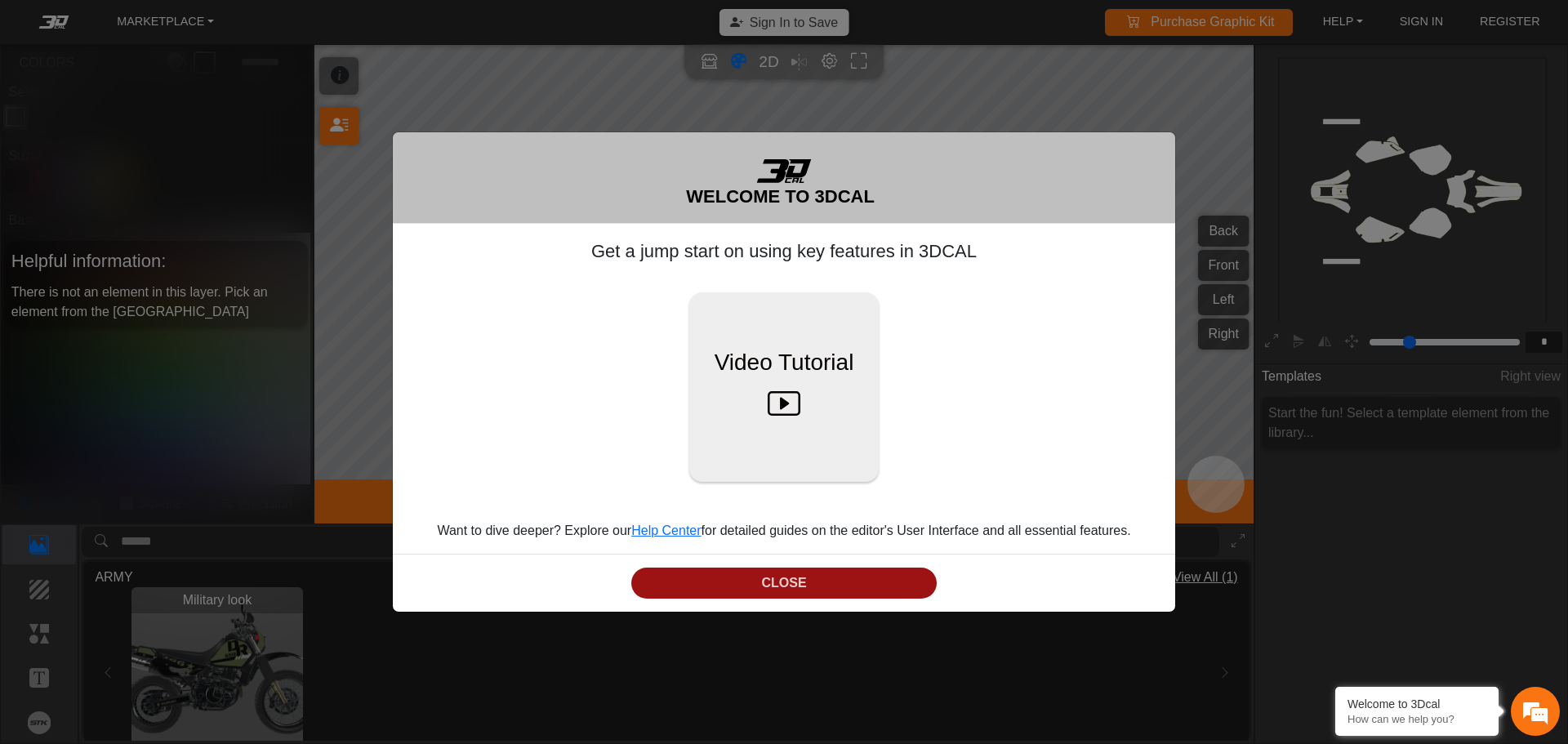
click at [742, 568] on button "CLOSE" at bounding box center [783, 583] width 305 height 31
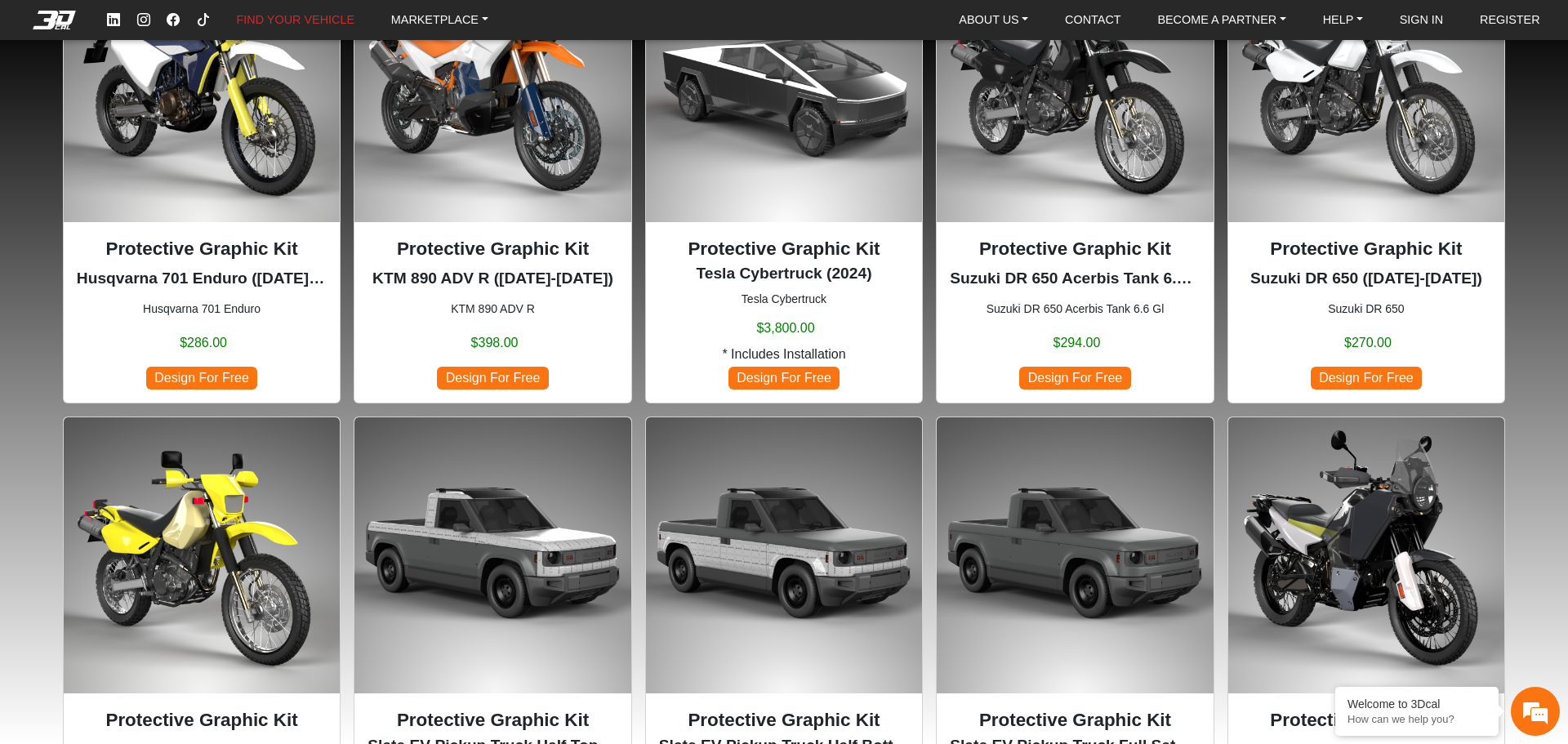
scroll to position [245, 0]
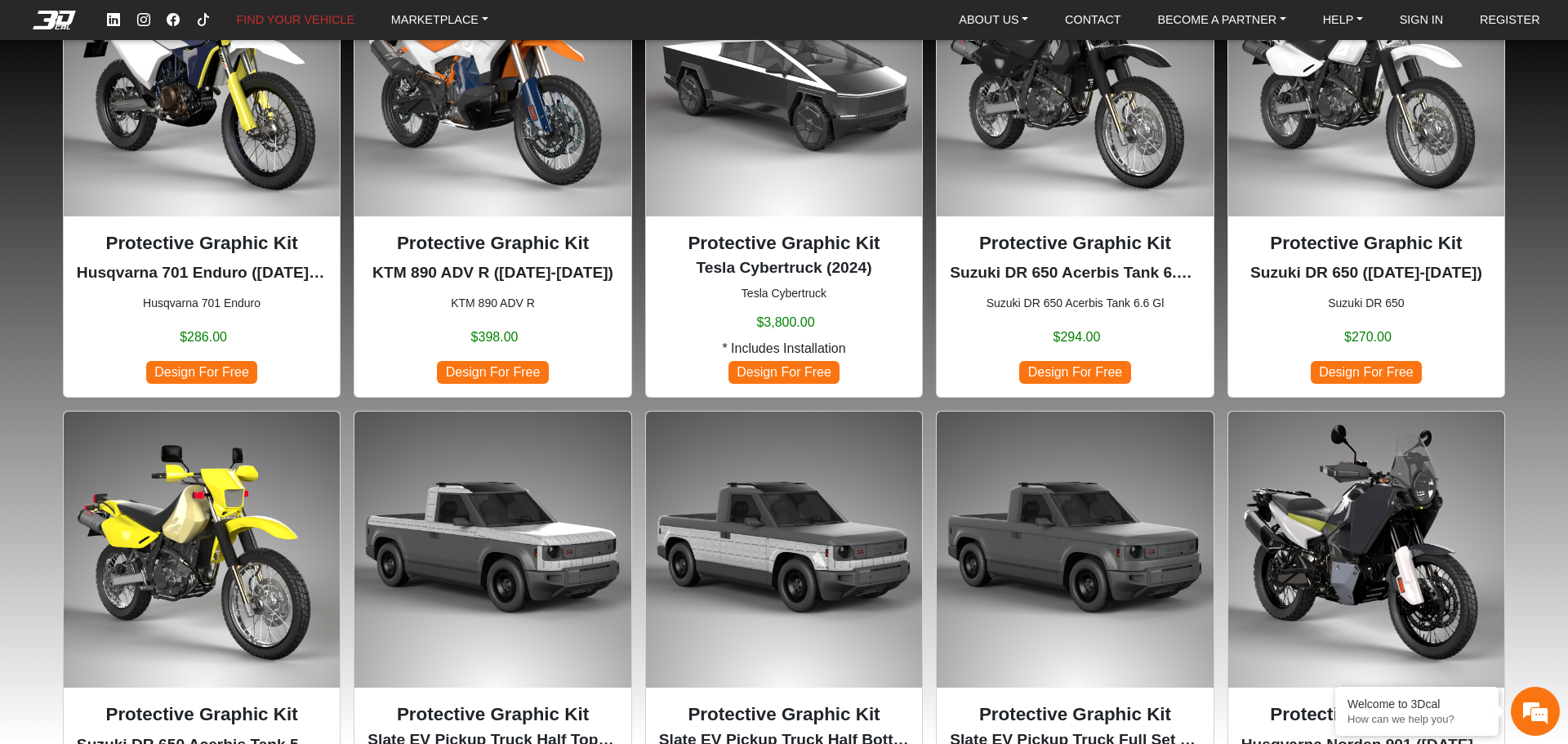
click at [223, 522] on img at bounding box center [202, 550] width 276 height 276
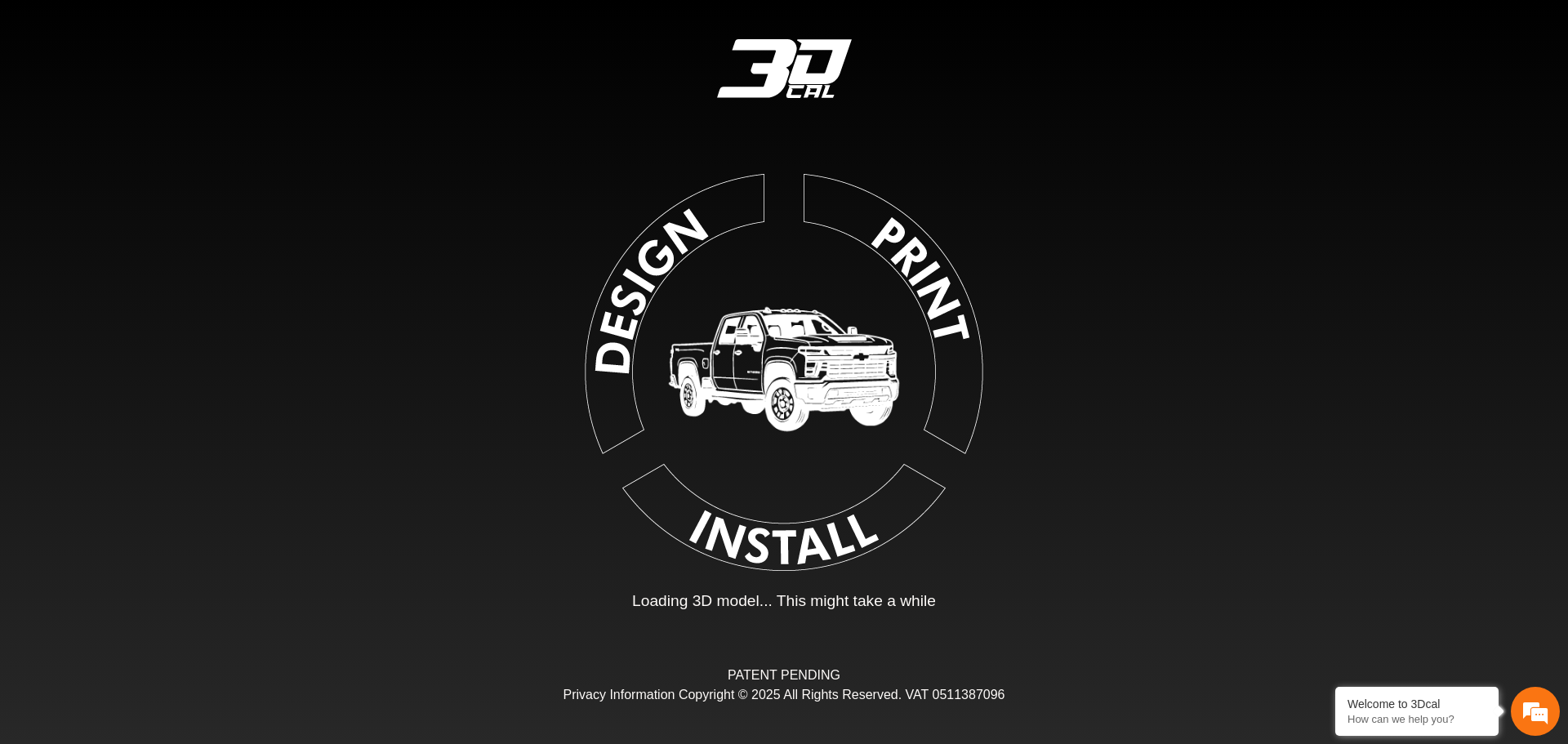
type input "*"
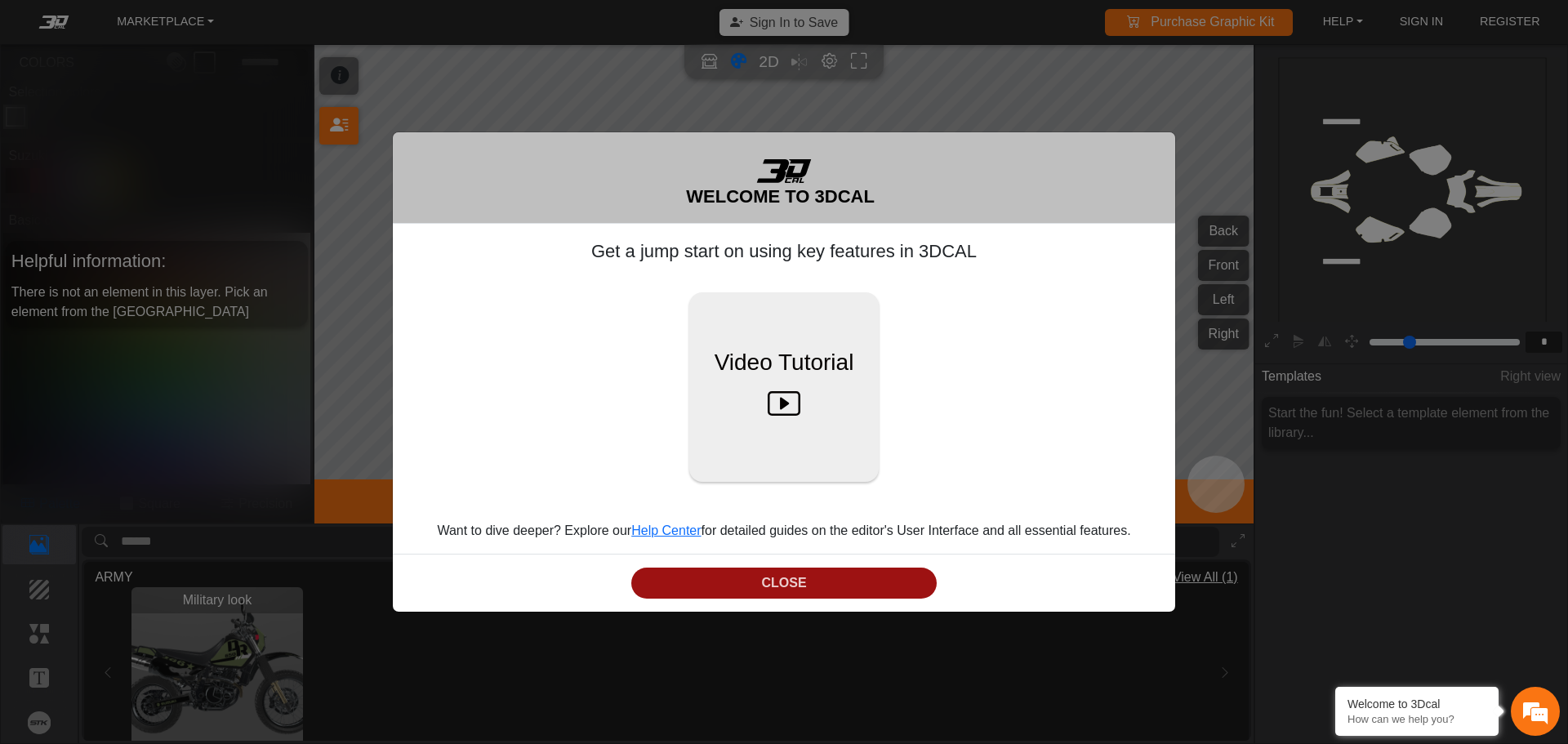
click at [790, 587] on button "CLOSE" at bounding box center [783, 583] width 305 height 31
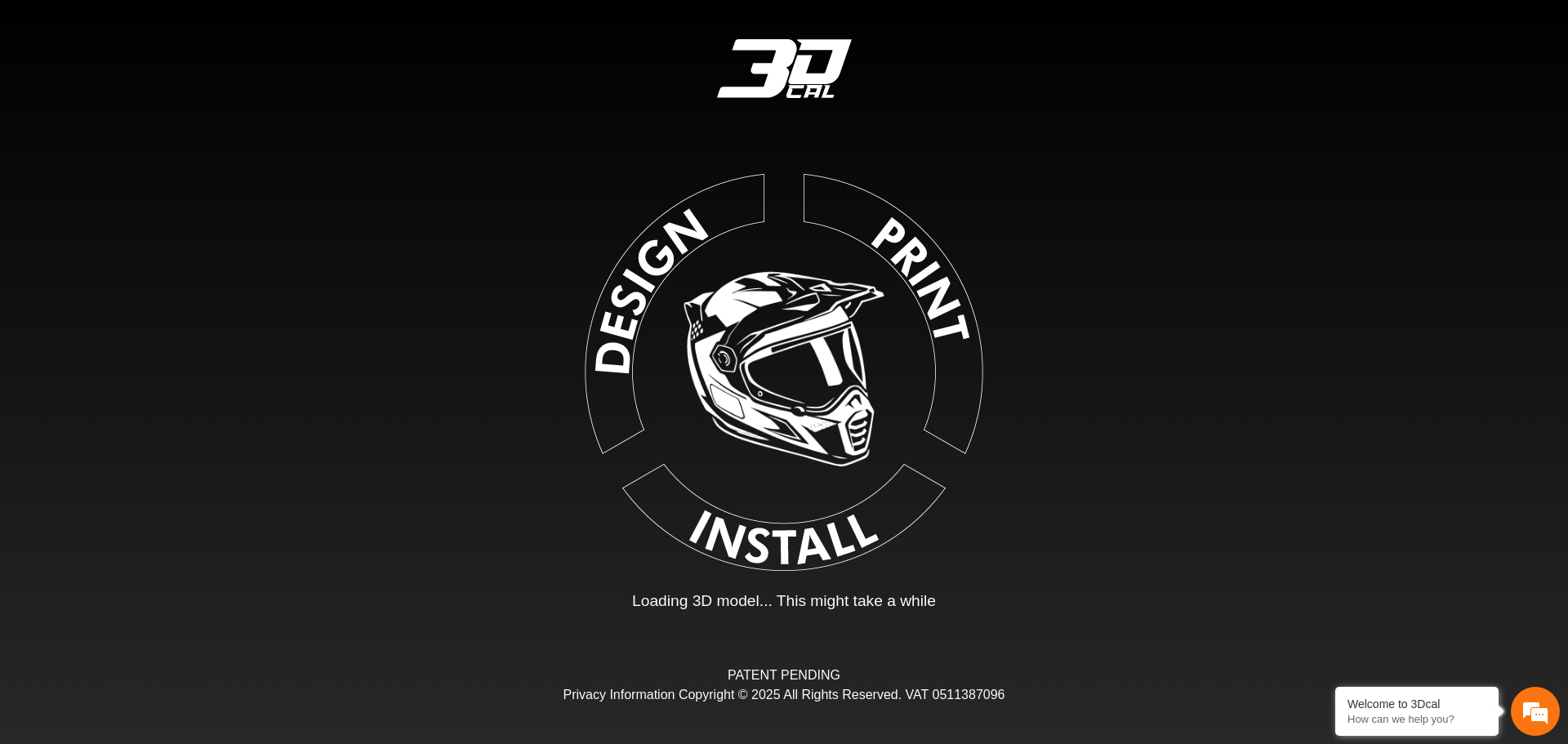
type input "*"
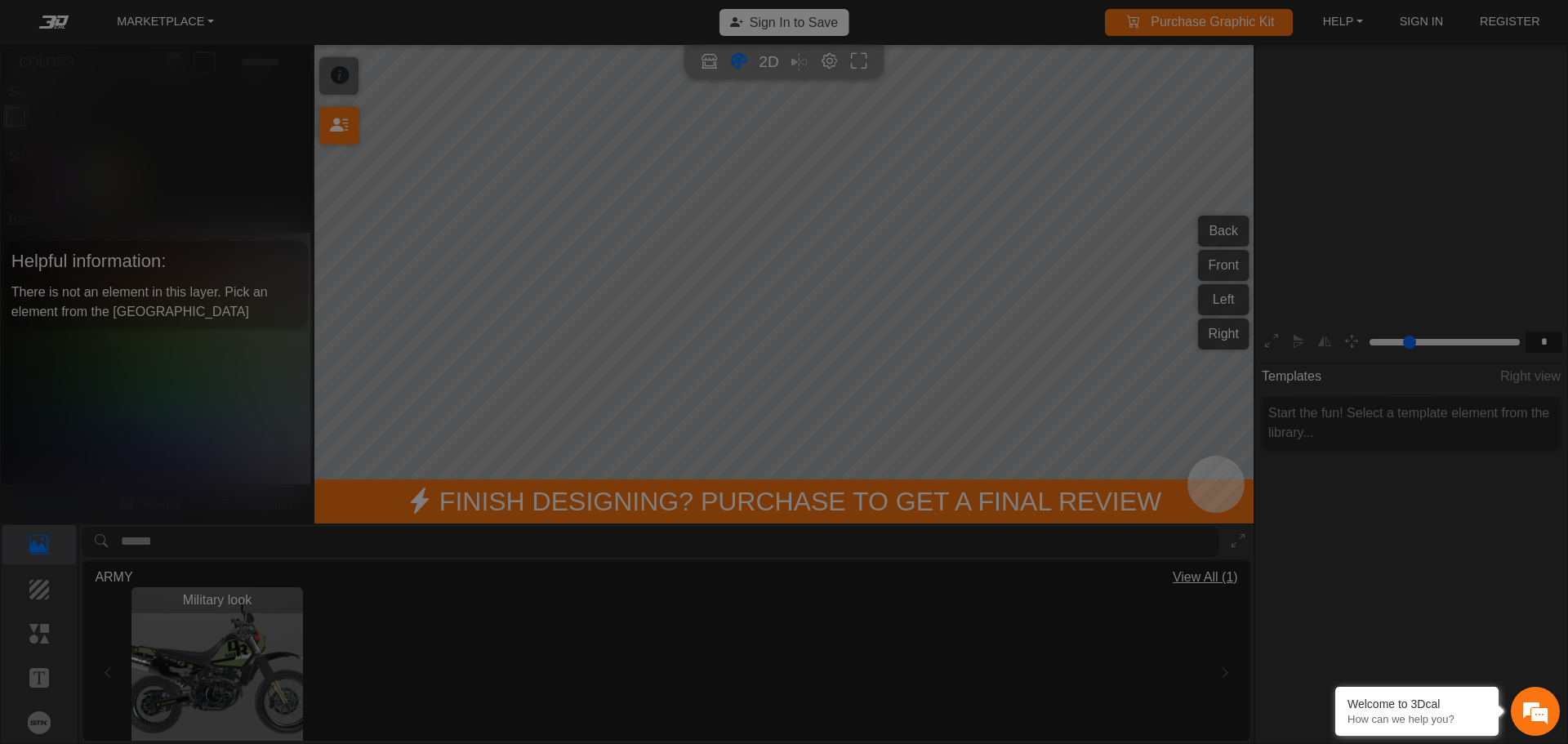
scroll to position [269, 253]
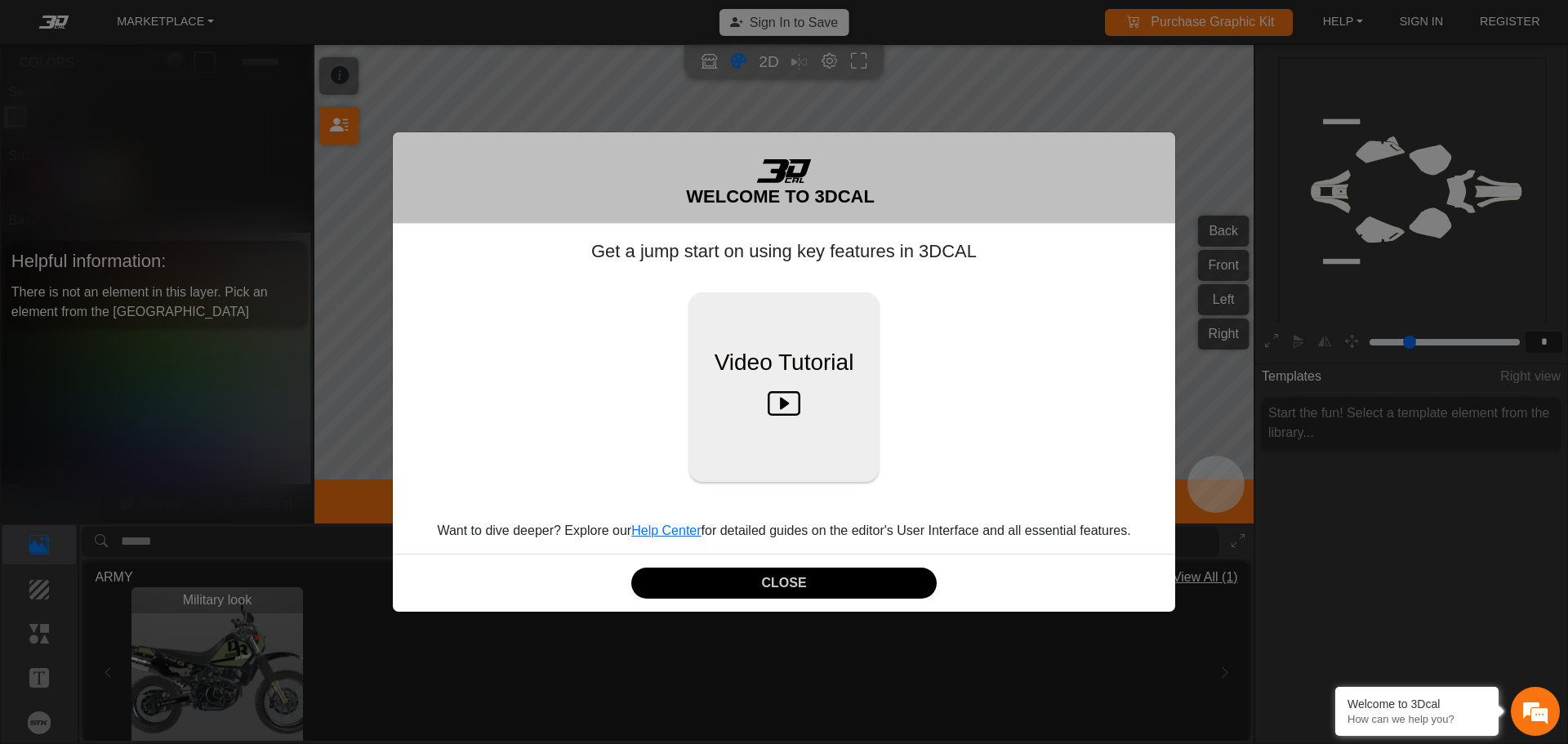
drag, startPoint x: 787, startPoint y: 590, endPoint x: 754, endPoint y: 595, distance: 33.4
click at [786, 591] on button "CLOSE" at bounding box center [783, 583] width 305 height 31
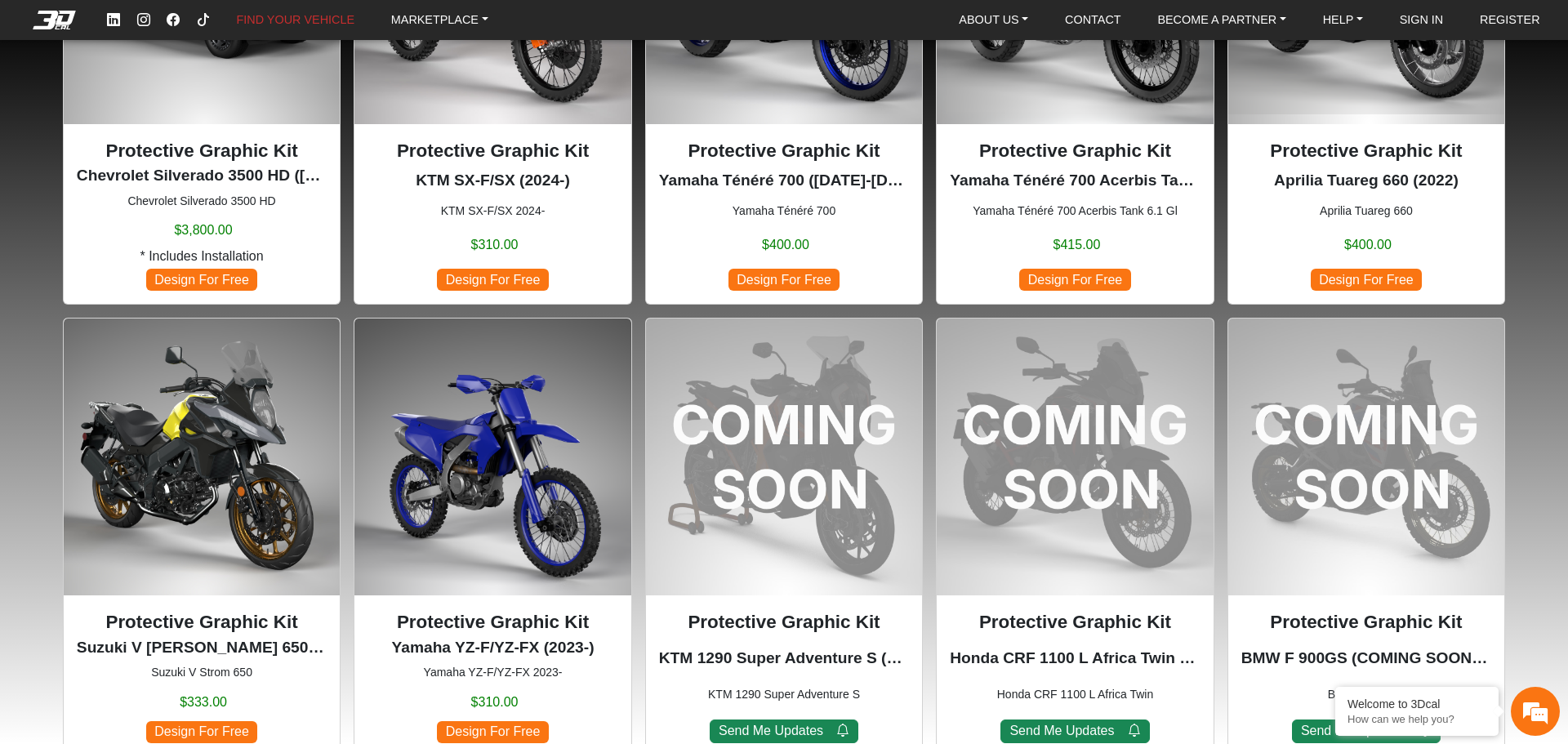
scroll to position [1388, 0]
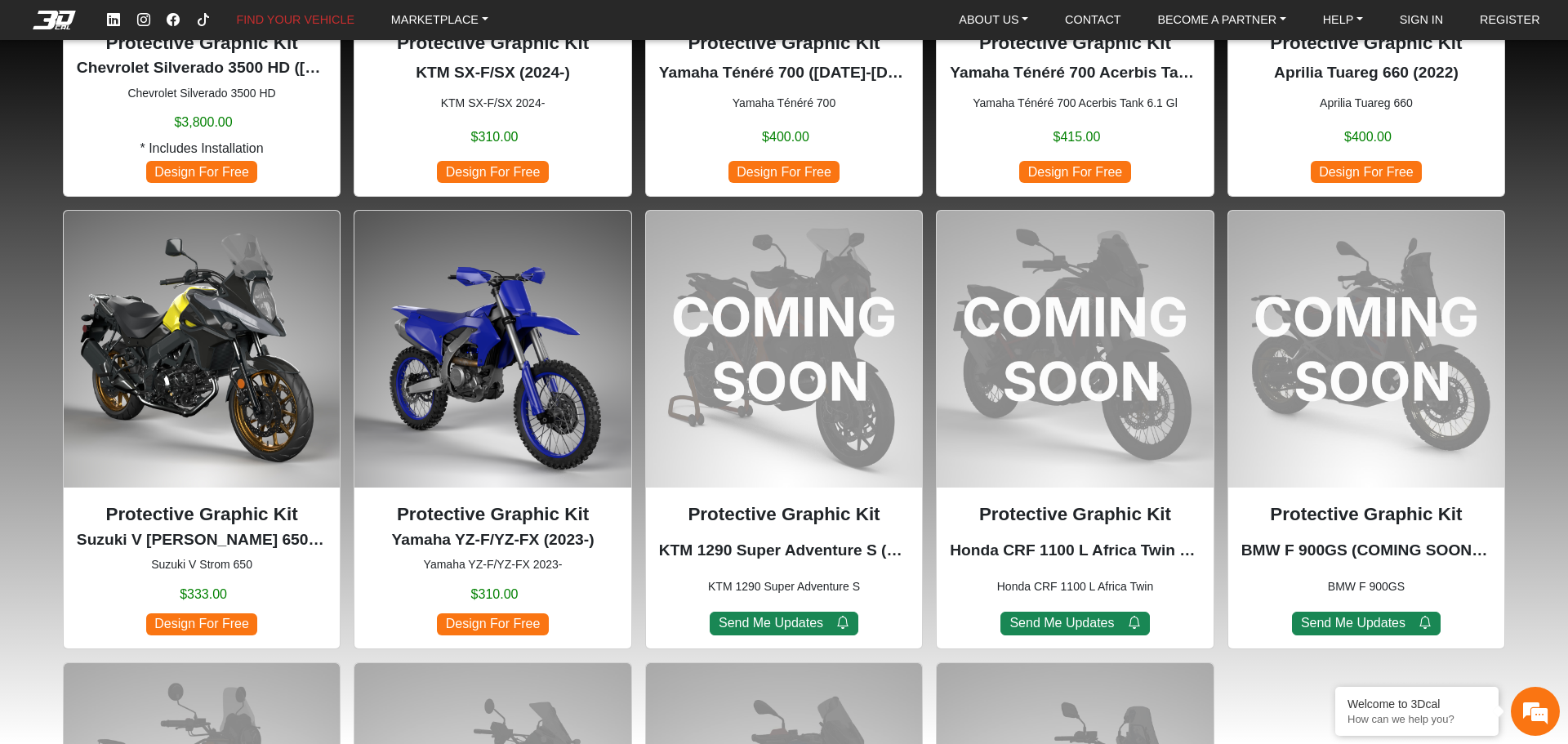
click at [503, 361] on img at bounding box center [493, 349] width 276 height 276
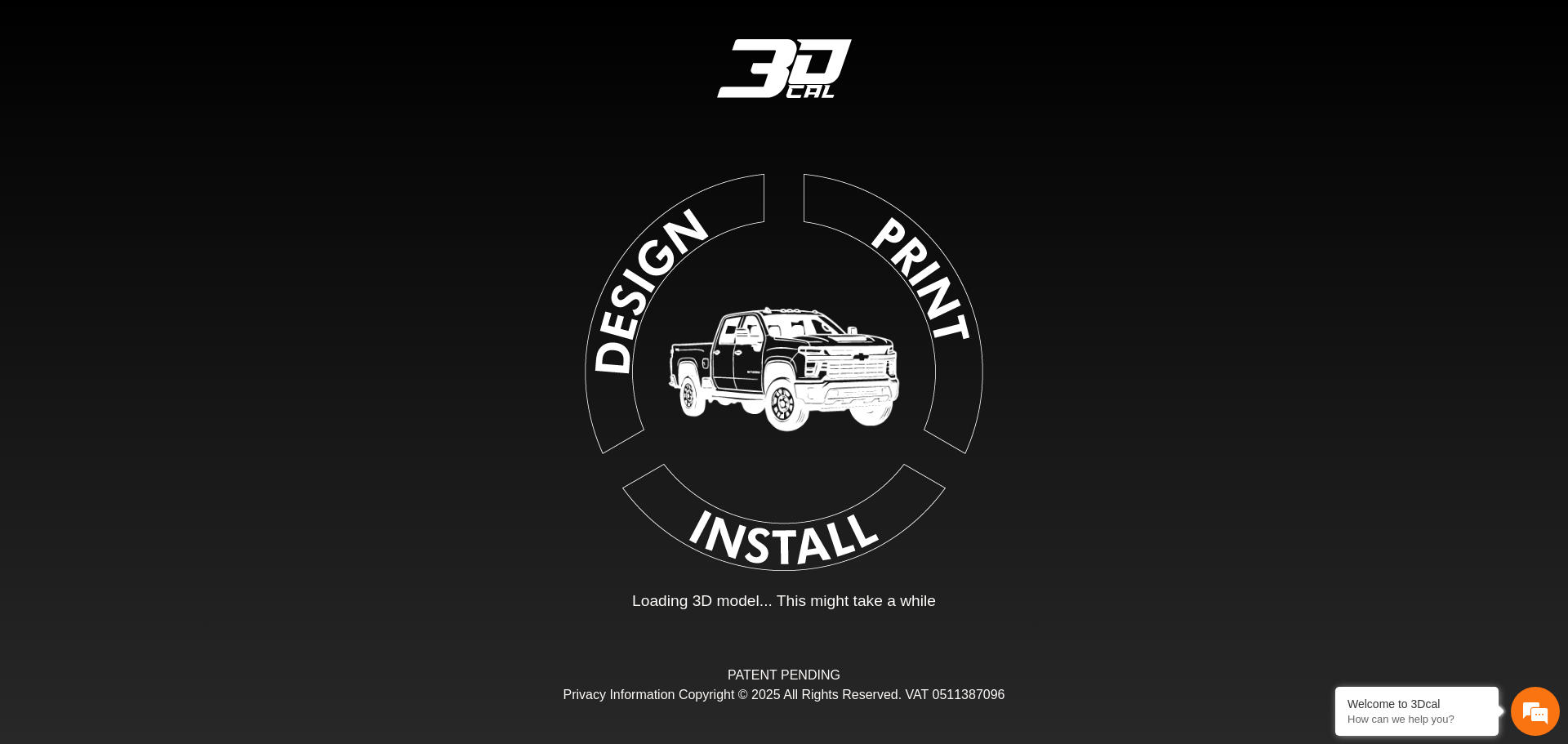
type input "*"
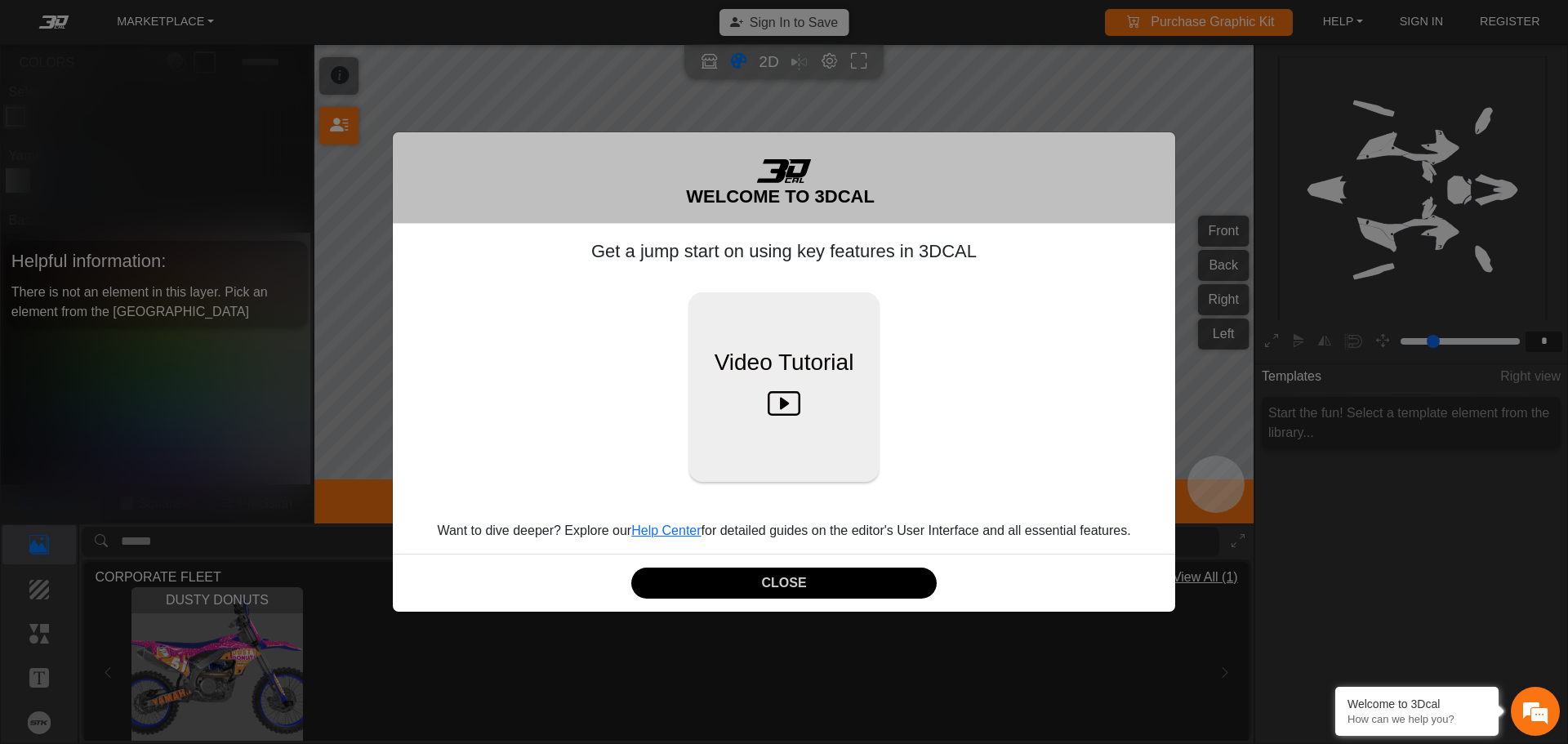
click at [815, 600] on div "CLOSE" at bounding box center [783, 582] width 782 height 59
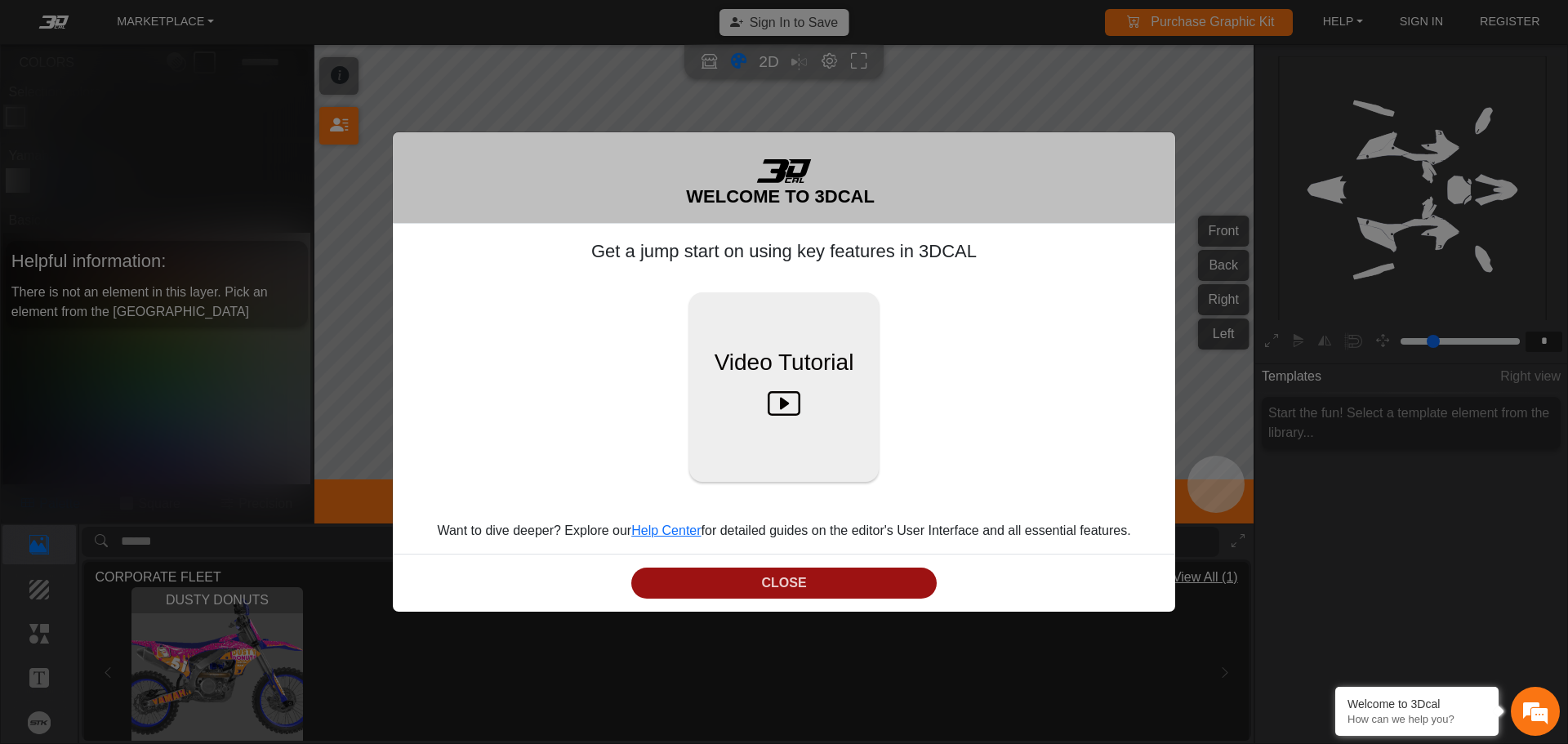
click at [815, 584] on button "CLOSE" at bounding box center [783, 583] width 305 height 31
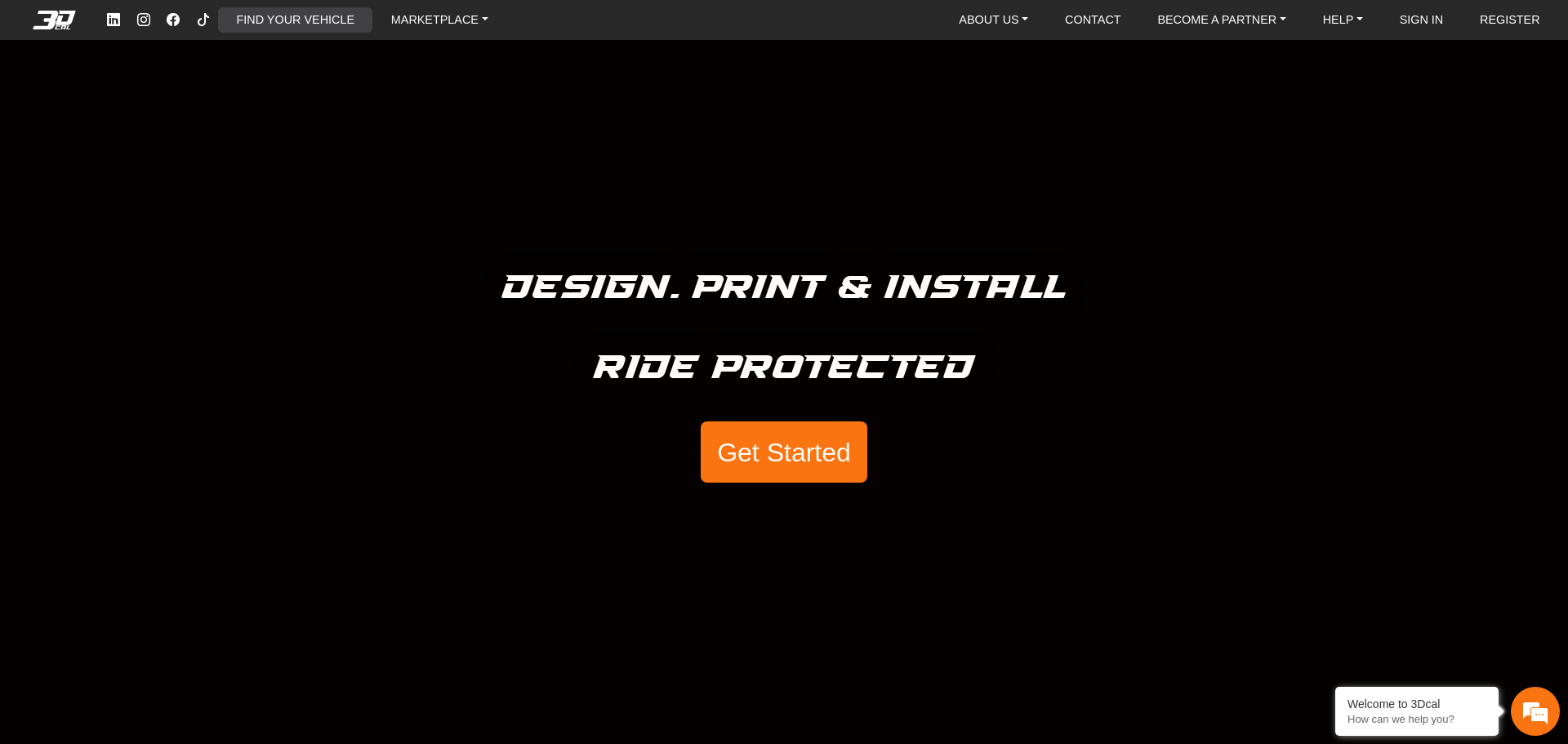
click at [254, 17] on link "FIND YOUR VEHICLE" at bounding box center [295, 19] width 130 height 25
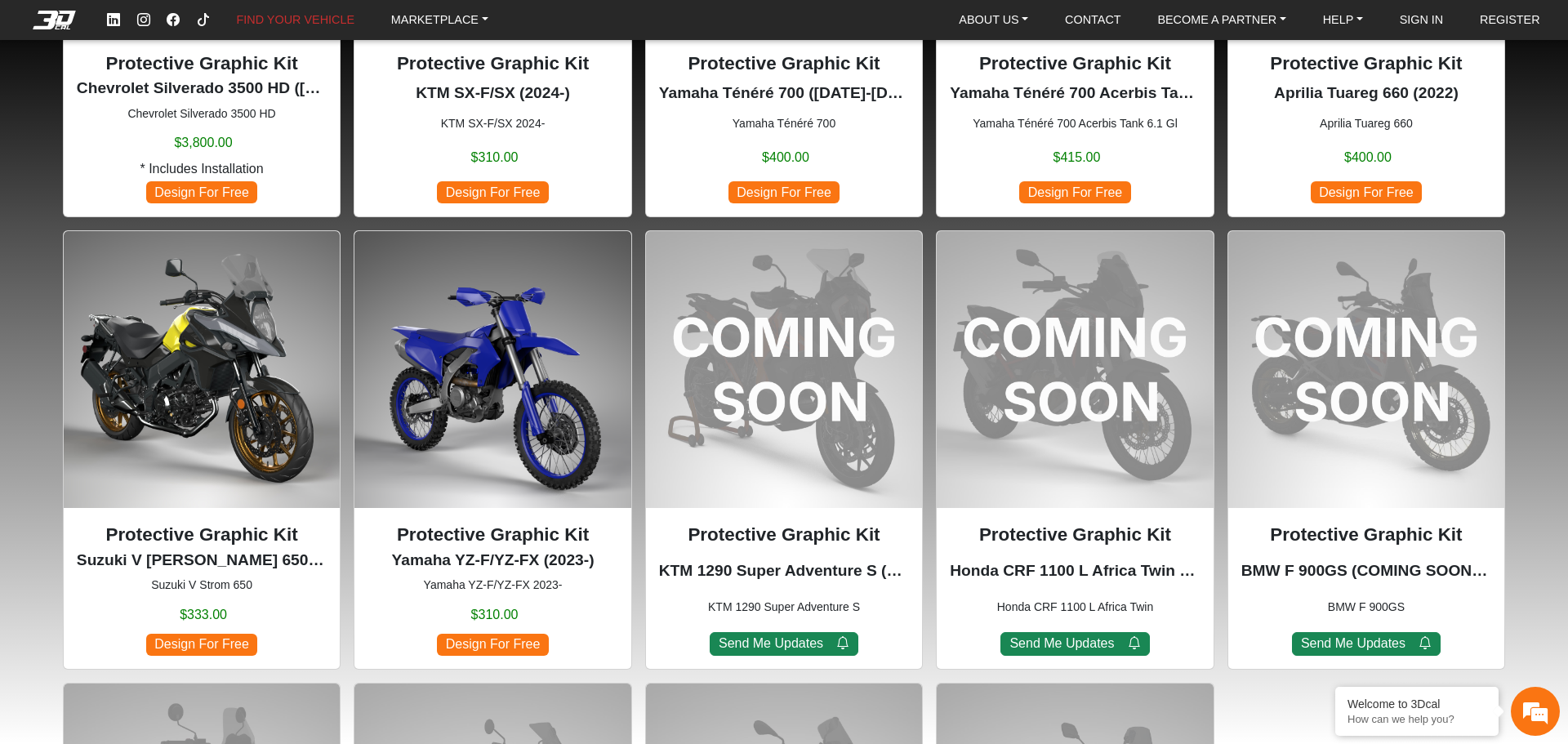
scroll to position [1388, 0]
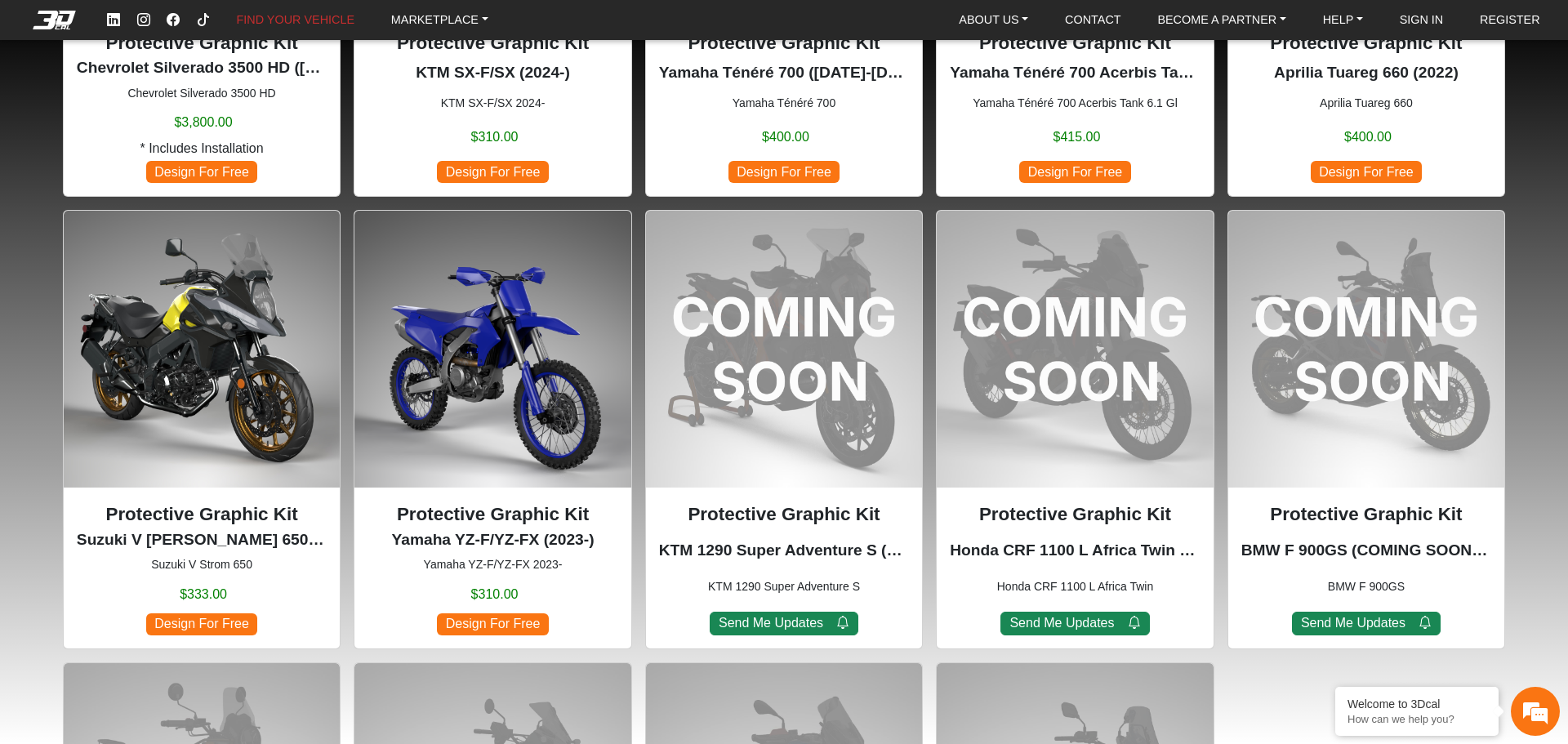
click at [517, 372] on img at bounding box center [493, 349] width 276 height 276
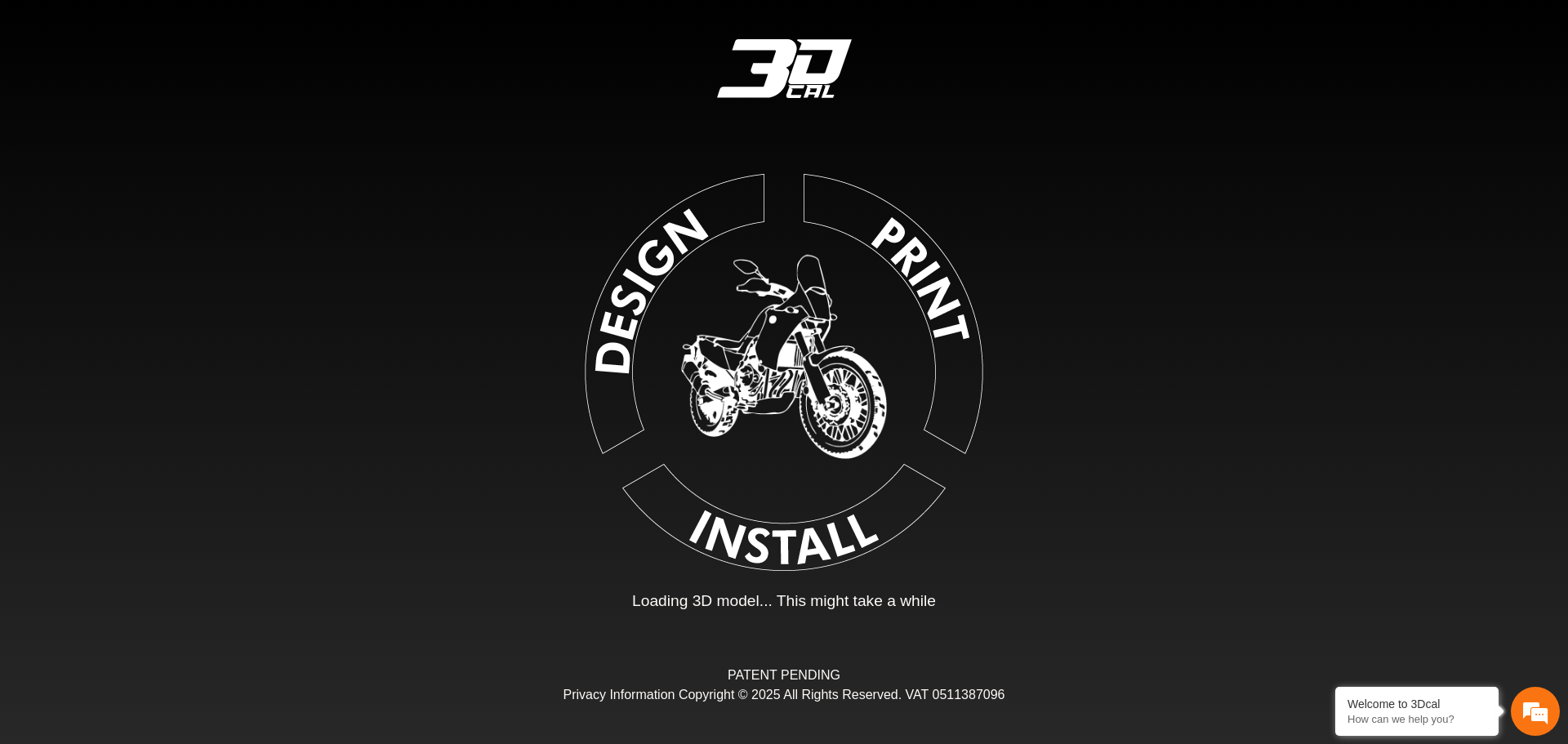
type input "*"
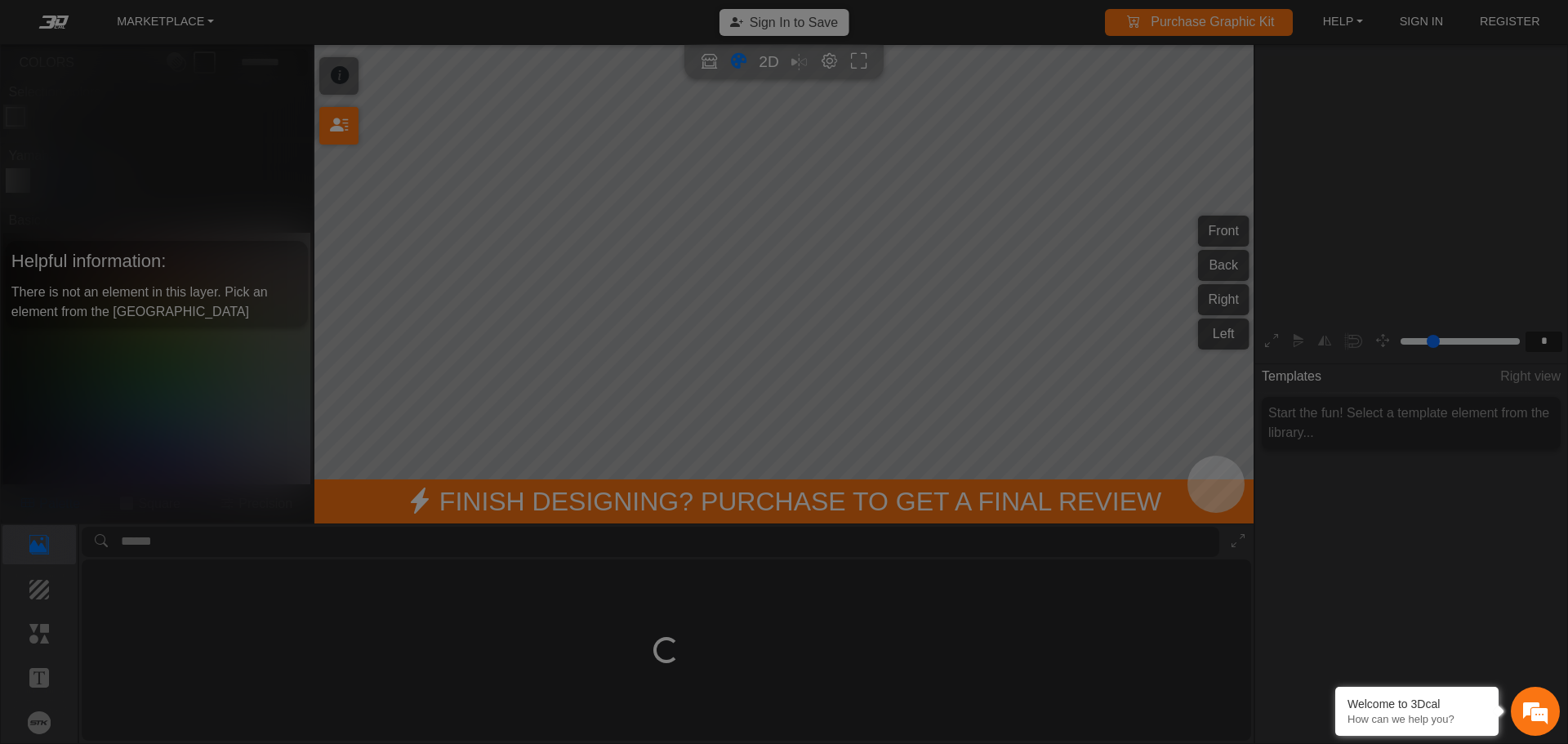
scroll to position [269, 253]
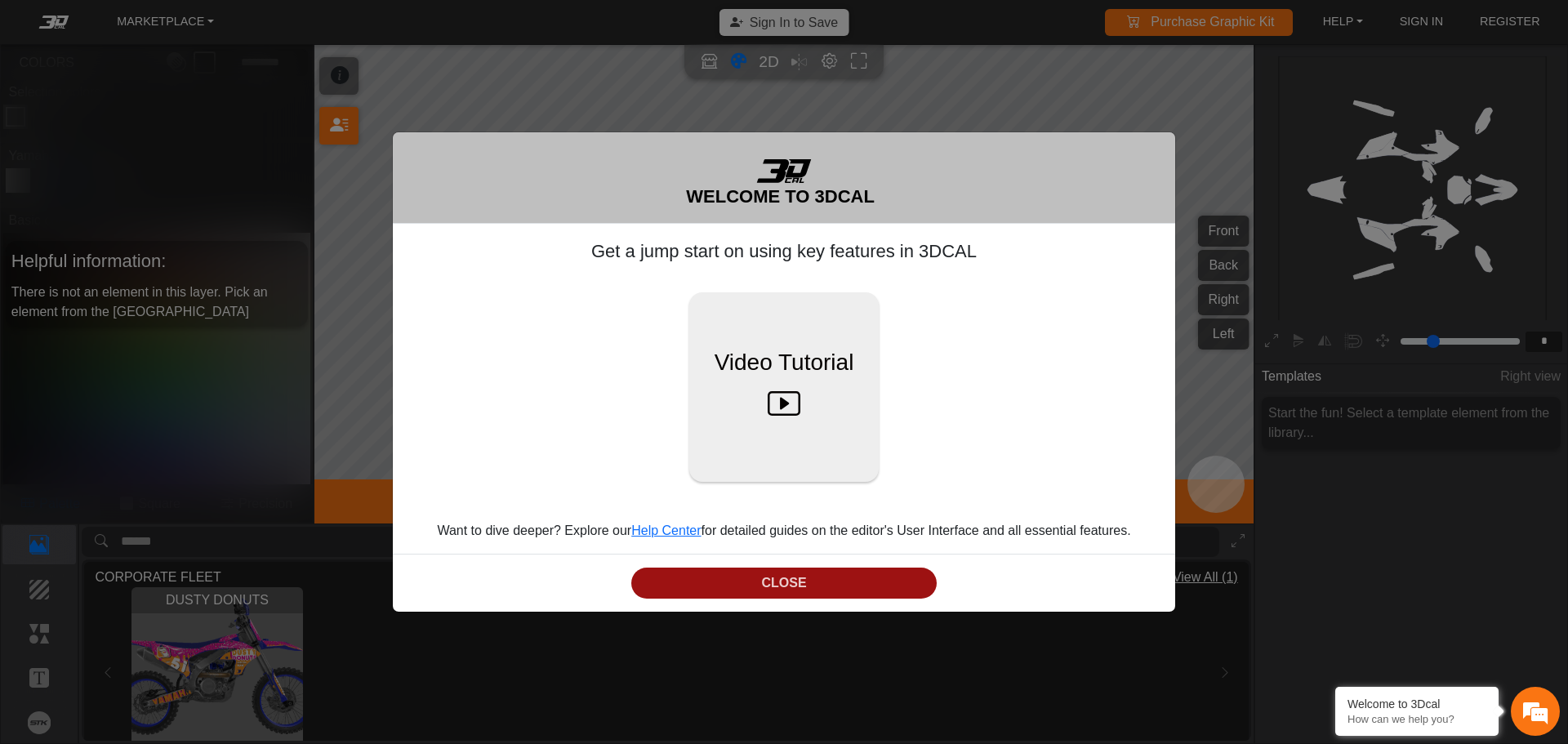
click at [739, 583] on button "CLOSE" at bounding box center [783, 583] width 305 height 31
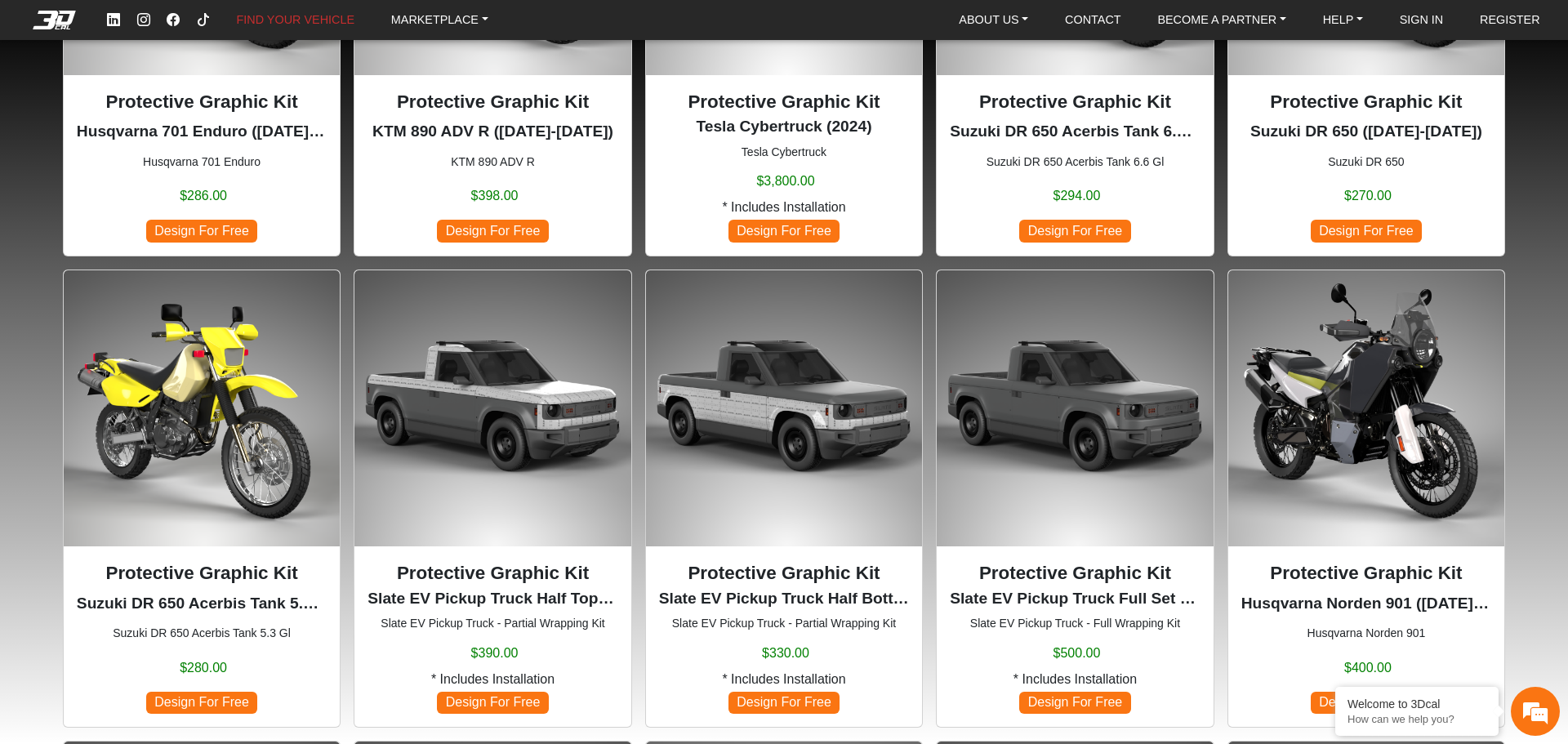
scroll to position [408, 0]
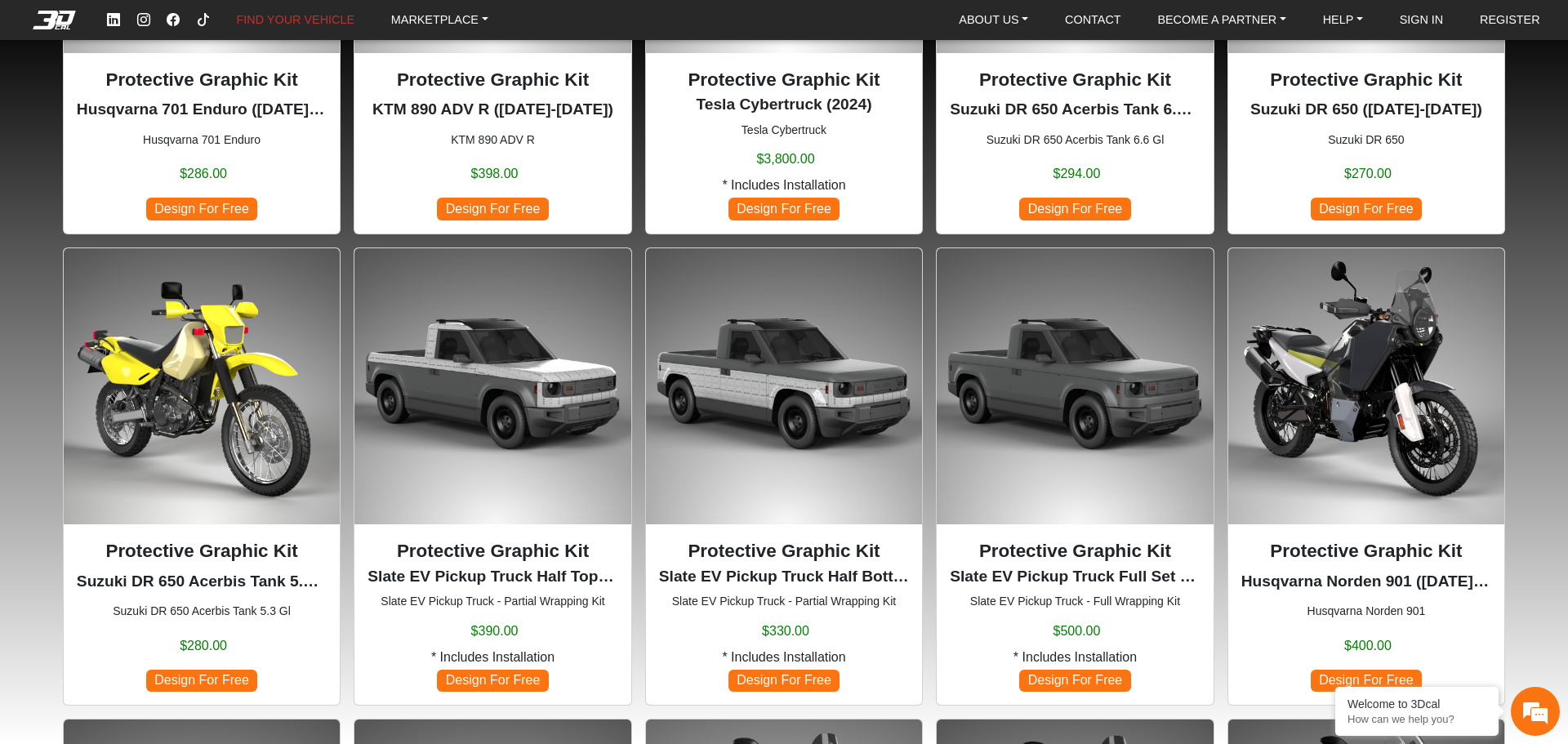
click at [242, 341] on img at bounding box center [202, 386] width 276 height 276
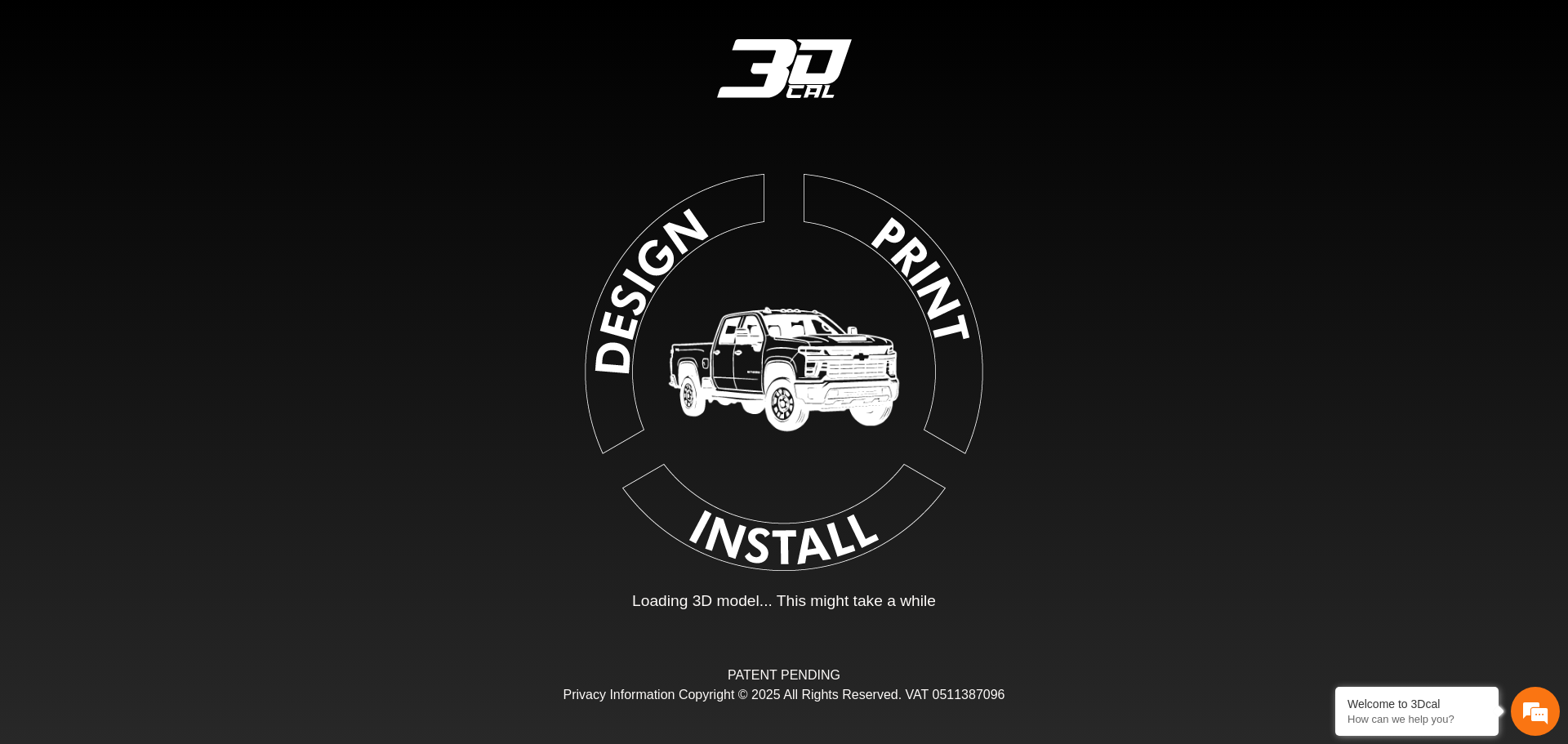
type input "*"
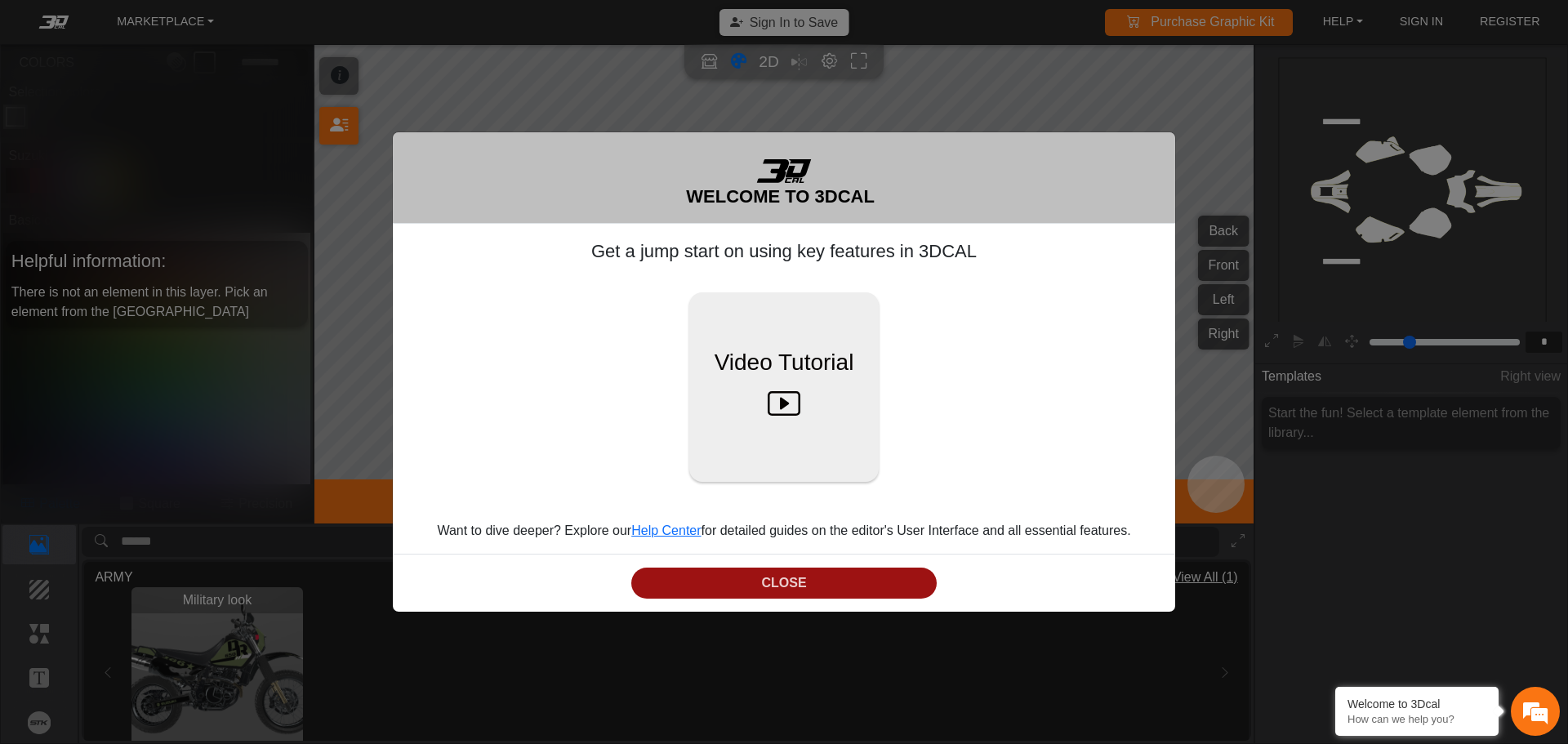
click at [753, 573] on button "CLOSE" at bounding box center [783, 583] width 305 height 31
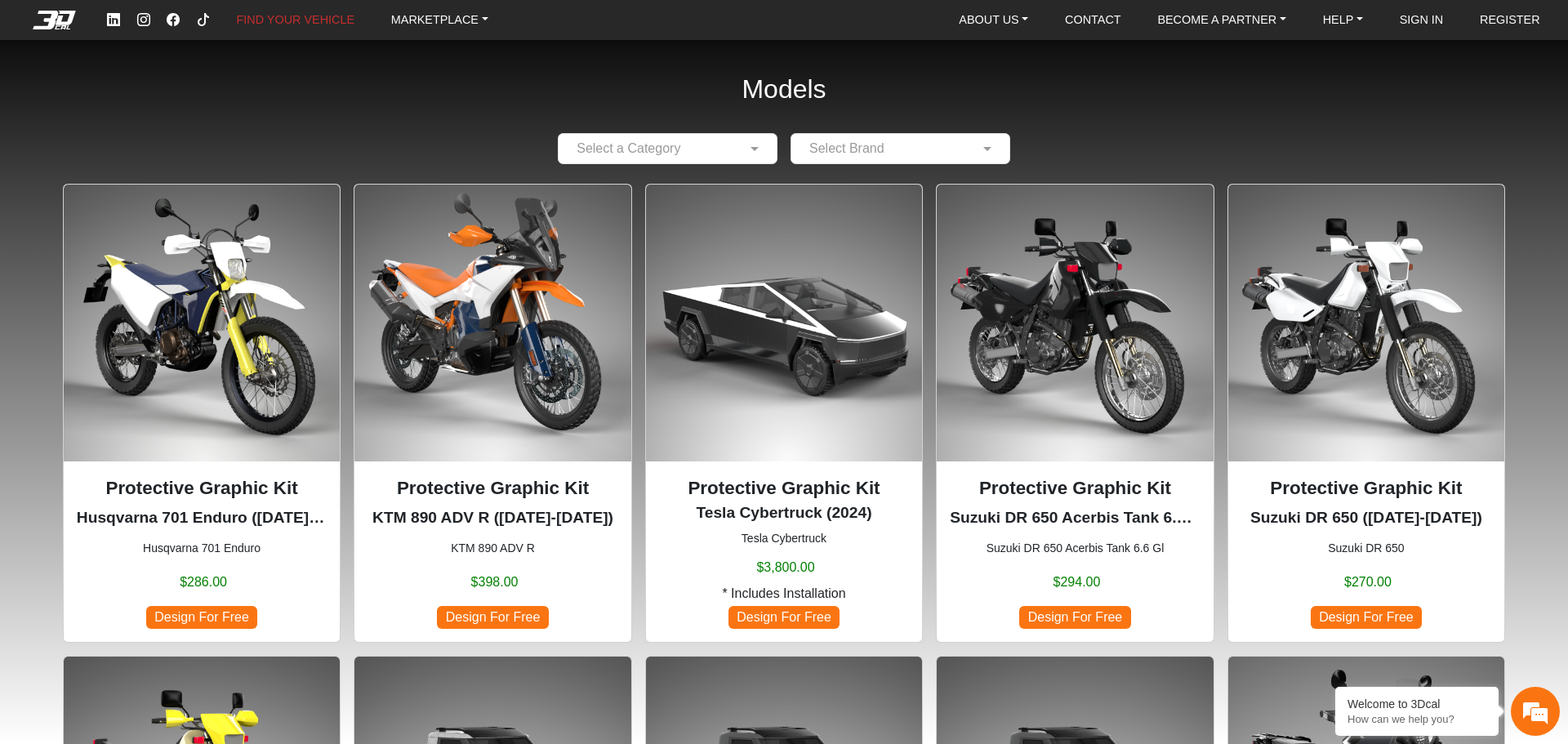
drag, startPoint x: 198, startPoint y: 1, endPoint x: 464, endPoint y: 122, distance: 292.2
drag, startPoint x: 442, startPoint y: 125, endPoint x: 220, endPoint y: 125, distance: 222.0
